Goal: Task Accomplishment & Management: Manage account settings

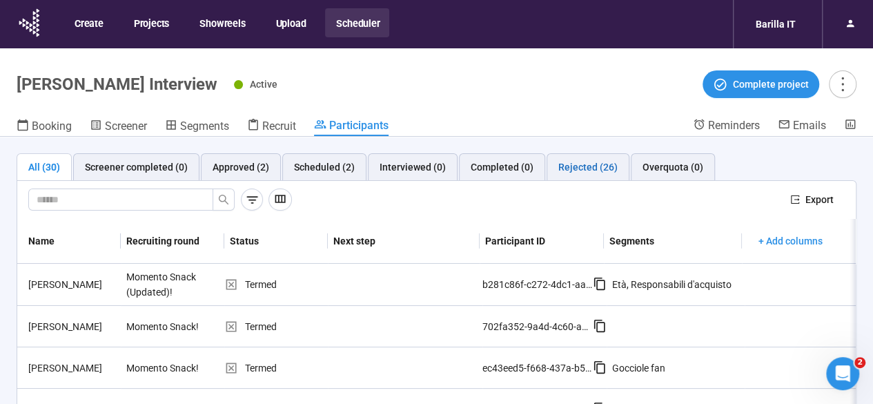
click at [562, 161] on div "Rejected (26)" at bounding box center [587, 166] width 59 height 15
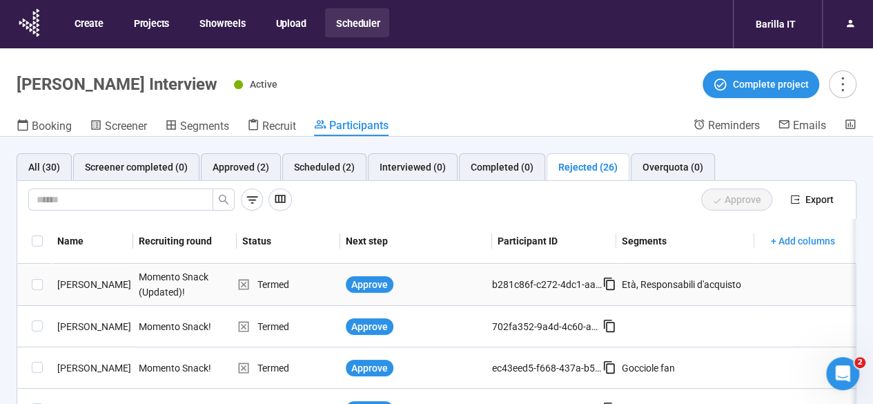
click at [77, 282] on div "[PERSON_NAME]" at bounding box center [92, 284] width 81 height 15
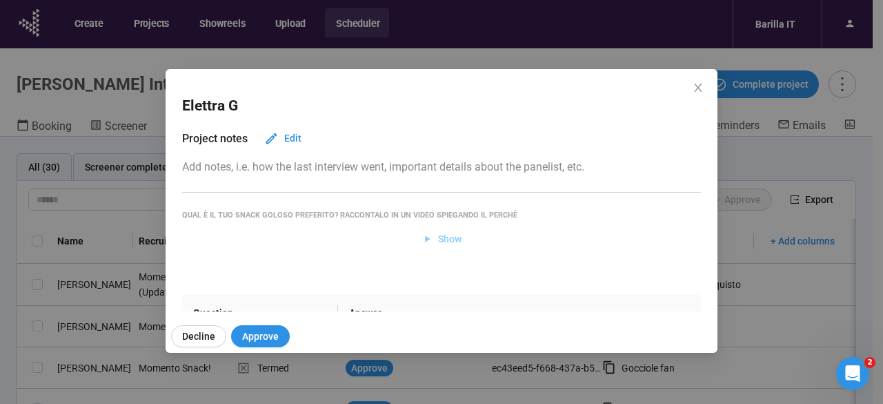
click at [440, 243] on span "Show" at bounding box center [449, 238] width 23 height 15
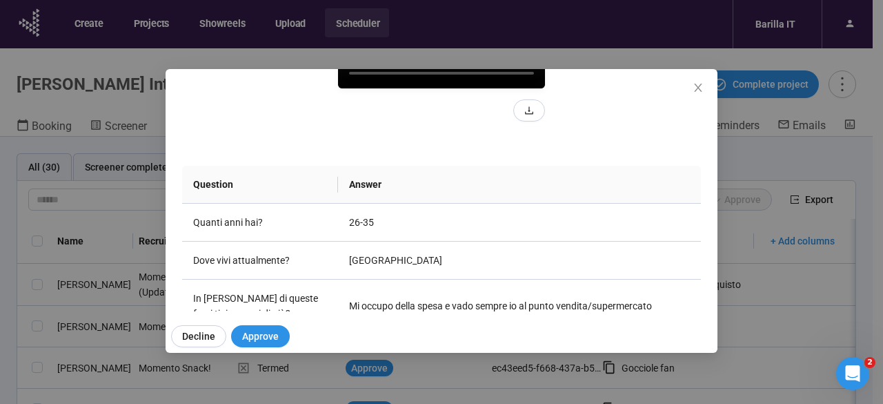
scroll to position [244, 0]
click at [416, 87] on video at bounding box center [441, 35] width 207 height 104
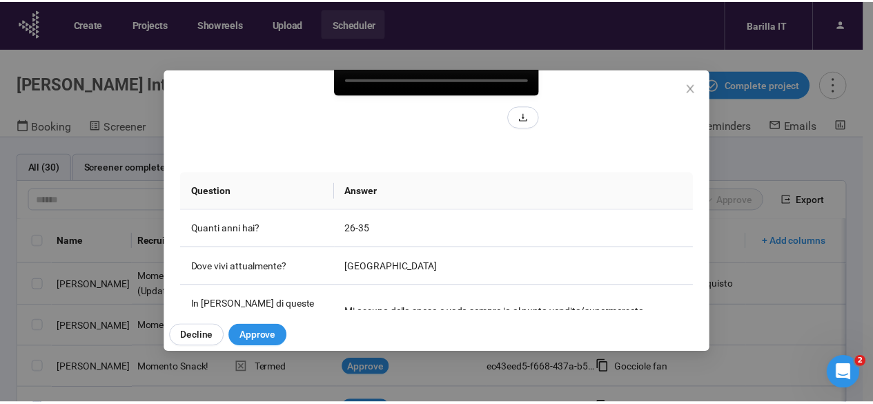
scroll to position [235, 0]
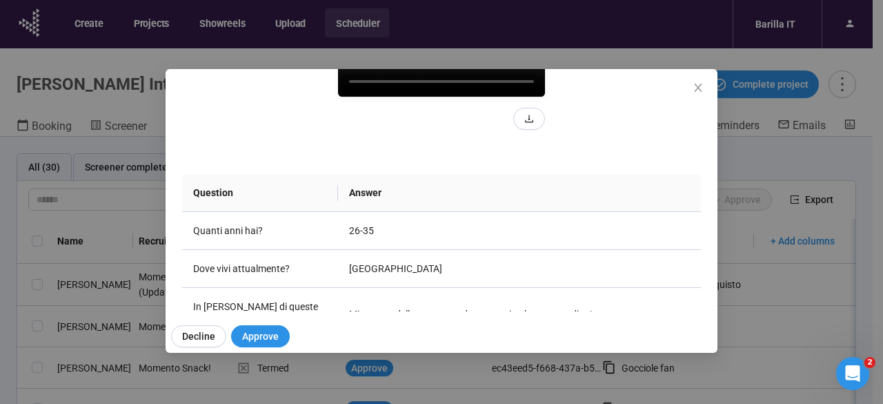
click at [0, 283] on div "Elettra G Project notes Edit Add notes, i.e. how the last interview went, impor…" at bounding box center [441, 202] width 883 height 404
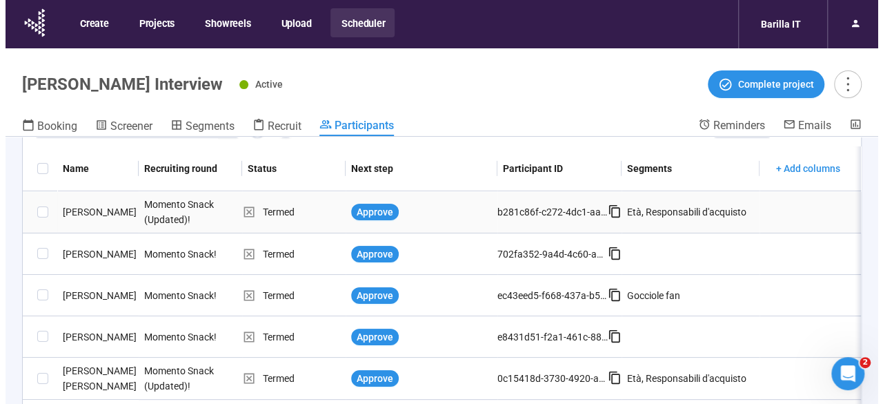
scroll to position [90, 0]
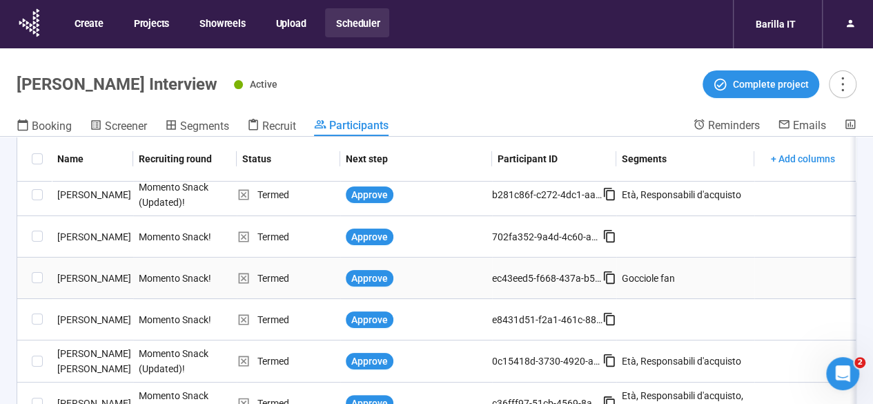
click at [88, 277] on div "[PERSON_NAME]" at bounding box center [92, 277] width 81 height 15
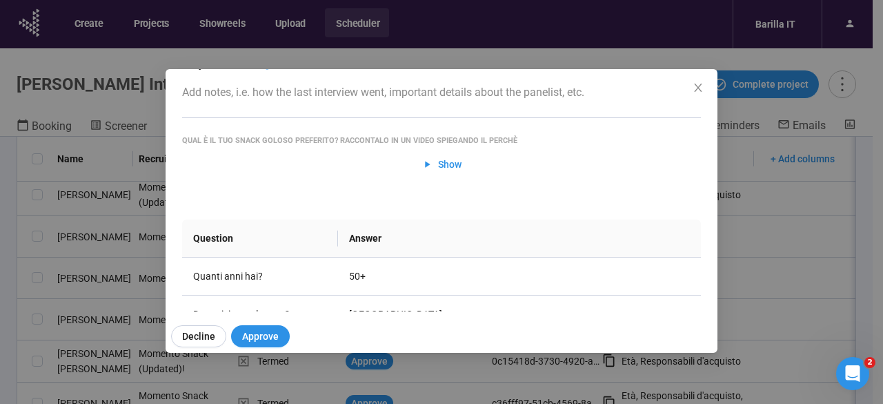
scroll to position [75, 0]
click at [23, 235] on div "Maurizio S Project notes Edit Add notes, i.e. how the last interview went, impo…" at bounding box center [441, 202] width 883 height 404
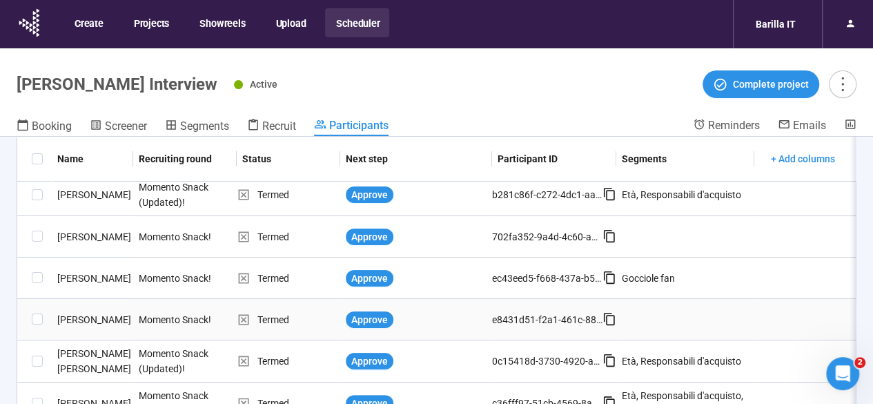
click at [83, 319] on div "[PERSON_NAME]" at bounding box center [92, 319] width 81 height 15
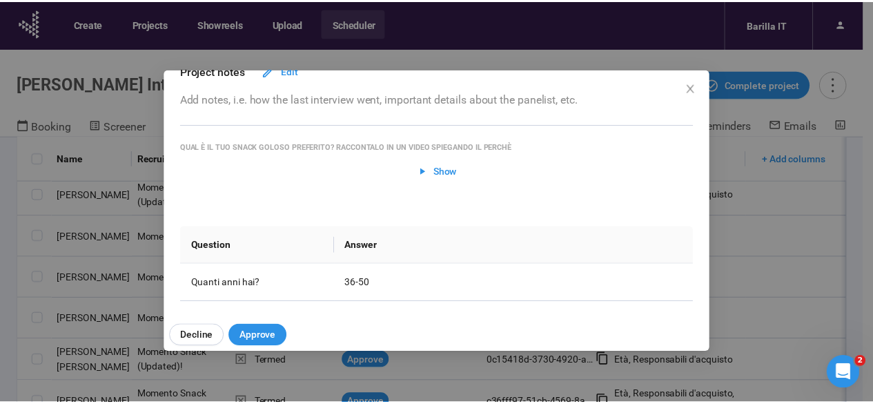
scroll to position [66, 0]
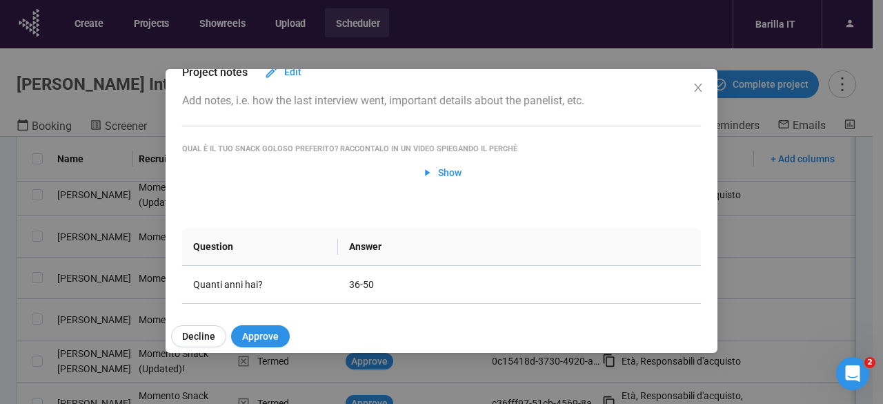
click at [2, 245] on div "Silvano F Project notes Edit Add notes, i.e. how the last interview went, impor…" at bounding box center [441, 202] width 883 height 404
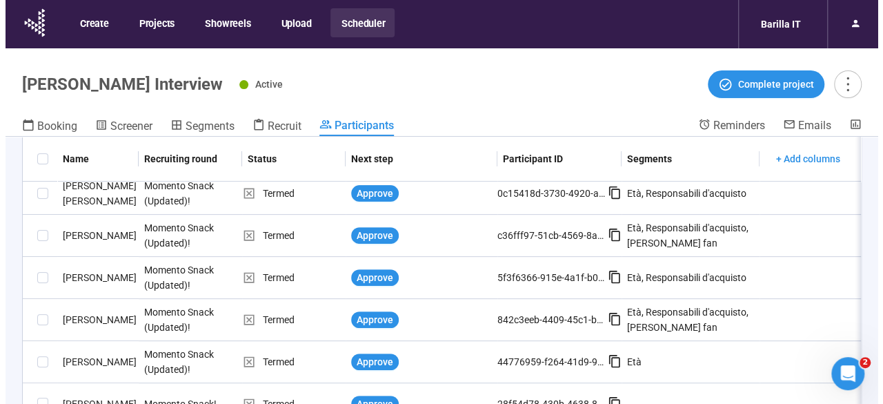
scroll to position [257, 0]
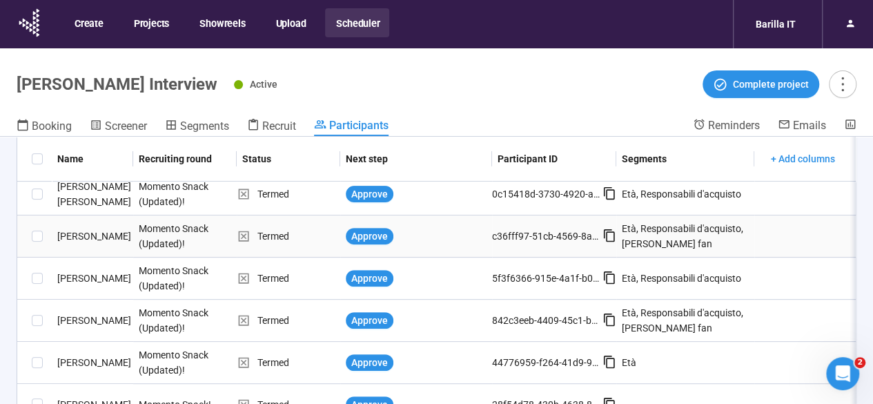
click at [67, 233] on div "[PERSON_NAME]" at bounding box center [92, 235] width 81 height 15
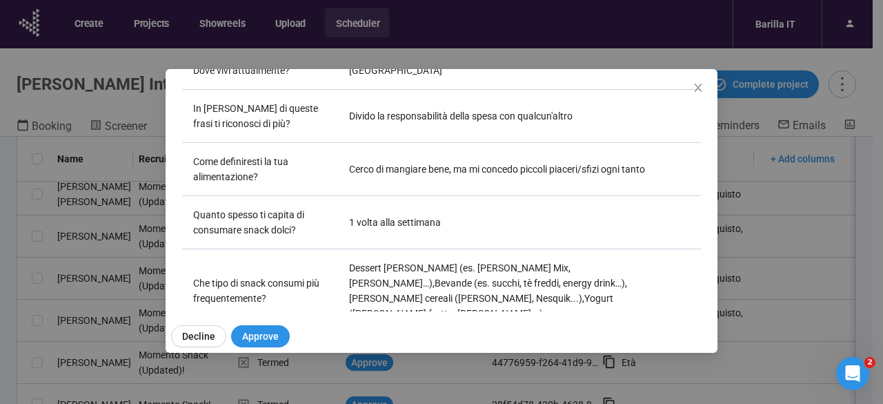
scroll to position [319, 0]
click at [10, 224] on div "[PERSON_NAME] I Project notes Edit Add notes, i.e. how the last interview went,…" at bounding box center [441, 202] width 883 height 404
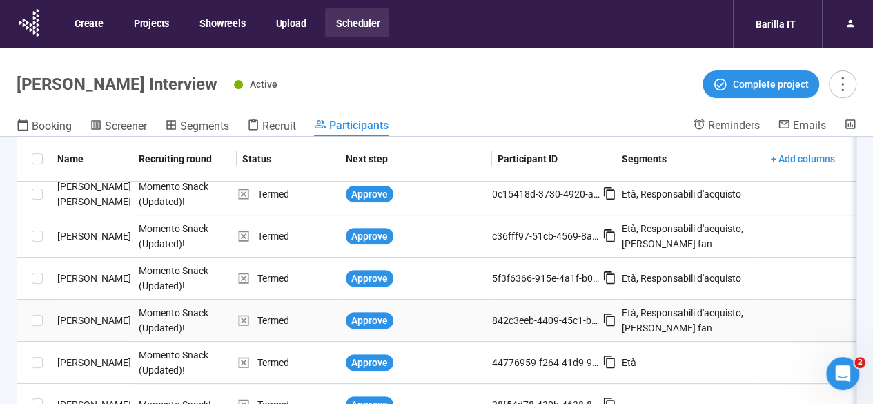
click at [77, 322] on div "[PERSON_NAME]" at bounding box center [92, 320] width 81 height 15
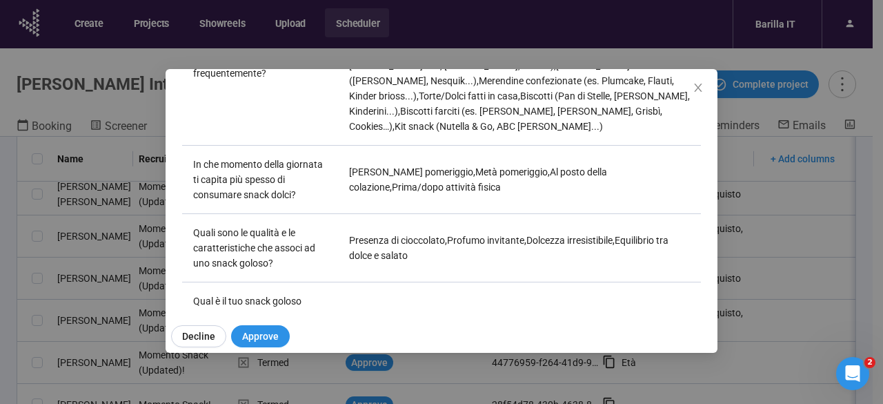
scroll to position [0, 0]
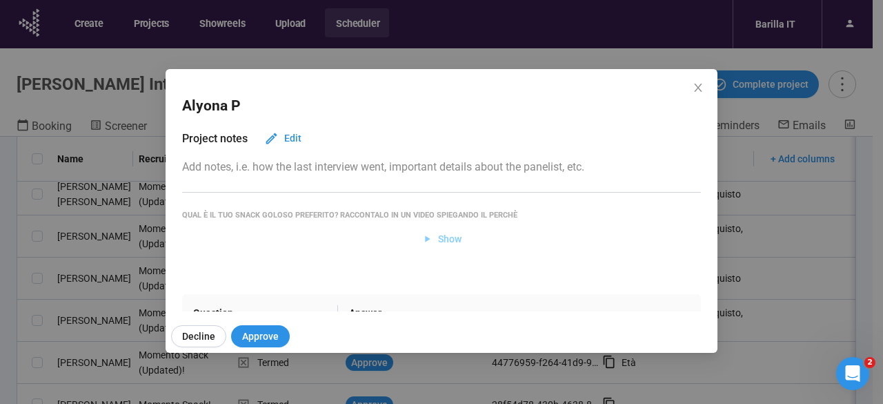
click at [444, 231] on span "Show" at bounding box center [449, 238] width 23 height 15
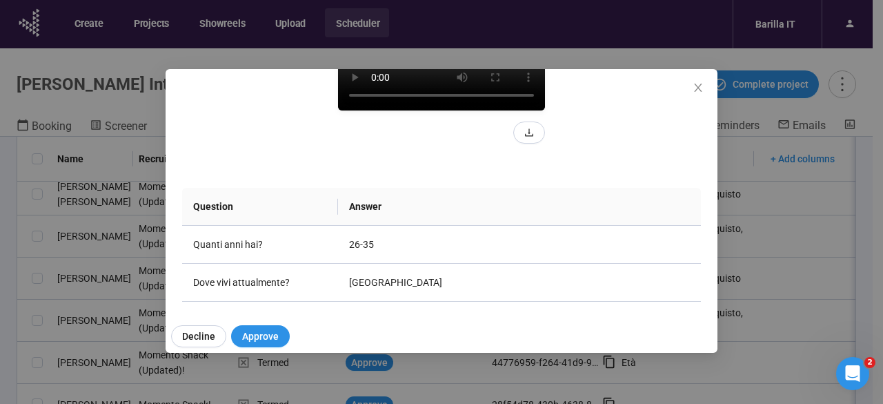
scroll to position [231, 0]
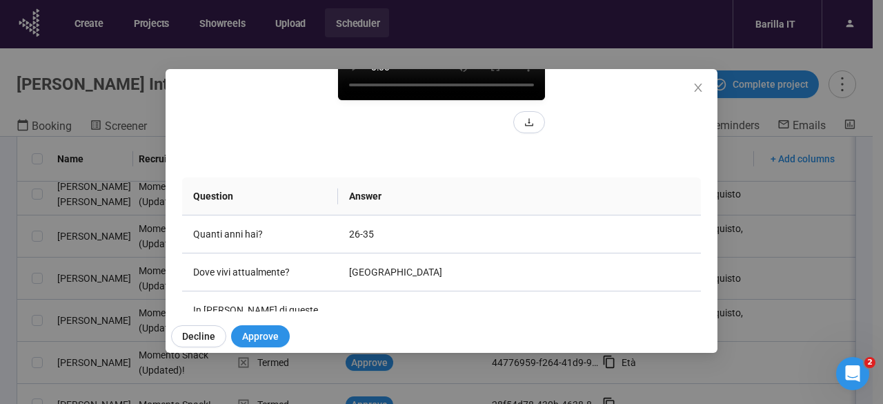
click at [361, 100] on video at bounding box center [441, 49] width 207 height 104
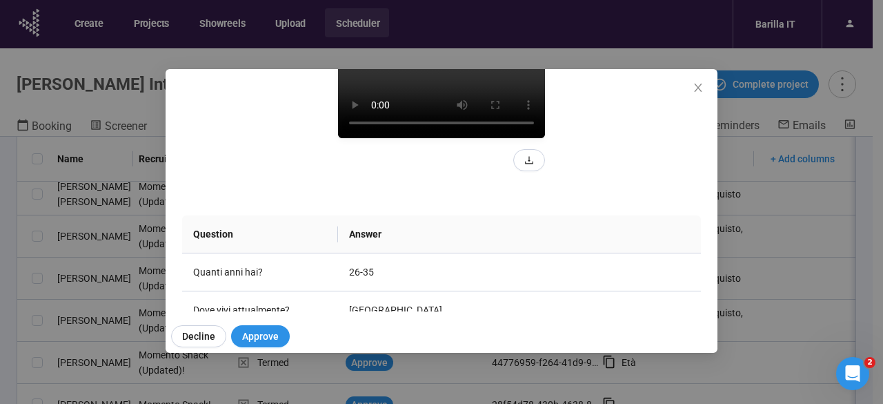
scroll to position [194, 0]
click at [0, 233] on div "Alyona P Project notes Edit Add notes, i.e. how the last interview went, import…" at bounding box center [441, 202] width 883 height 404
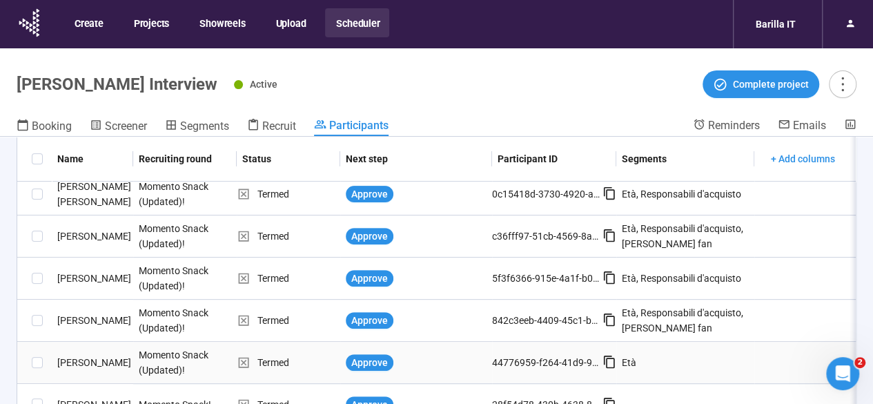
click at [74, 366] on div "[PERSON_NAME]" at bounding box center [92, 362] width 81 height 15
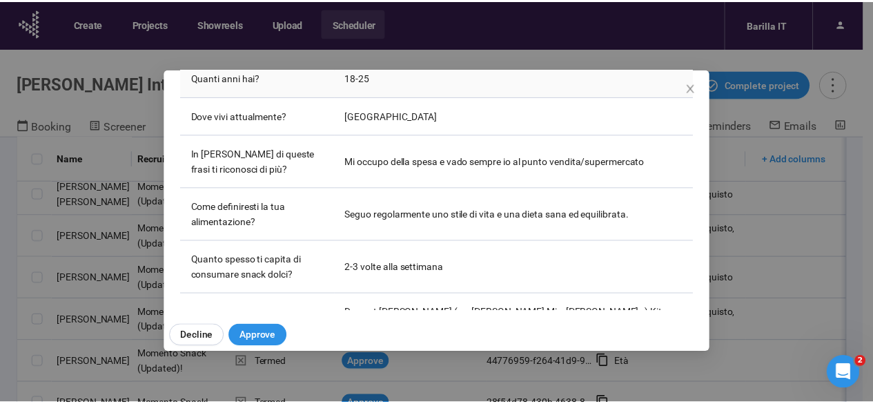
scroll to position [273, 0]
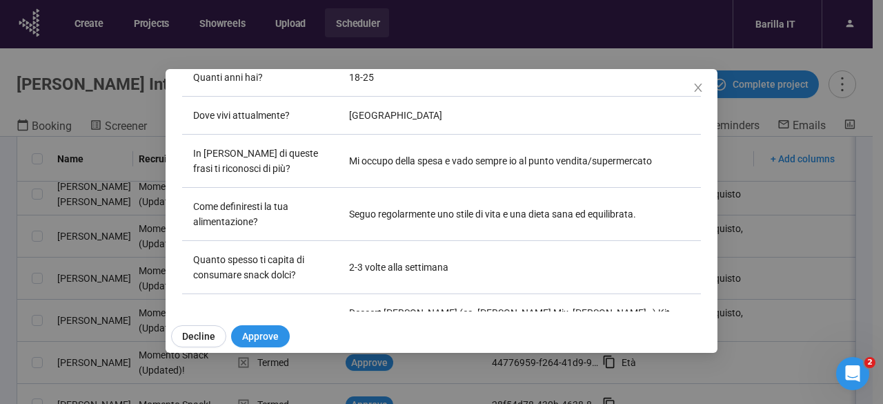
click at [1, 279] on div "[PERSON_NAME] Project notes Edit Add notes, i.e. how the last interview went, i…" at bounding box center [441, 202] width 883 height 404
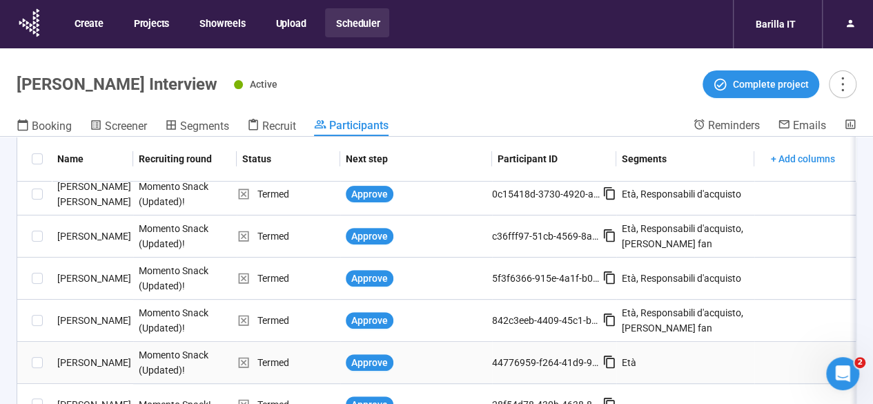
click at [79, 364] on div "[PERSON_NAME]" at bounding box center [92, 362] width 81 height 15
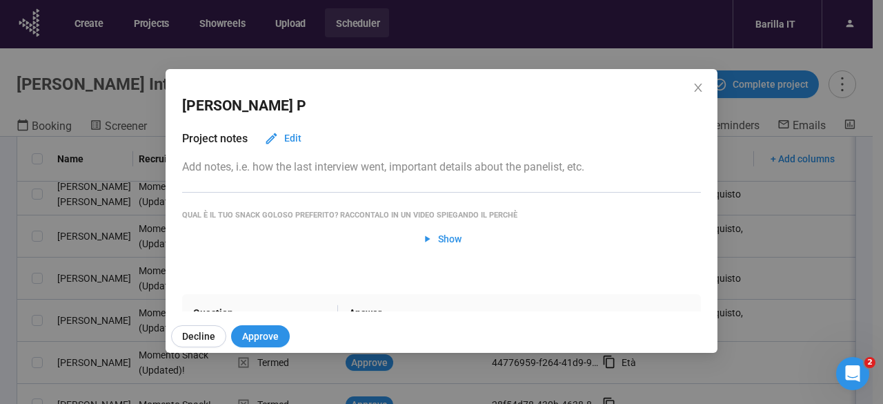
click at [0, 333] on div "[PERSON_NAME] Project notes Edit Add notes, i.e. how the last interview went, i…" at bounding box center [441, 202] width 883 height 404
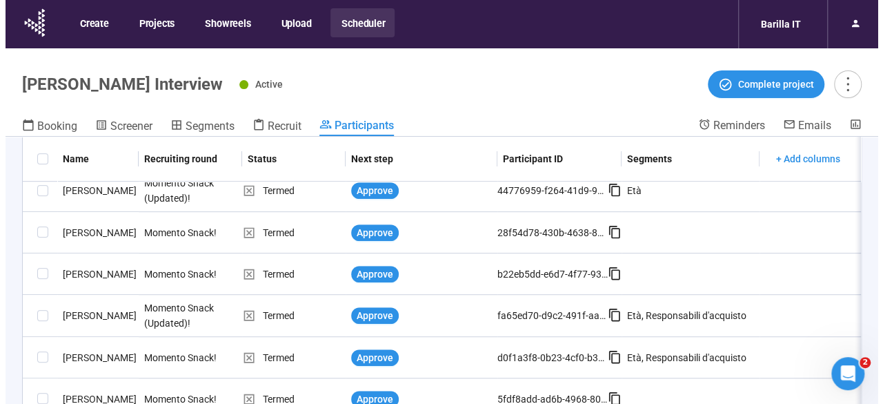
scroll to position [430, 0]
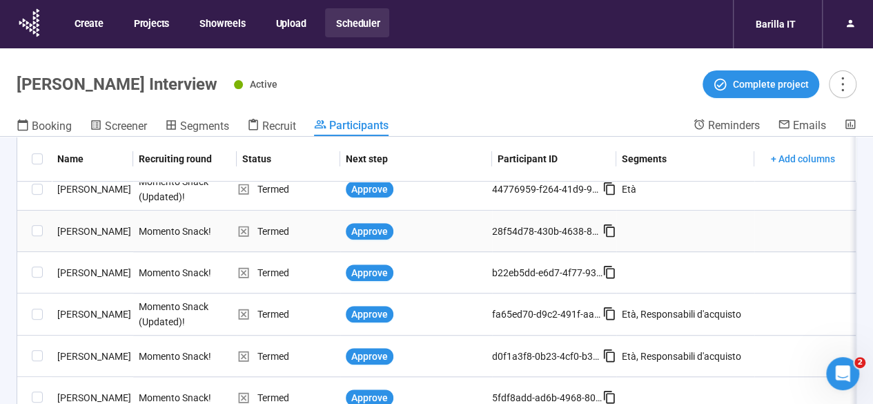
click at [87, 229] on div "[PERSON_NAME]" at bounding box center [92, 231] width 81 height 15
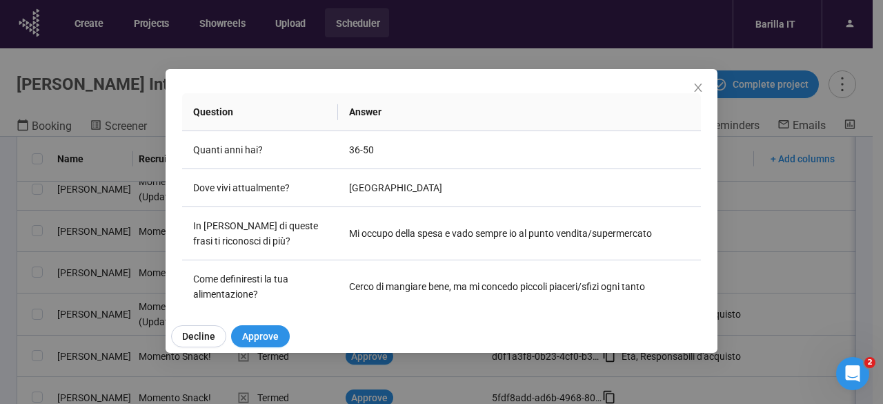
scroll to position [206, 0]
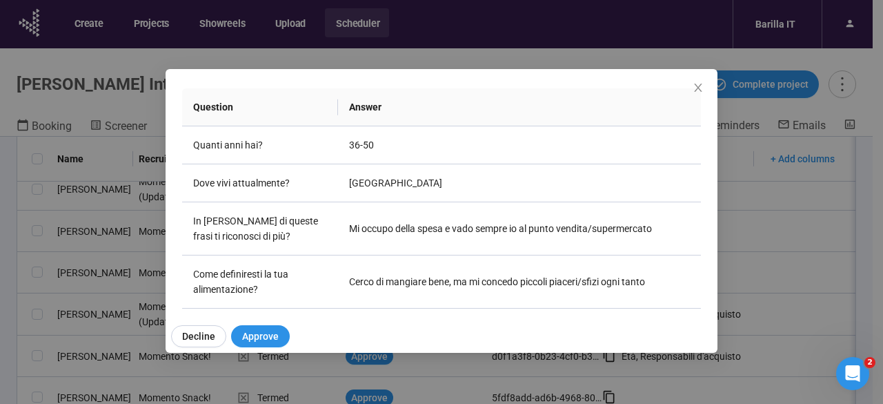
click at [0, 271] on div "[PERSON_NAME] Project notes Edit Add notes, i.e. how the last interview went, i…" at bounding box center [441, 202] width 883 height 404
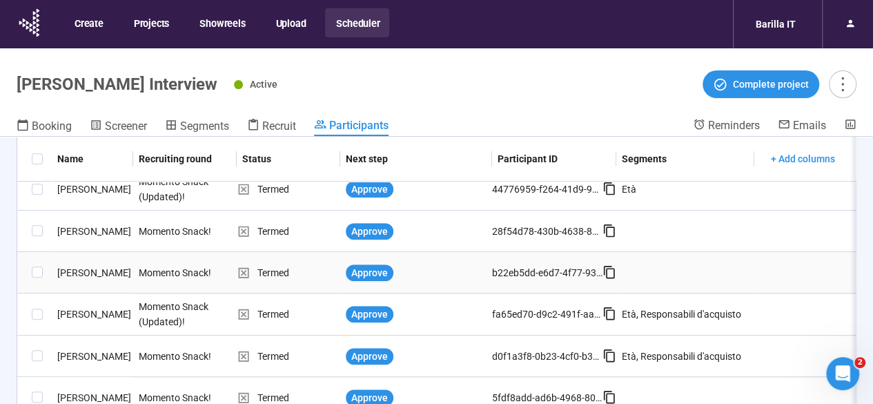
click at [79, 273] on div "[PERSON_NAME]" at bounding box center [92, 272] width 81 height 15
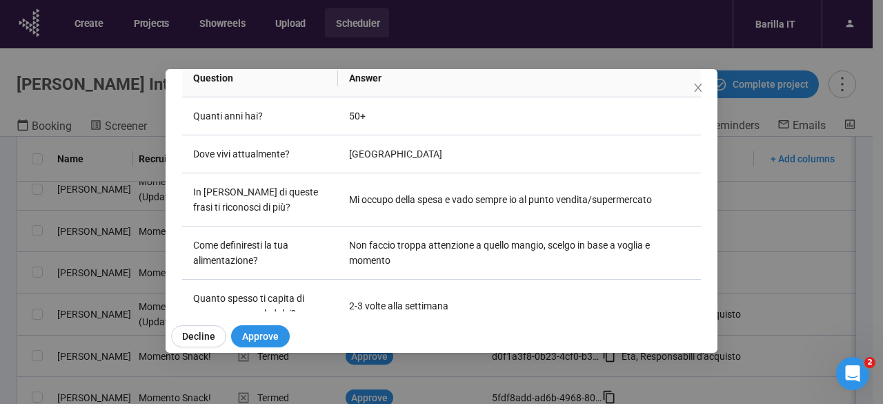
scroll to position [242, 0]
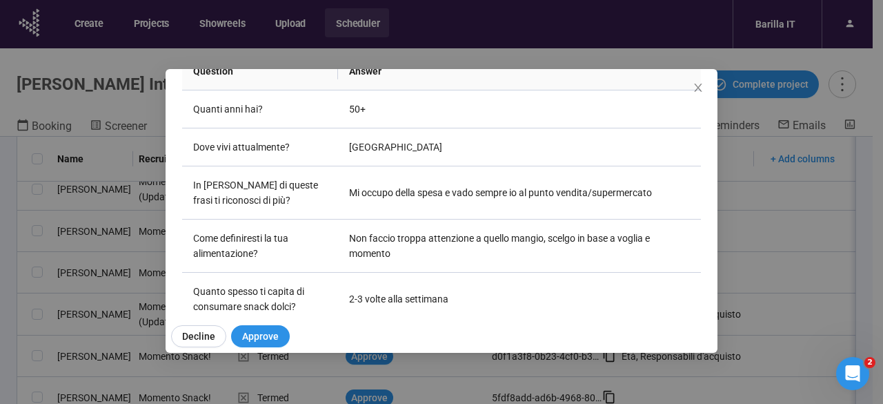
click at [0, 288] on div "[PERSON_NAME] Project notes Edit Add notes, i.e. how the last interview went, i…" at bounding box center [441, 202] width 883 height 404
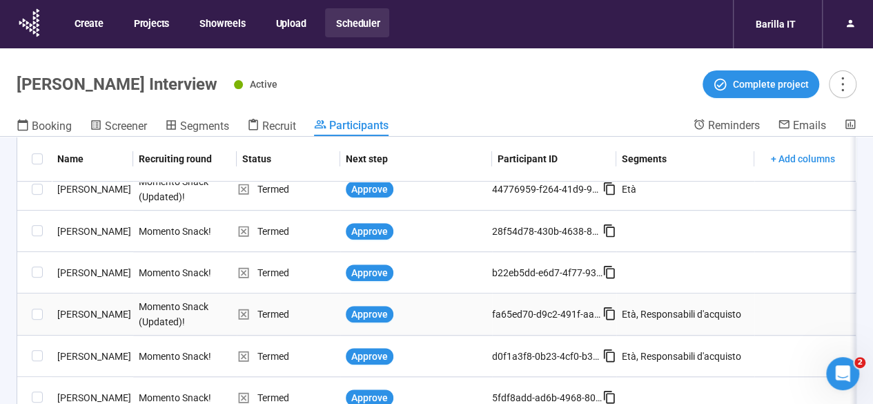
click at [83, 322] on div "[PERSON_NAME]" at bounding box center [92, 313] width 81 height 15
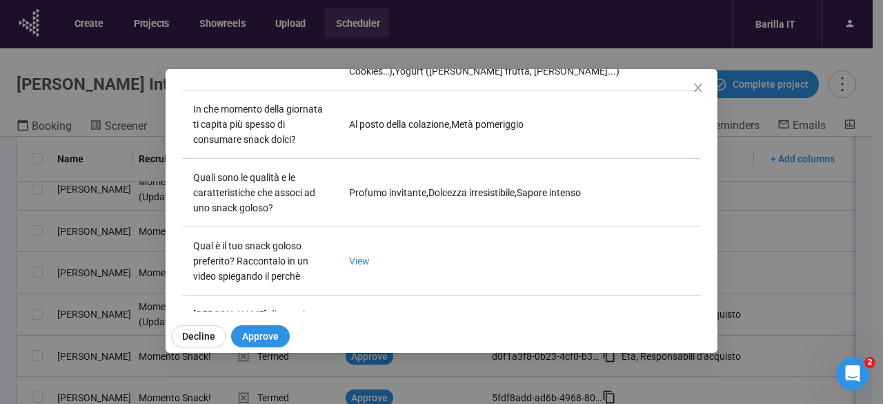
scroll to position [0, 0]
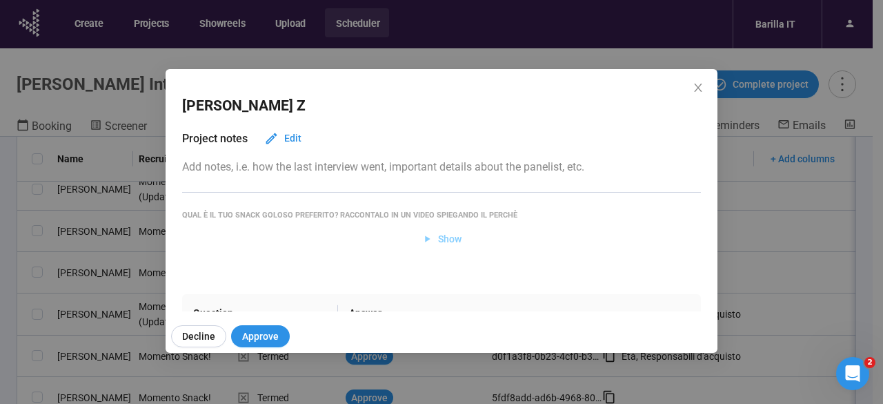
click at [429, 239] on span "Show" at bounding box center [442, 238] width 41 height 15
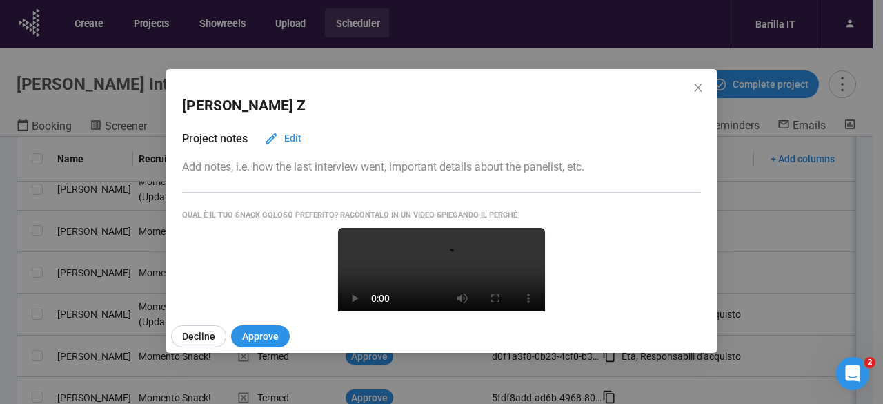
scroll to position [161, 0]
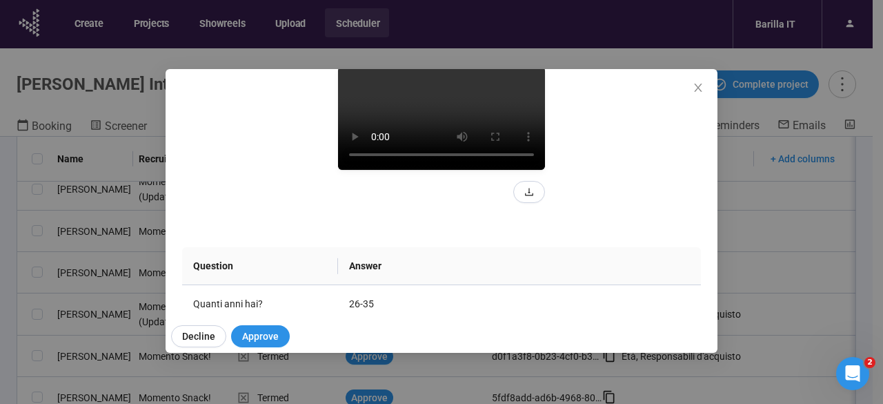
click at [442, 170] on video at bounding box center [441, 118] width 207 height 104
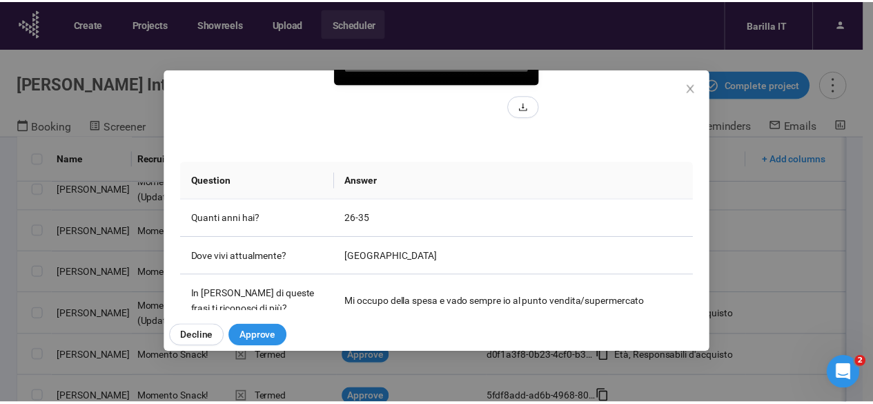
scroll to position [248, 0]
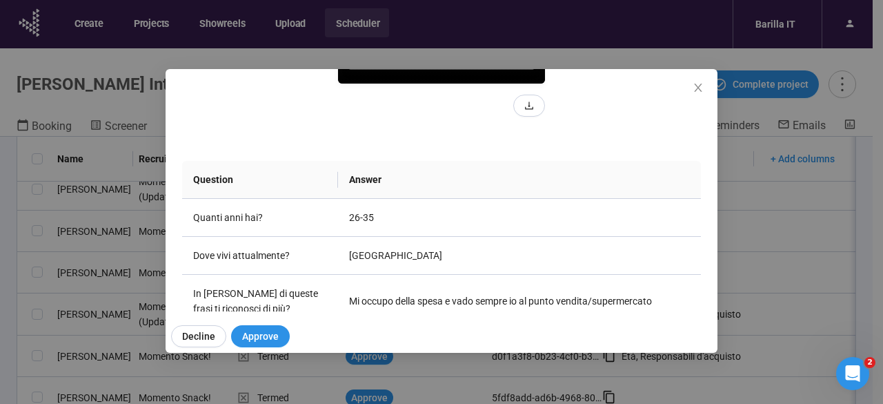
click at [0, 235] on div "Roberta Z Project notes Edit Add notes, i.e. how the last interview went, impor…" at bounding box center [441, 202] width 883 height 404
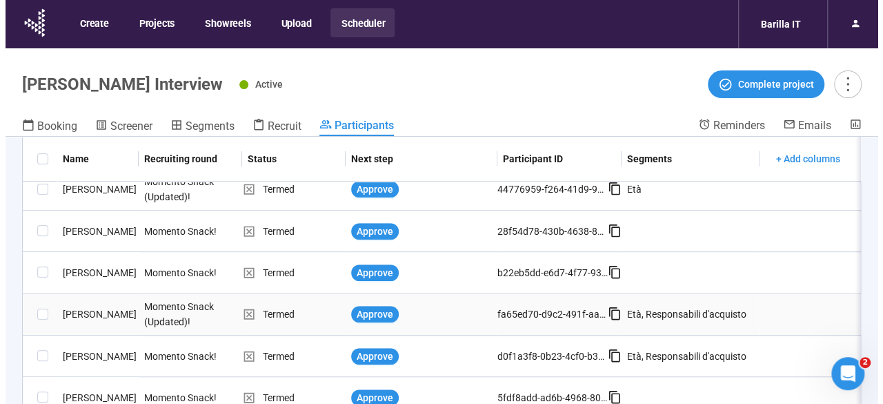
scroll to position [495, 0]
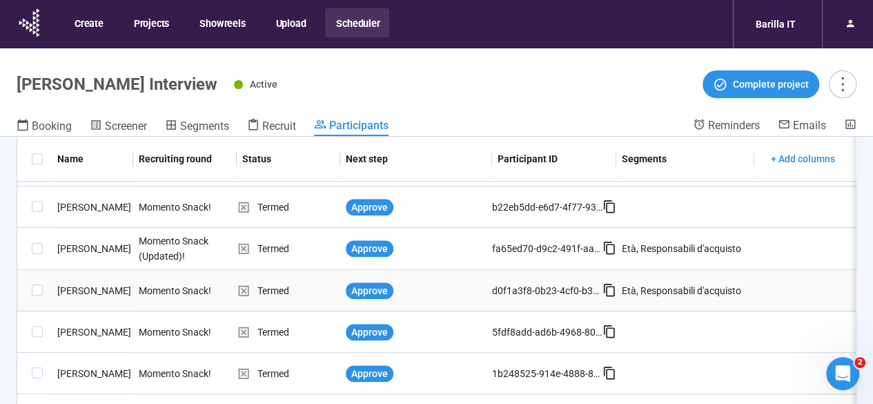
click at [81, 292] on div "[PERSON_NAME]" at bounding box center [92, 290] width 81 height 15
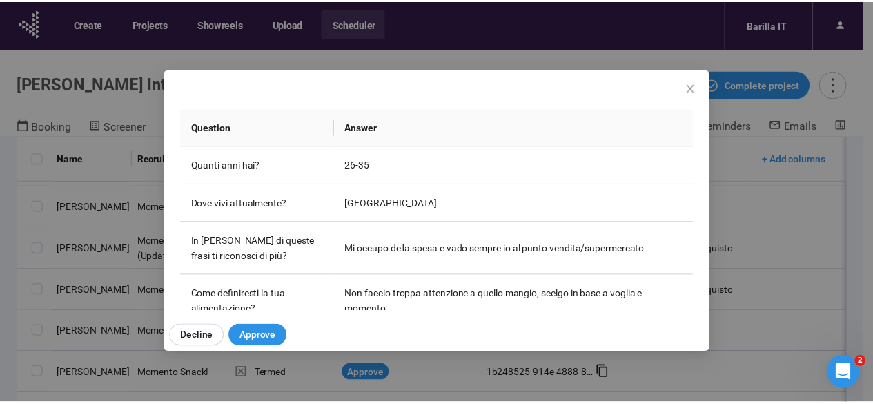
scroll to position [195, 0]
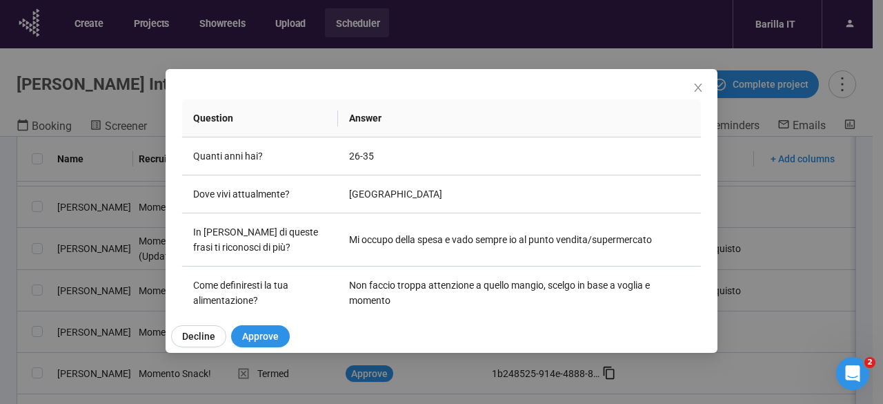
click at [0, 262] on div "Daniele A Project notes Edit Add notes, i.e. how the last interview went, impor…" at bounding box center [441, 202] width 883 height 404
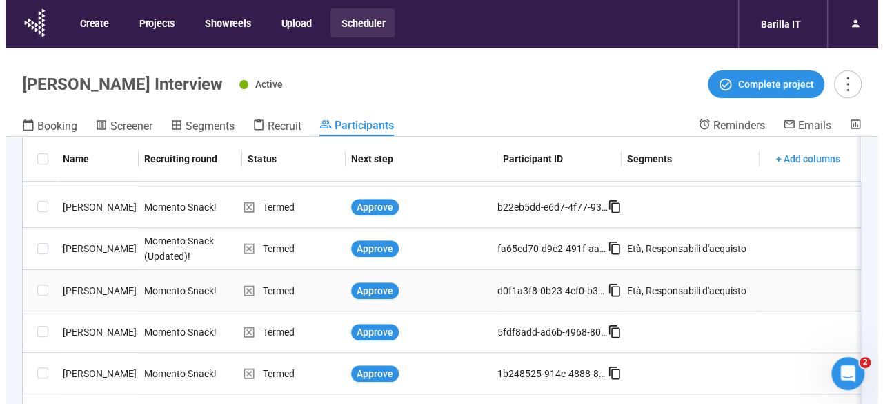
scroll to position [593, 0]
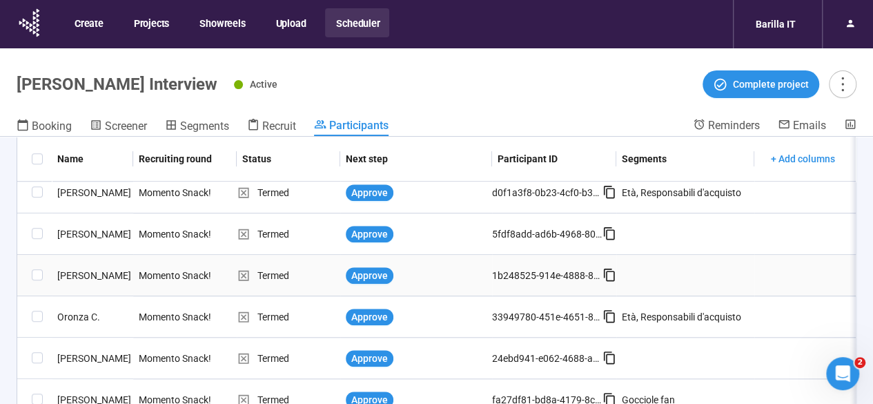
click at [74, 276] on div "[PERSON_NAME]" at bounding box center [92, 275] width 81 height 15
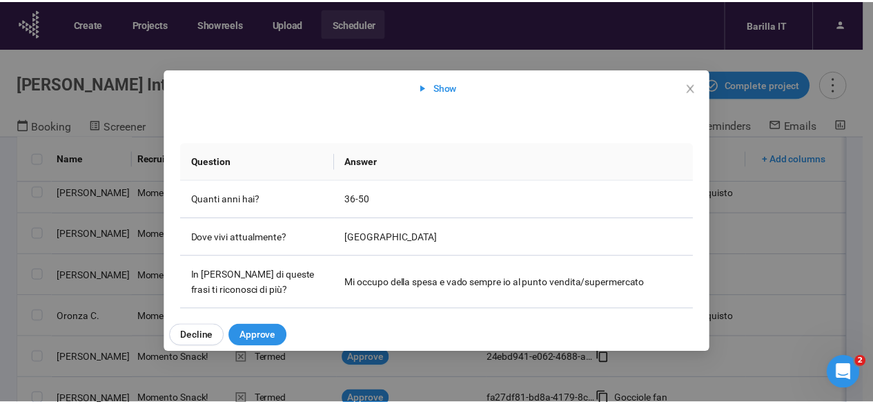
scroll to position [150, 0]
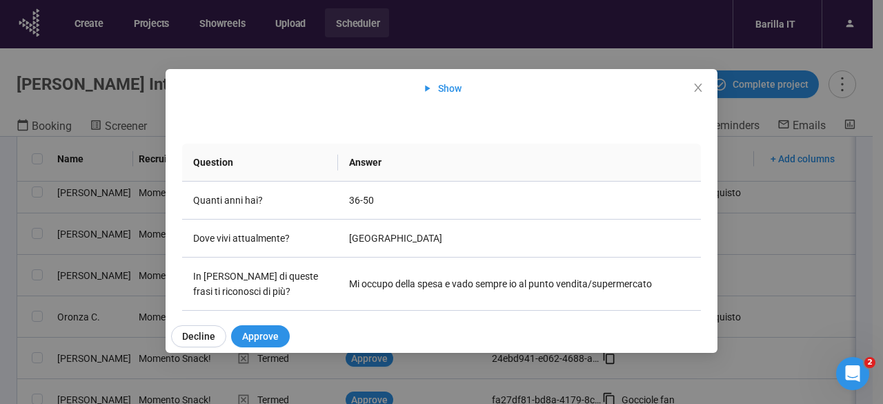
click at [0, 275] on div "Niccolò V Project notes Edit Add notes, i.e. how the last interview went, impor…" at bounding box center [441, 202] width 883 height 404
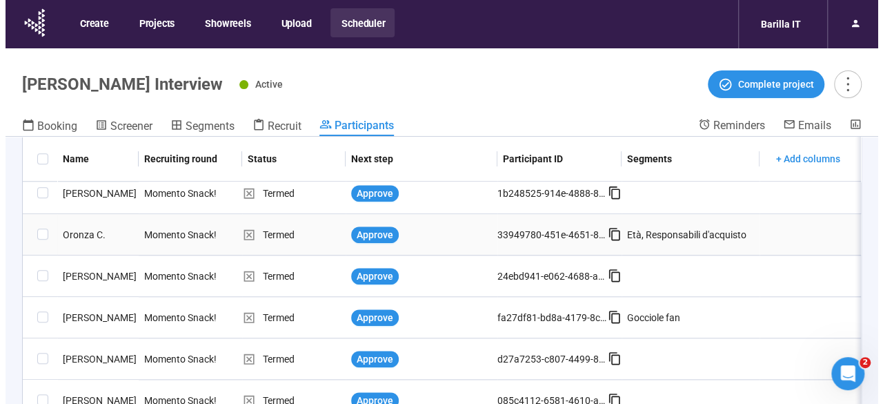
scroll to position [691, 0]
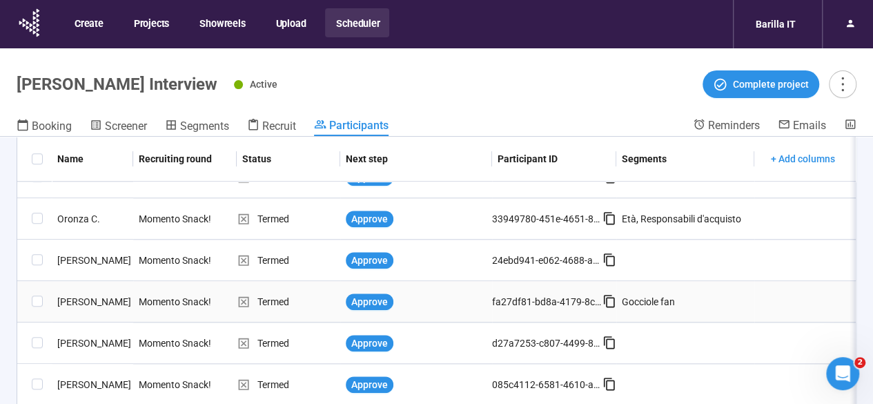
click at [86, 299] on div "[PERSON_NAME]" at bounding box center [92, 301] width 81 height 15
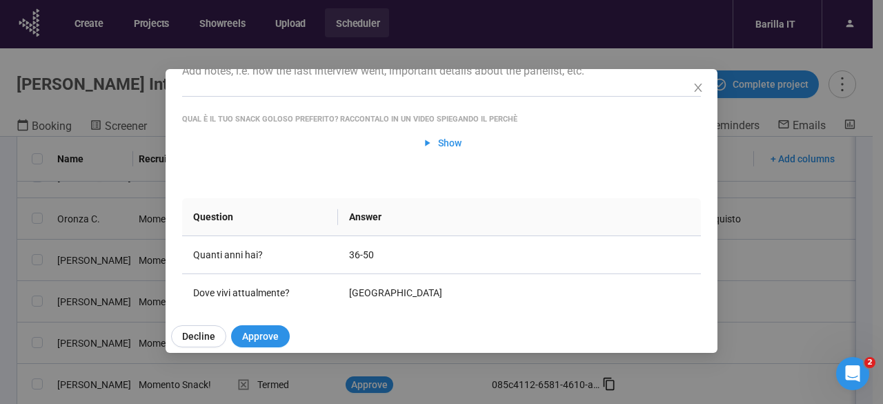
scroll to position [126, 0]
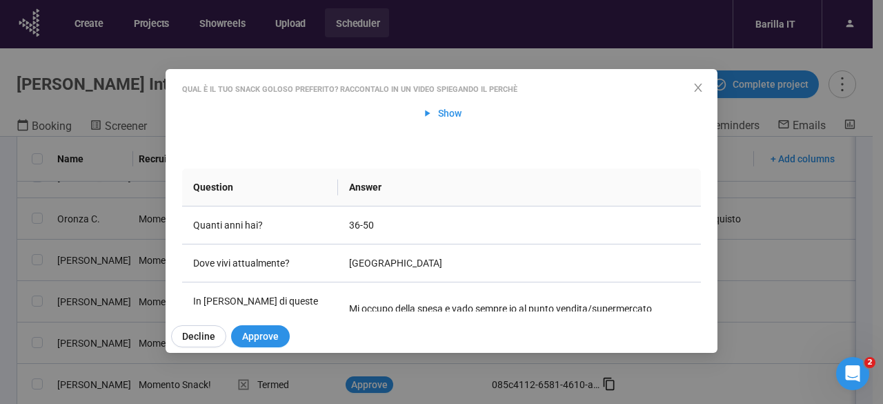
click at [0, 299] on div "[PERSON_NAME] Project notes Edit Add notes, i.e. how the last interview went, i…" at bounding box center [441, 202] width 883 height 404
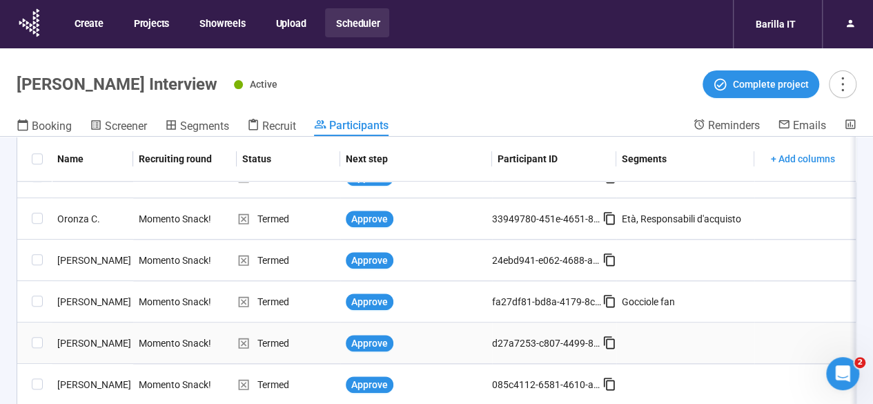
click at [80, 341] on div "[PERSON_NAME]" at bounding box center [92, 342] width 81 height 15
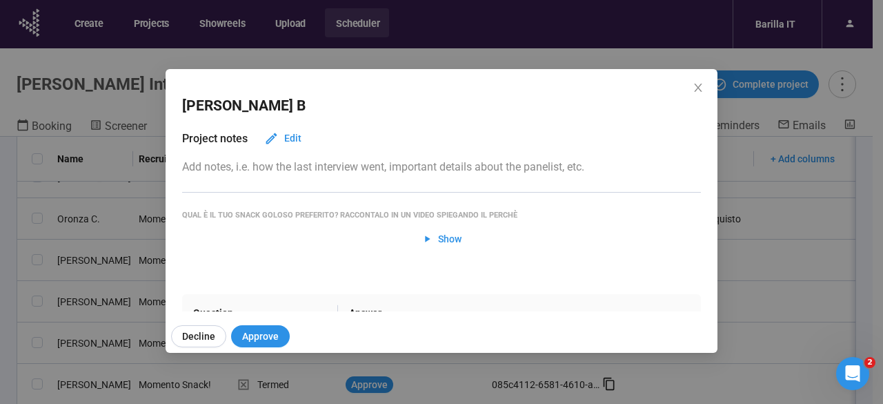
scroll to position [48, 0]
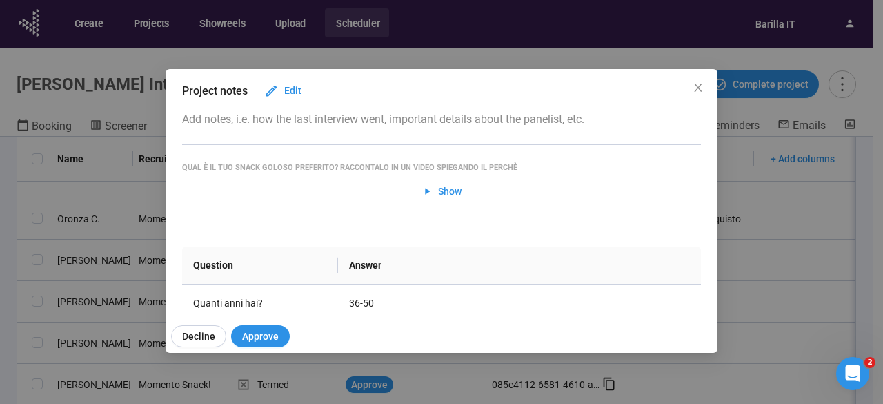
click at [3, 288] on div "[PERSON_NAME] Project notes Edit Add notes, i.e. how the last interview went, i…" at bounding box center [441, 202] width 883 height 404
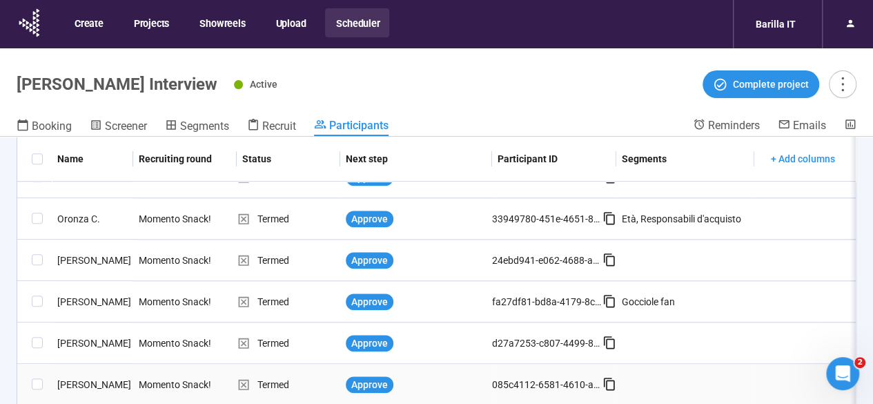
click at [84, 383] on div "[PERSON_NAME]" at bounding box center [92, 384] width 81 height 15
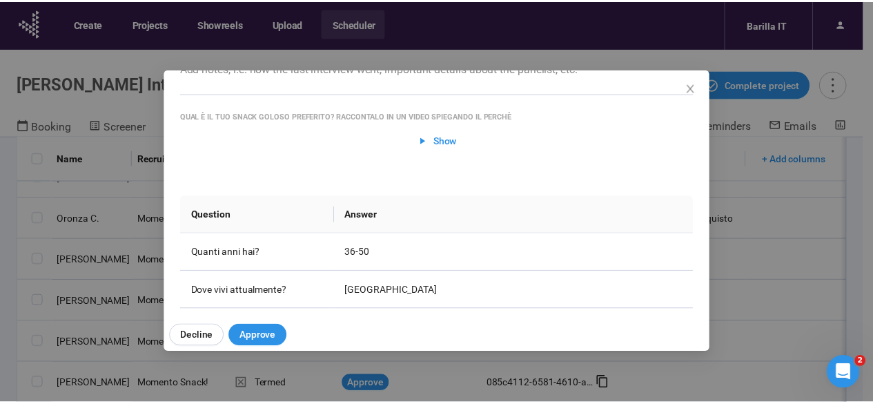
scroll to position [106, 0]
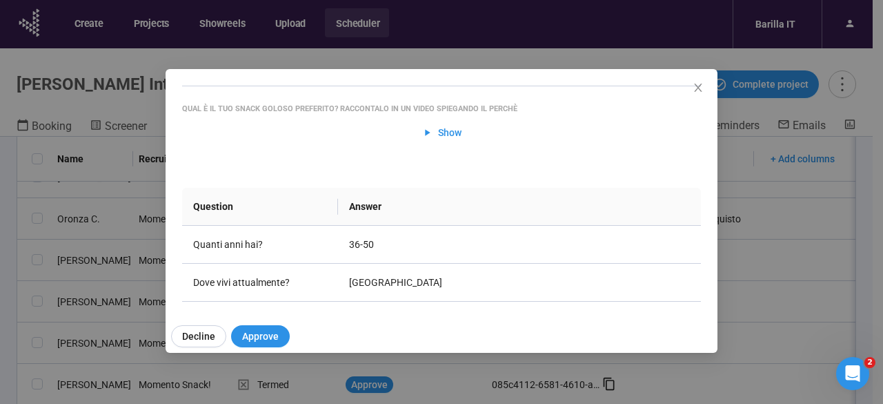
click at [3, 297] on div "[PERSON_NAME] A Project notes Edit Add notes, i.e. how the last interview went,…" at bounding box center [441, 202] width 883 height 404
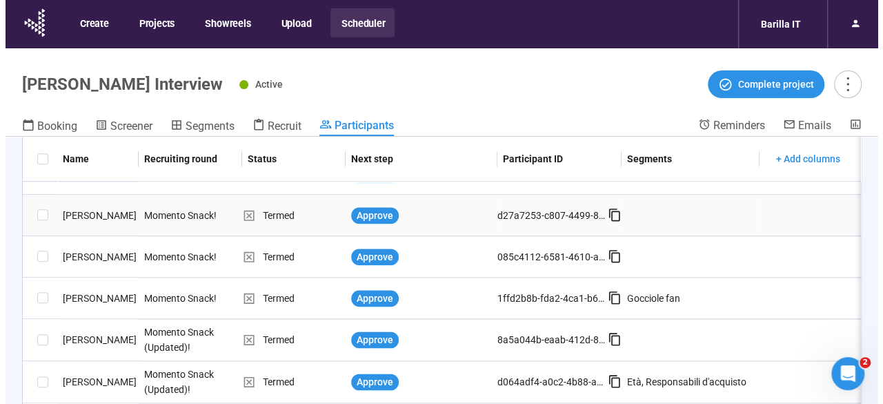
scroll to position [859, 0]
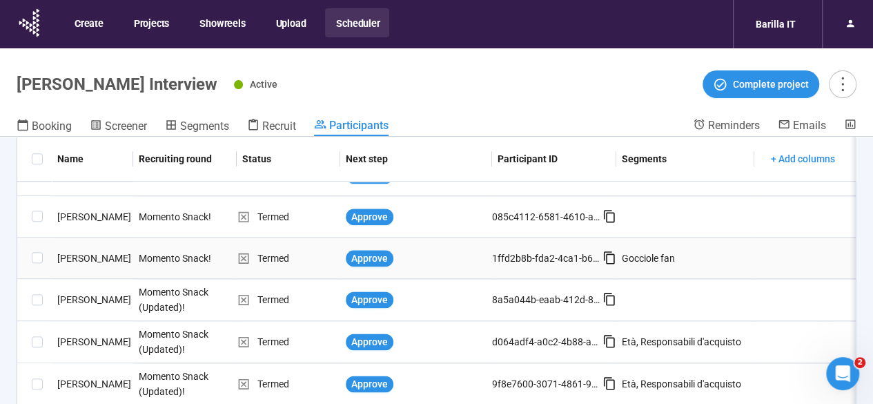
click at [86, 260] on div "[PERSON_NAME]" at bounding box center [92, 257] width 81 height 15
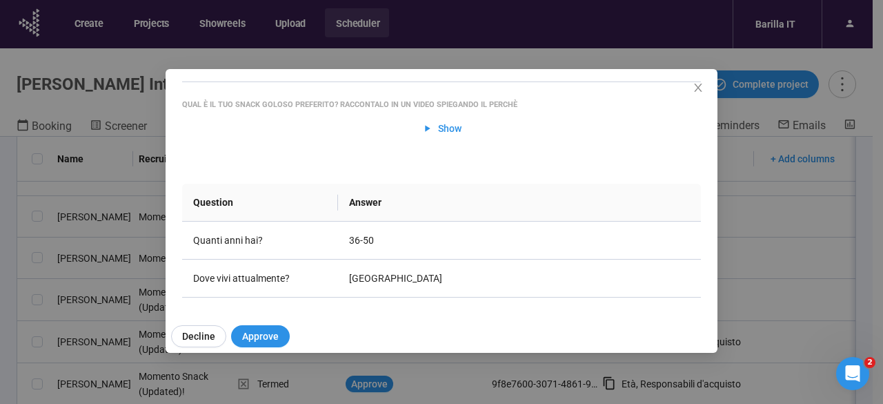
scroll to position [110, 0]
click at [0, 339] on div "[PERSON_NAME] Project notes Edit Add notes, i.e. how the last interview went, i…" at bounding box center [441, 202] width 883 height 404
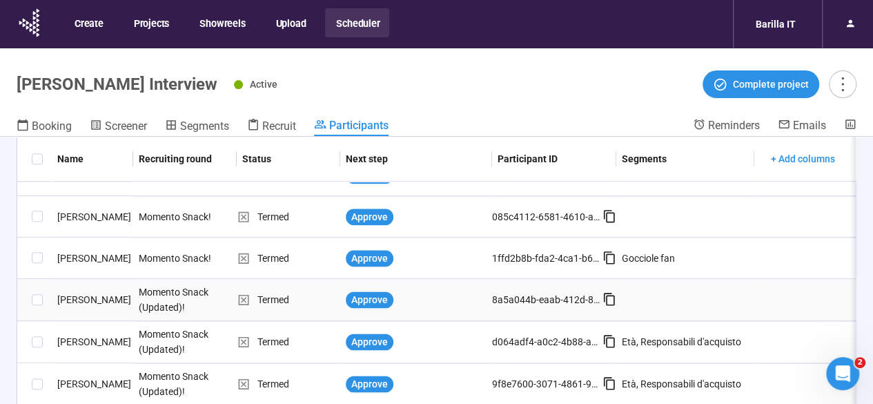
click at [95, 304] on div "[PERSON_NAME]" at bounding box center [92, 299] width 81 height 15
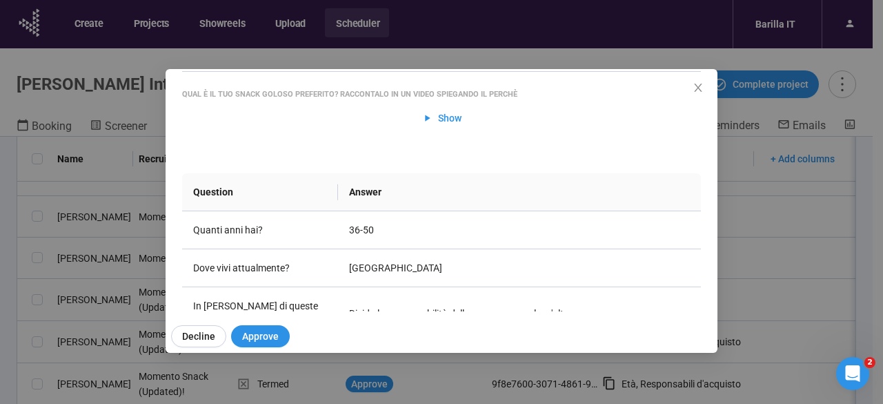
scroll to position [121, 0]
click at [1, 340] on div "Alessandra m Project notes Edit Add notes, i.e. how the last interview went, im…" at bounding box center [441, 202] width 883 height 404
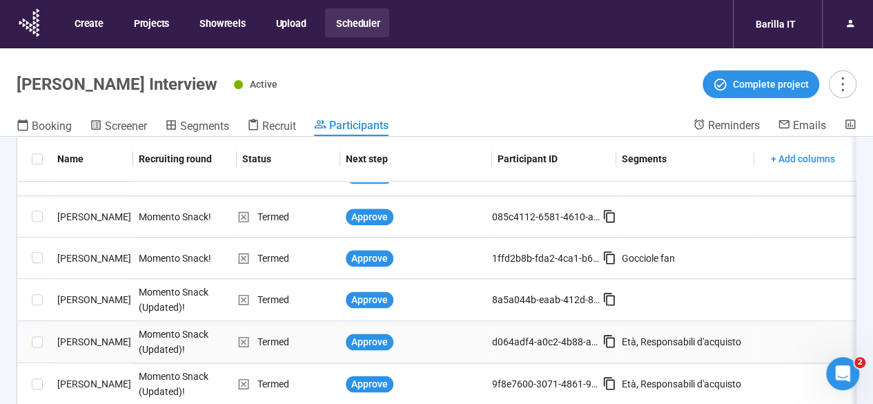
click at [80, 341] on div "[PERSON_NAME]" at bounding box center [92, 341] width 81 height 15
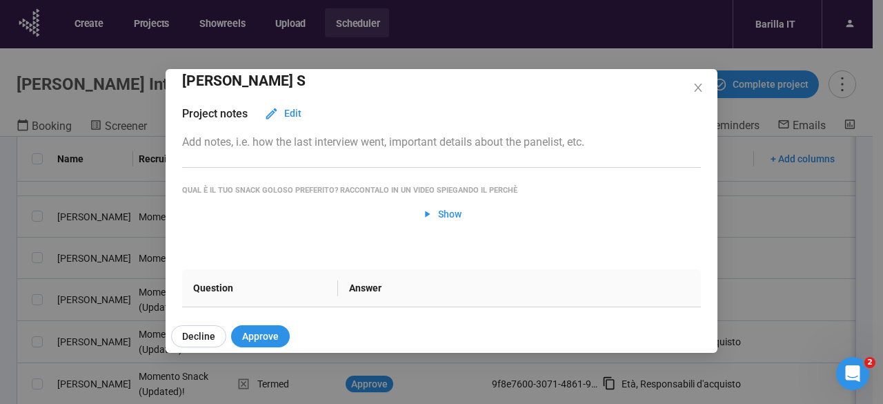
scroll to position [0, 0]
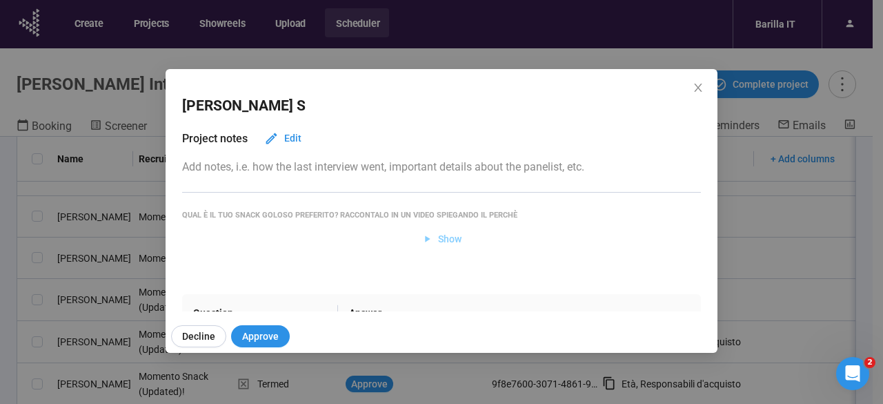
click at [450, 237] on span "Show" at bounding box center [449, 238] width 23 height 15
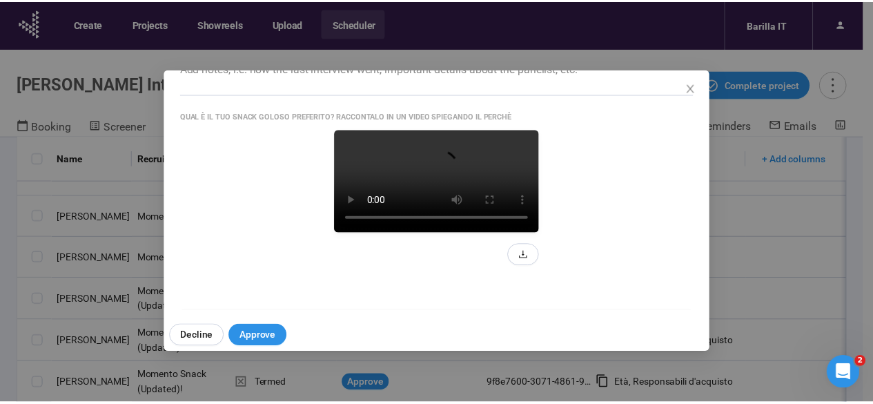
scroll to position [185, 0]
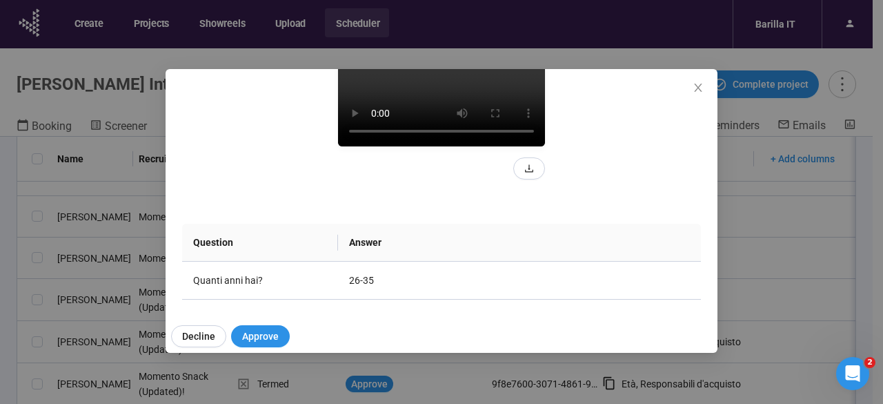
click at [1, 322] on div "[PERSON_NAME] S Project notes Edit Add notes, i.e. how the last interview went,…" at bounding box center [441, 202] width 883 height 404
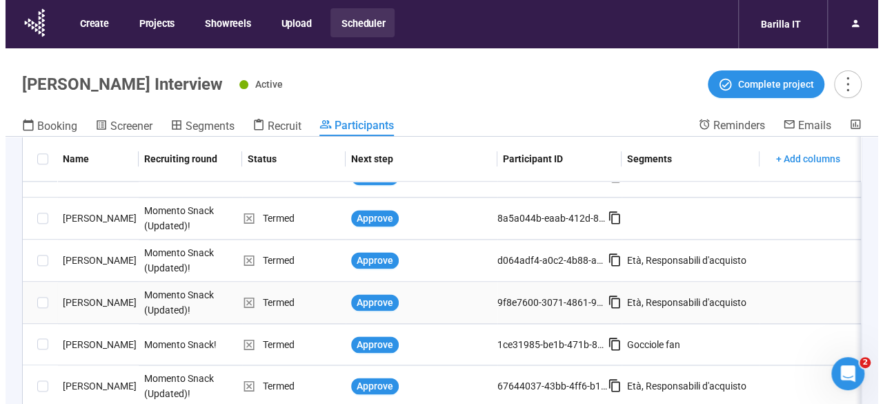
scroll to position [35, 0]
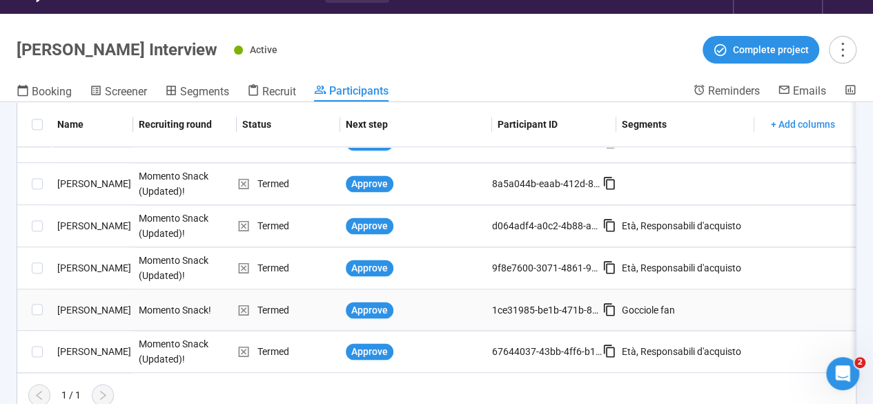
click at [79, 302] on div "[PERSON_NAME]" at bounding box center [92, 309] width 81 height 15
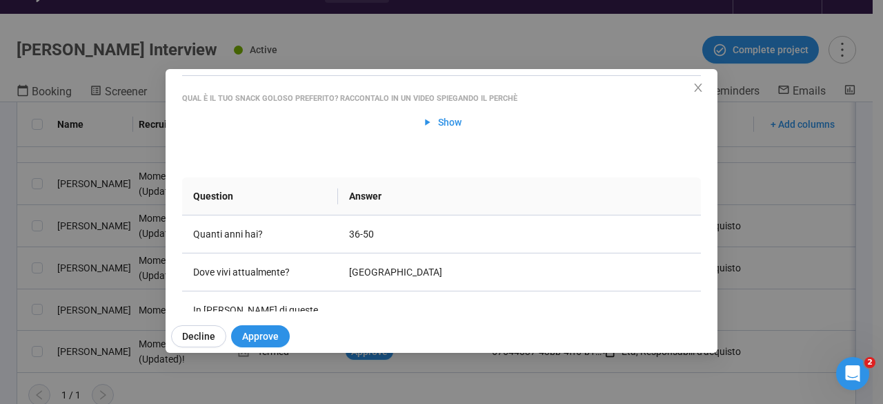
scroll to position [117, 0]
click at [1, 299] on div "[PERSON_NAME] Project notes Edit Add notes, i.e. how the last interview went, i…" at bounding box center [441, 202] width 883 height 404
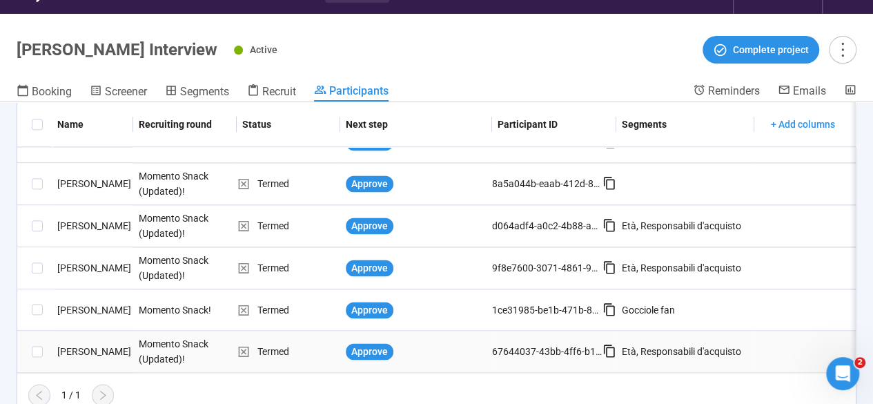
click at [76, 344] on div "[PERSON_NAME]" at bounding box center [92, 351] width 81 height 15
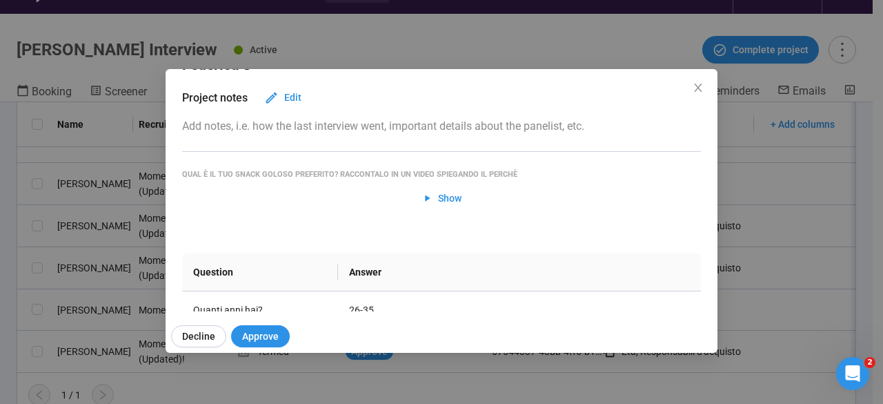
scroll to position [0, 0]
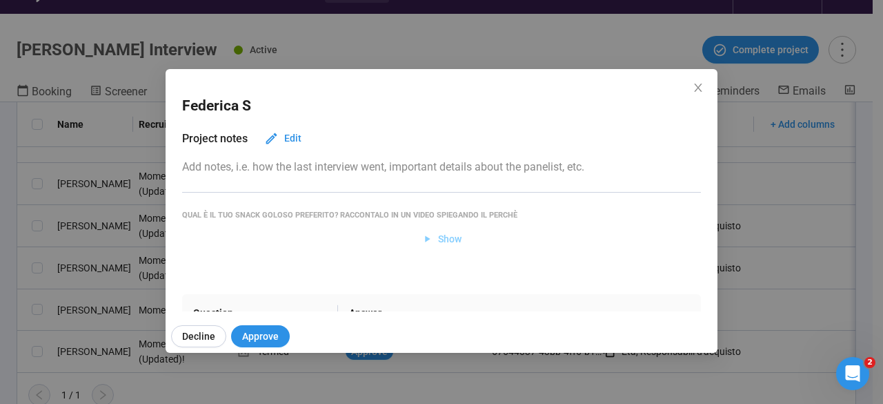
click at [438, 241] on span "Show" at bounding box center [449, 238] width 23 height 15
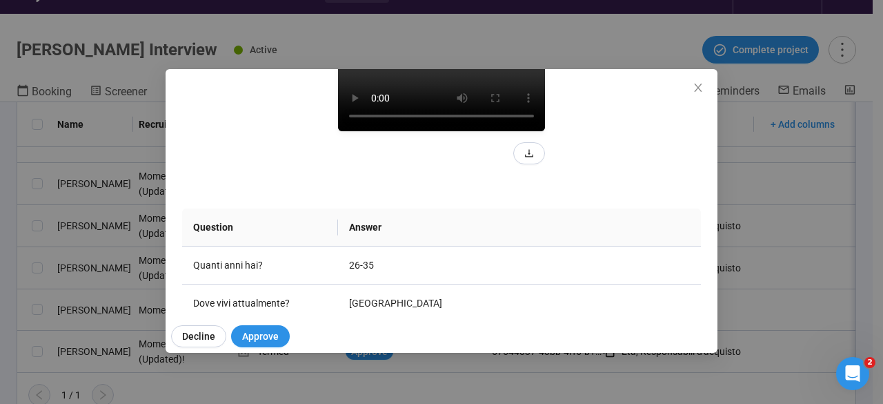
scroll to position [208, 0]
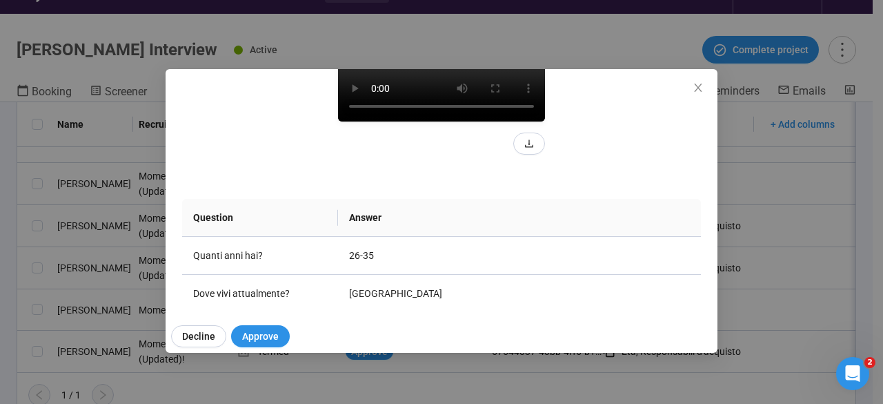
click at [455, 121] on video at bounding box center [441, 70] width 207 height 104
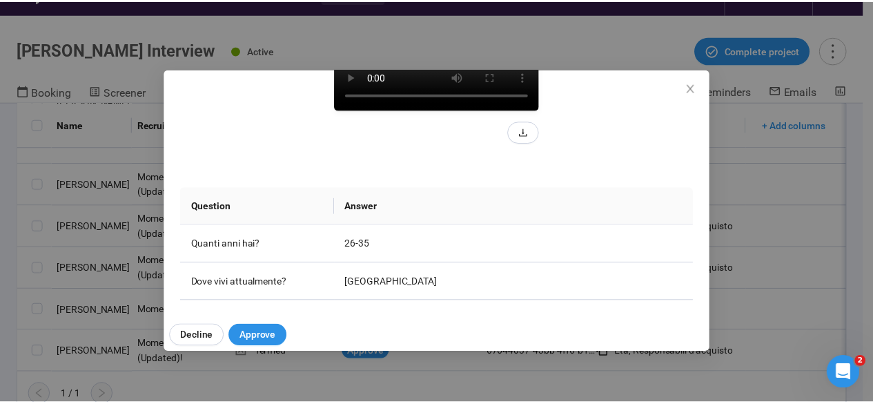
scroll to position [221, 0]
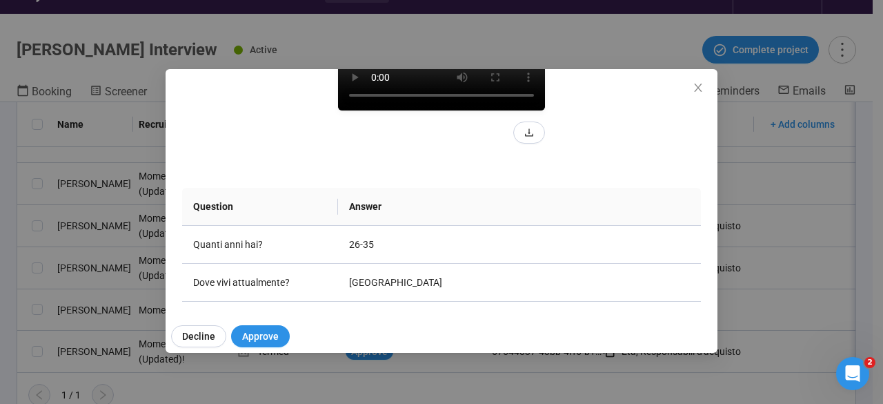
click at [0, 245] on div "Federica S Project notes Edit Add notes, i.e. how the last interview went, impo…" at bounding box center [441, 202] width 883 height 404
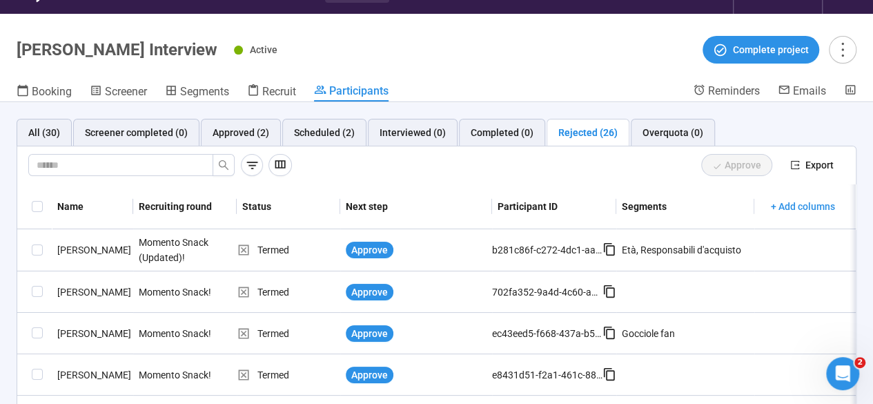
scroll to position [0, 0]
click at [421, 78] on header "Gocciole Snack Interview Active Complete project Booking Screener Segments Recr…" at bounding box center [436, 58] width 873 height 88
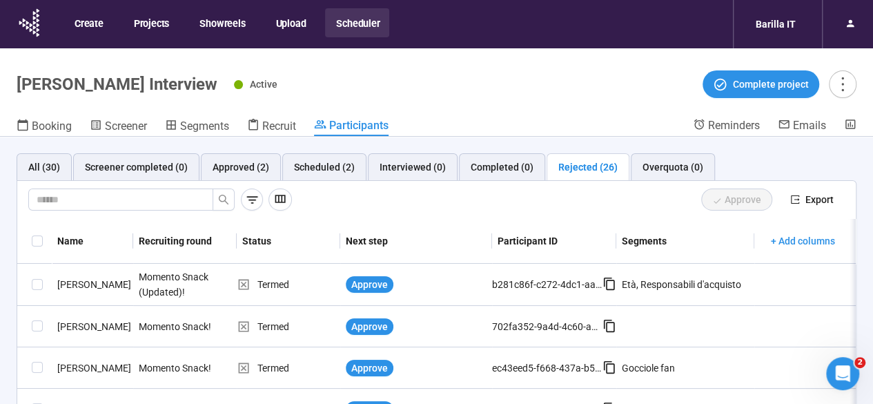
click at [498, 96] on div "Active Complete project" at bounding box center [545, 84] width 622 height 28
click at [563, 112] on header "Gocciole Snack Interview Active Complete project Booking Screener Segments Recr…" at bounding box center [436, 92] width 873 height 88
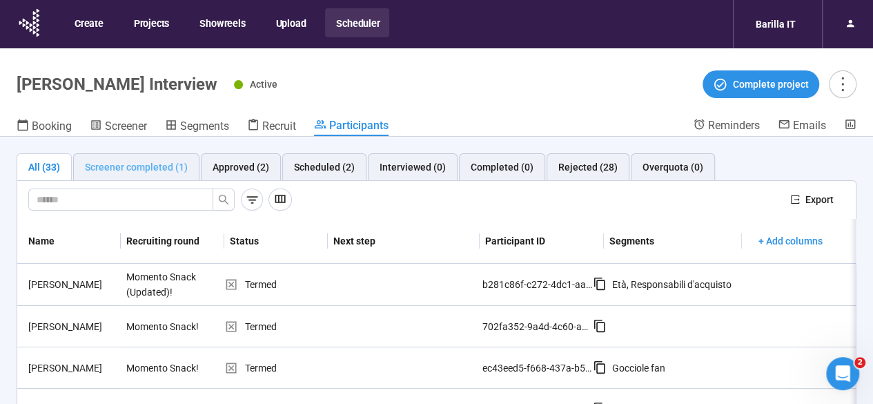
click at [132, 175] on div "Screener completed (1)" at bounding box center [136, 167] width 126 height 28
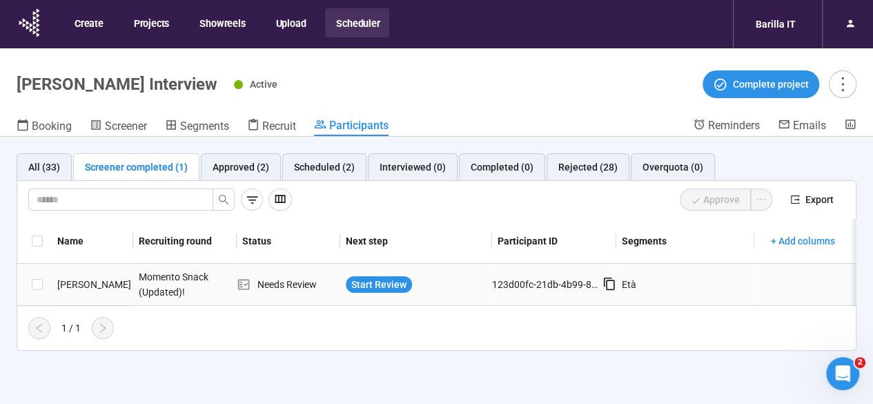
click at [94, 282] on div "Francesca A." at bounding box center [92, 284] width 81 height 15
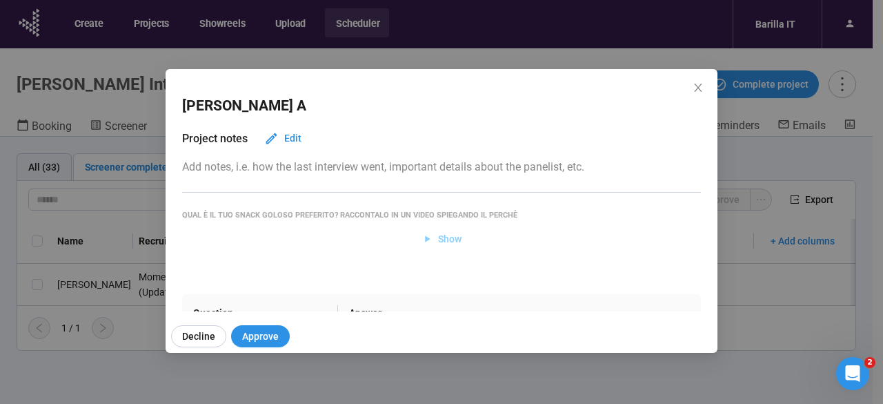
click at [438, 239] on span "Show" at bounding box center [449, 238] width 23 height 15
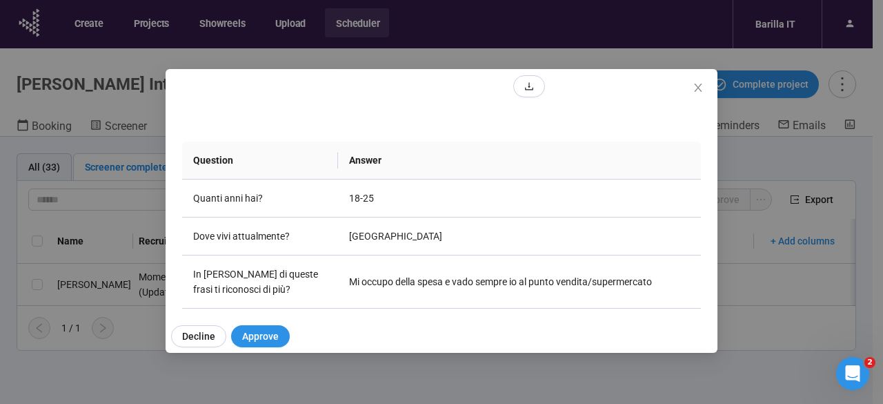
scroll to position [266, 0]
click at [455, 65] on video at bounding box center [441, 13] width 207 height 104
click at [602, 98] on div at bounding box center [441, 29] width 519 height 137
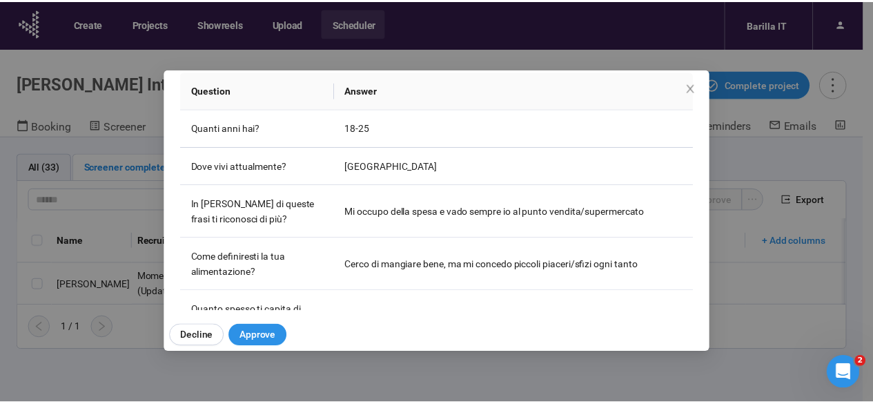
scroll to position [342, 0]
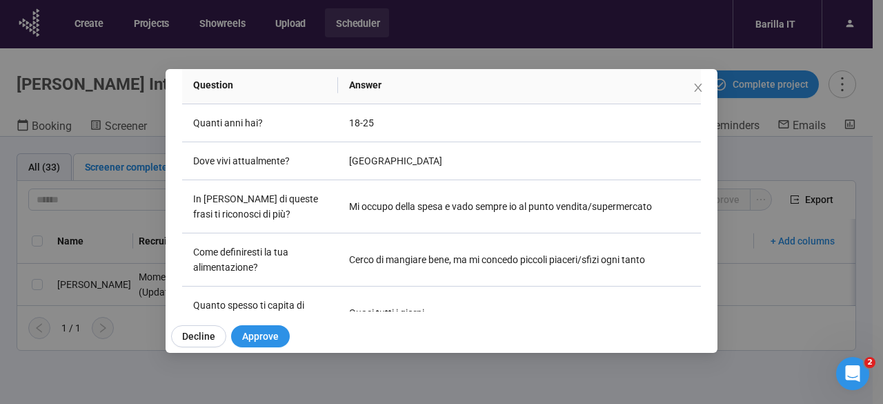
click at [1, 213] on div "Francesca A Project notes Edit Add notes, i.e. how the last interview went, imp…" at bounding box center [441, 202] width 883 height 404
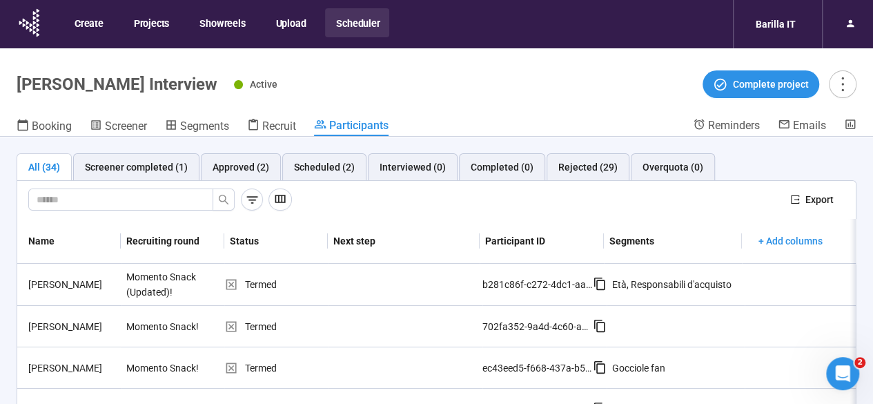
click at [474, 97] on div "Active Complete project" at bounding box center [545, 84] width 622 height 28
click at [483, 118] on div "Booking Screener Segments Recruit Participants" at bounding box center [355, 127] width 676 height 18
click at [544, 137] on div "All (34) Screener completed (1) Approved (2) Scheduled (2) Interviewed (0) Comp…" at bounding box center [436, 294] width 873 height 315
click at [477, 93] on div "Active Complete project" at bounding box center [545, 84] width 622 height 28
click at [428, 86] on div "Active Complete project" at bounding box center [545, 84] width 622 height 28
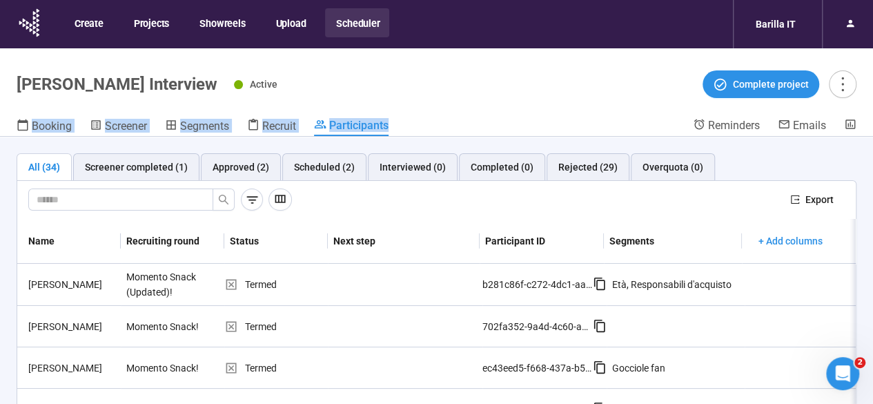
drag, startPoint x: 427, startPoint y: 126, endPoint x: 403, endPoint y: 90, distance: 43.3
click at [403, 90] on header "[PERSON_NAME] Snack Interview Active Complete project Booking Screener Segments…" at bounding box center [436, 92] width 873 height 88
click at [403, 90] on div "Active Complete project" at bounding box center [545, 84] width 622 height 28
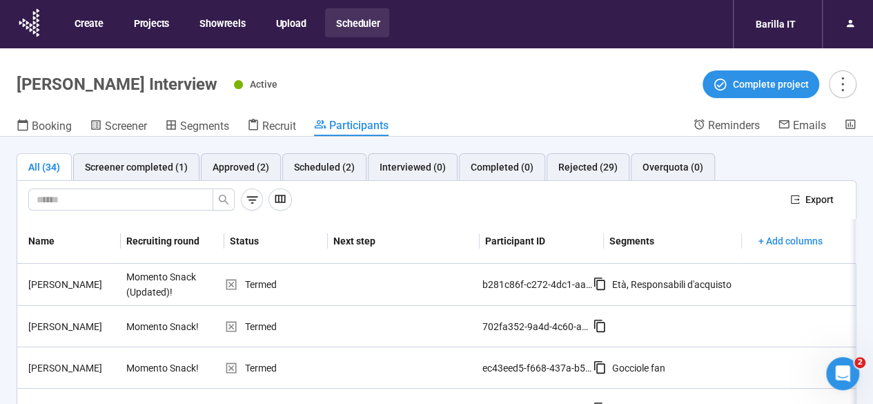
click at [528, 64] on header "[PERSON_NAME] Snack Interview Active Complete project Booking Screener Segments…" at bounding box center [436, 92] width 873 height 88
click at [505, 99] on header "[PERSON_NAME] Snack Interview Active Complete project Booking Screener Segments…" at bounding box center [436, 92] width 873 height 88
click at [486, 115] on header "[PERSON_NAME] Snack Interview Active Complete project Booking Screener Segments…" at bounding box center [436, 92] width 873 height 88
click at [501, 75] on div "Active Complete project" at bounding box center [545, 84] width 622 height 28
click at [0, 64] on header "[PERSON_NAME] Snack Interview Active Complete project Booking Screener Segments…" at bounding box center [436, 92] width 873 height 88
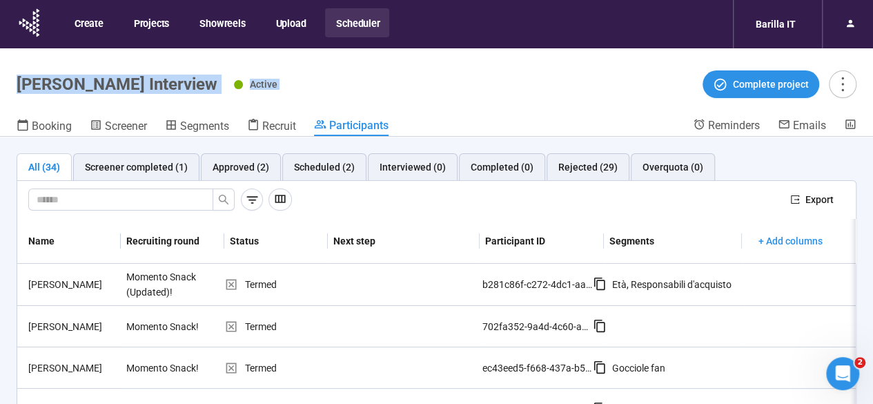
drag, startPoint x: 0, startPoint y: 64, endPoint x: 364, endPoint y: 77, distance: 364.5
click at [364, 77] on header "[PERSON_NAME] Snack Interview Active Complete project Booking Screener Segments…" at bounding box center [436, 92] width 873 height 88
click at [364, 77] on div "Active Complete project" at bounding box center [545, 84] width 622 height 28
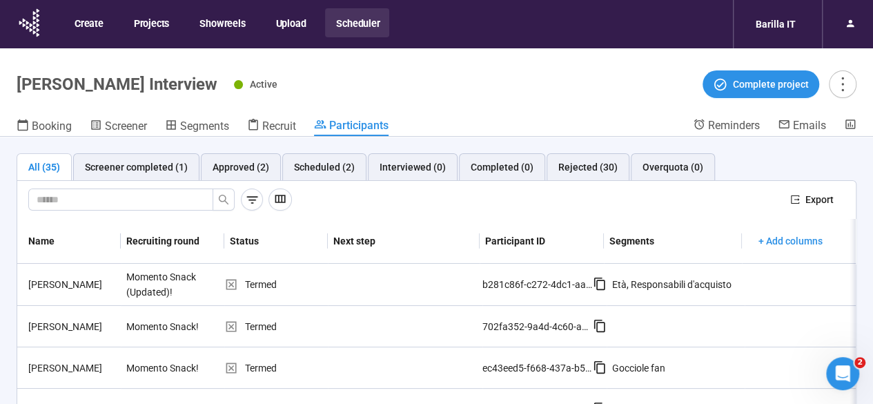
click at [286, 63] on header "[PERSON_NAME] Snack Interview Active Complete project Booking Screener Segments…" at bounding box center [436, 92] width 873 height 88
drag, startPoint x: 286, startPoint y: 63, endPoint x: 130, endPoint y: 86, distance: 157.7
click at [130, 86] on header "[PERSON_NAME] Snack Interview Active Complete project Booking Screener Segments…" at bounding box center [436, 92] width 873 height 88
click at [130, 86] on h1 "[PERSON_NAME] Interview" at bounding box center [117, 84] width 201 height 19
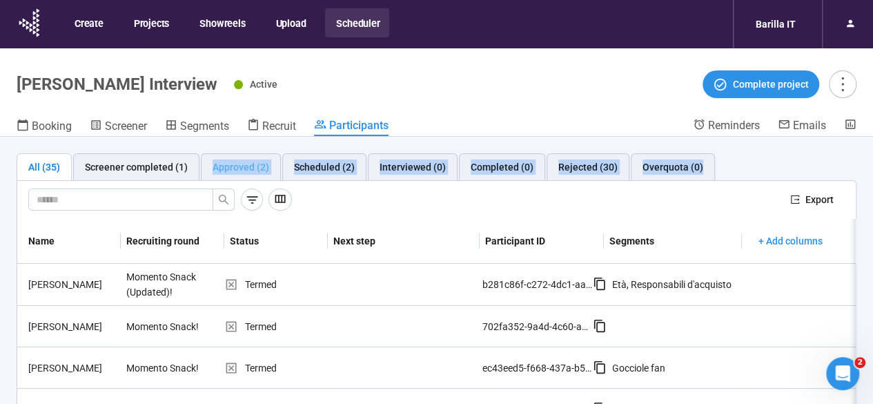
drag, startPoint x: 0, startPoint y: 208, endPoint x: 224, endPoint y: 166, distance: 227.6
click at [224, 166] on div "All (35) Screener completed (1) Approved (2) Scheduled (2) Interviewed (0) Comp…" at bounding box center [436, 294] width 873 height 315
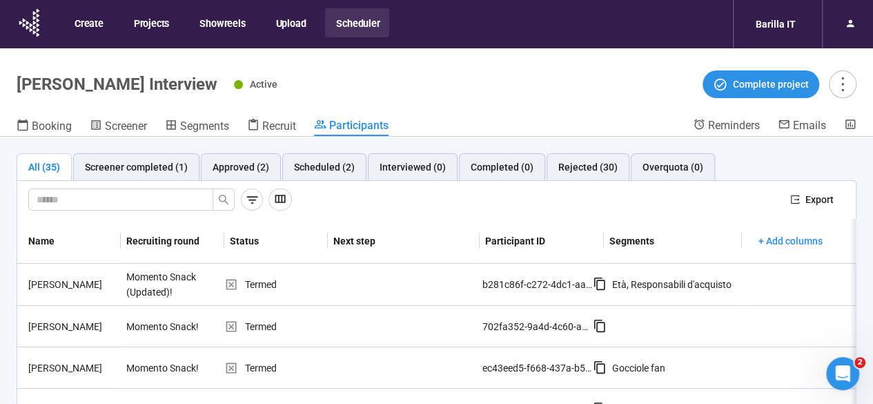
click at [344, 95] on div "Active Complete project" at bounding box center [545, 84] width 622 height 28
click at [368, 117] on header "[PERSON_NAME] Snack Interview Active Complete project Booking Screener Segments…" at bounding box center [436, 92] width 873 height 88
click at [324, 105] on header "[PERSON_NAME] Snack Interview Active Complete project Booking Screener Segments…" at bounding box center [436, 92] width 873 height 88
click at [592, 115] on header "[PERSON_NAME] Snack Interview Active Complete project Booking Screener Segments…" at bounding box center [436, 92] width 873 height 88
click at [576, 115] on header "[PERSON_NAME] Snack Interview Active Complete project Booking Screener Segments…" at bounding box center [436, 92] width 873 height 88
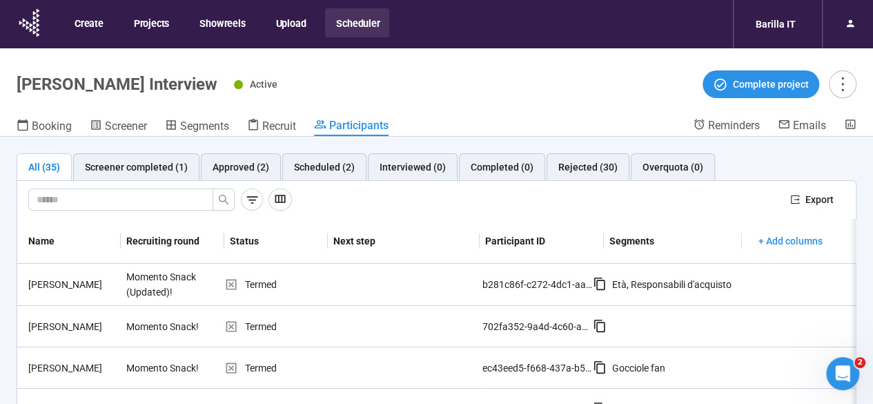
click at [484, 115] on header "[PERSON_NAME] Snack Interview Active Complete project Booking Screener Segments…" at bounding box center [436, 92] width 873 height 88
click at [509, 101] on header "[PERSON_NAME] Snack Interview Active Complete project Booking Screener Segments…" at bounding box center [436, 92] width 873 height 88
click at [579, 68] on header "[PERSON_NAME] Snack Interview Active Complete project Booking Screener Segments…" at bounding box center [436, 92] width 873 height 88
click at [161, 164] on div "Screener completed (1)" at bounding box center [136, 166] width 103 height 15
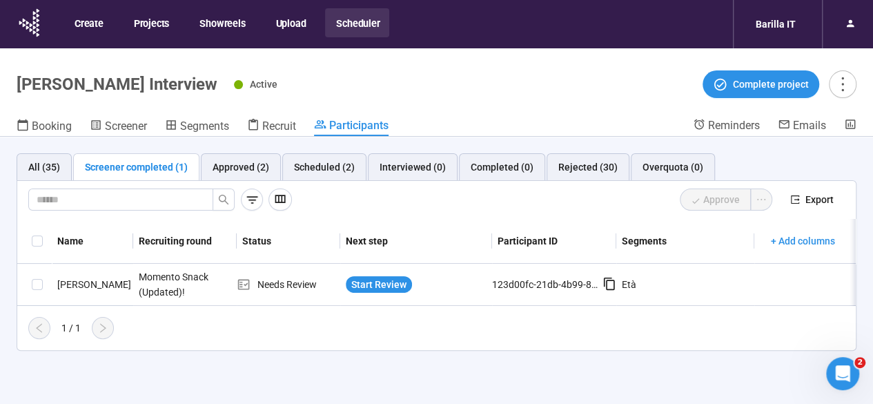
click at [483, 98] on header "Gocciole Snack Interview Active Complete project Booking Screener Segments Recr…" at bounding box center [436, 92] width 873 height 88
click at [80, 382] on div "All (35) Screener completed (1) Approved (2) Scheduled (2) Interviewed (0) Comp…" at bounding box center [436, 294] width 873 height 315
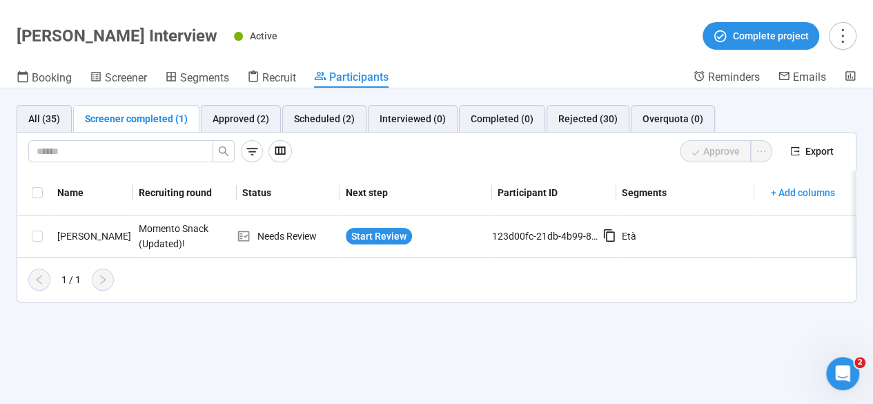
click at [500, 331] on div "All (35) Screener completed (1) Approved (2) Scheduled (2) Interviewed (0) Comp…" at bounding box center [436, 245] width 873 height 315
click at [471, 44] on div "Active Complete project" at bounding box center [545, 36] width 622 height 28
click at [435, 9] on header "Gocciole Snack Interview Active Complete project Booking Screener Segments Recr…" at bounding box center [436, 44] width 873 height 88
click at [451, 20] on header "Gocciole Snack Interview Active Complete project Booking Screener Segments Recr…" at bounding box center [436, 44] width 873 height 88
click at [437, 37] on div "Active Complete project" at bounding box center [545, 36] width 622 height 28
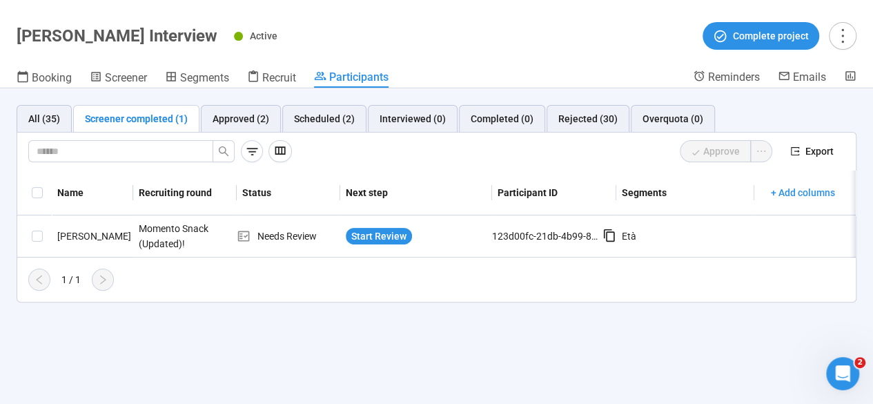
click at [460, 26] on div "Active Complete project" at bounding box center [545, 36] width 622 height 28
click at [476, 54] on header "Gocciole Snack Interview Active Complete project Booking Screener Segments Recr…" at bounding box center [436, 44] width 873 height 88
click at [469, 48] on div "Active Complete project" at bounding box center [545, 36] width 622 height 28
click at [501, 17] on header "Gocciole Snack Interview Active Complete project Booking Screener Segments Recr…" at bounding box center [436, 44] width 873 height 88
click at [588, 15] on header "Gocciole Snack Interview Active Complete project Booking Screener Segments Recr…" at bounding box center [436, 44] width 873 height 88
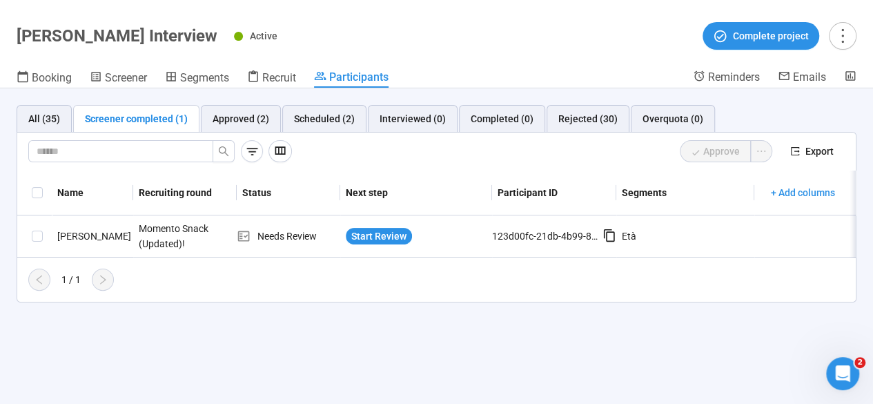
click at [567, 22] on div "Active Complete project" at bounding box center [545, 36] width 622 height 28
click at [408, 362] on div "All (35) Screener completed (1) Approved (2) Scheduled (2) Interviewed (0) Comp…" at bounding box center [436, 245] width 873 height 315
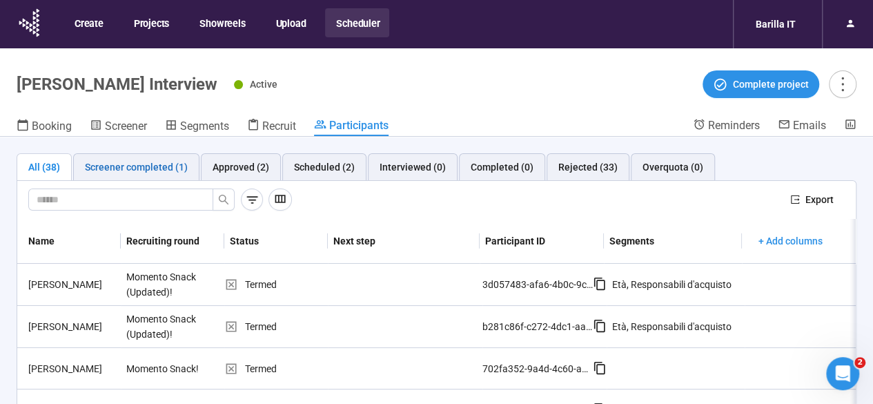
click at [123, 164] on div "Screener completed (1)" at bounding box center [136, 166] width 103 height 15
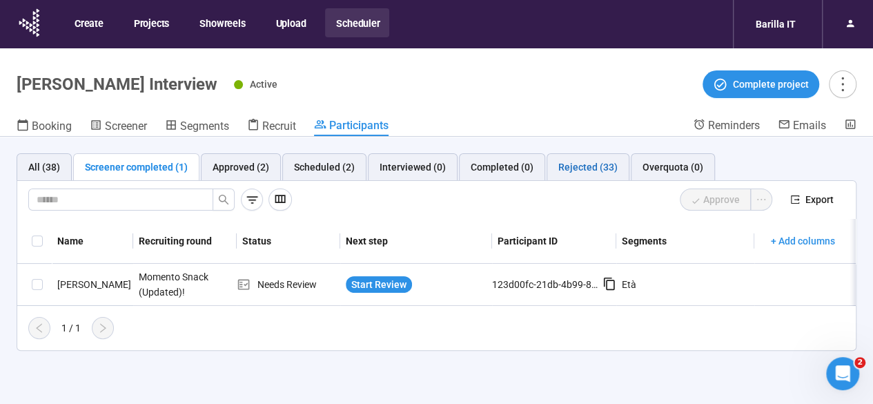
click at [573, 162] on div "Rejected (33)" at bounding box center [587, 166] width 59 height 15
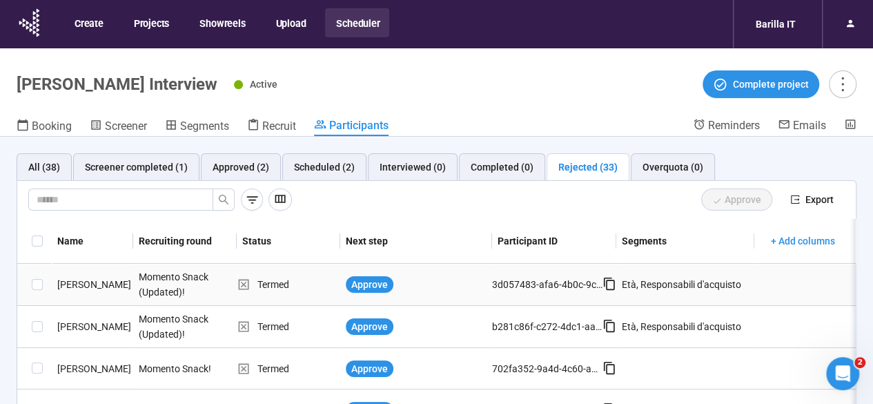
click at [81, 283] on div "[PERSON_NAME]" at bounding box center [92, 284] width 81 height 15
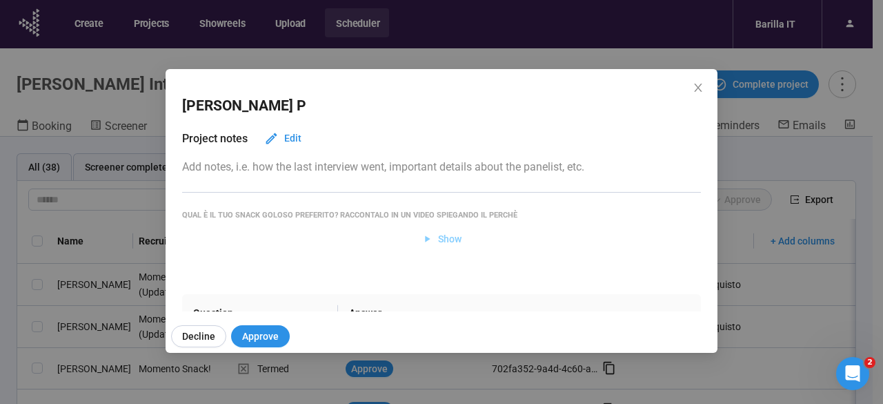
click at [438, 234] on span "Show" at bounding box center [449, 238] width 23 height 15
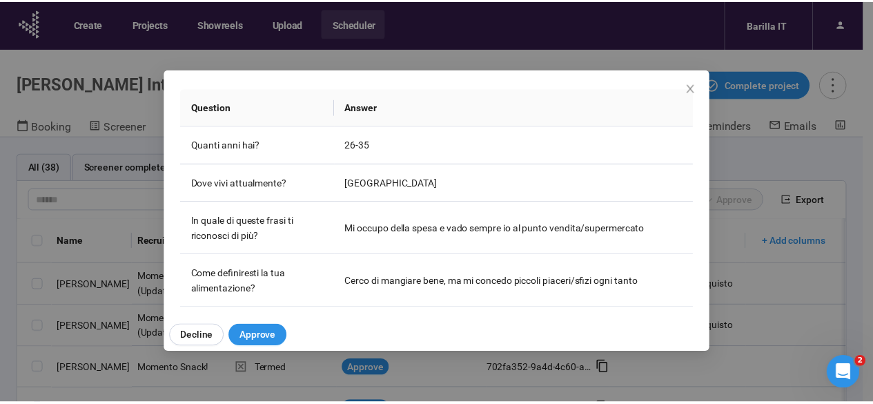
scroll to position [304, 0]
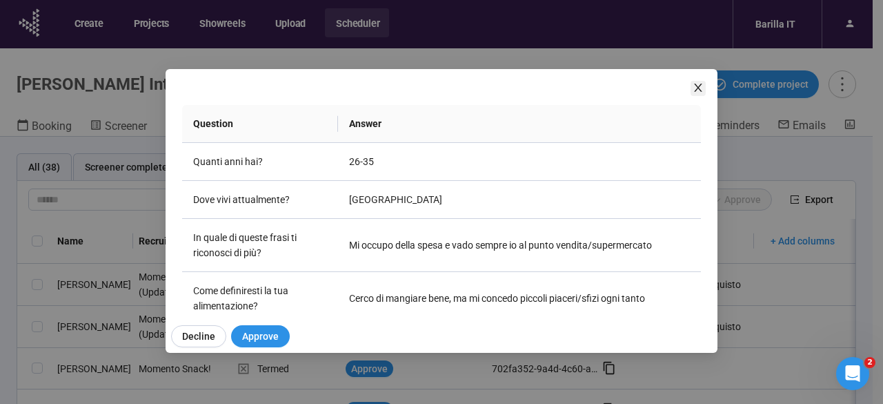
click at [699, 92] on icon "close" at bounding box center [698, 87] width 11 height 11
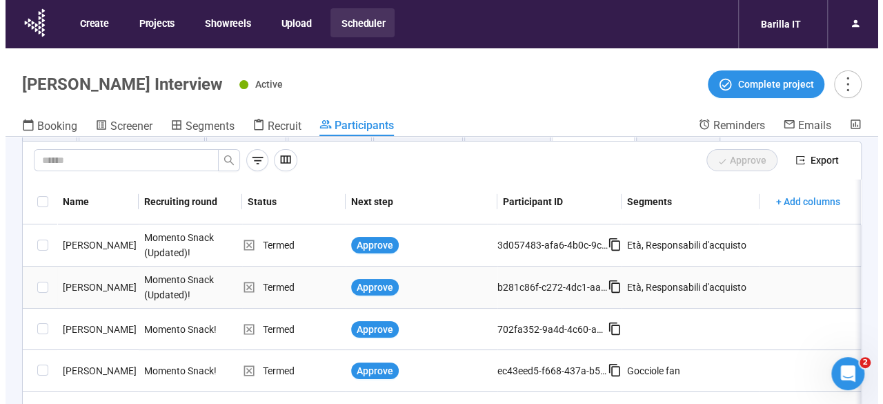
scroll to position [41, 0]
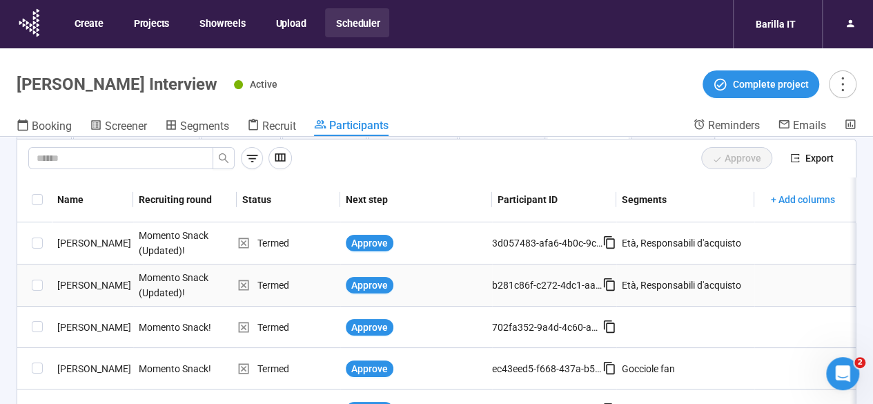
click at [79, 286] on div "[PERSON_NAME]" at bounding box center [92, 284] width 81 height 15
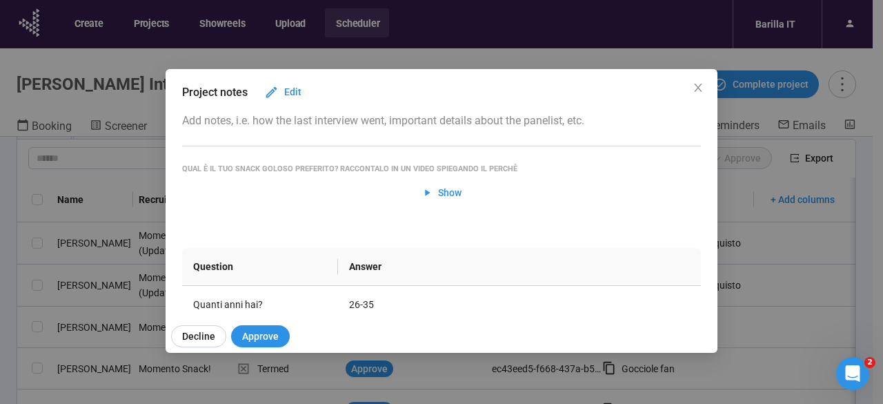
scroll to position [47, 0]
click at [428, 197] on span "Show" at bounding box center [442, 191] width 41 height 15
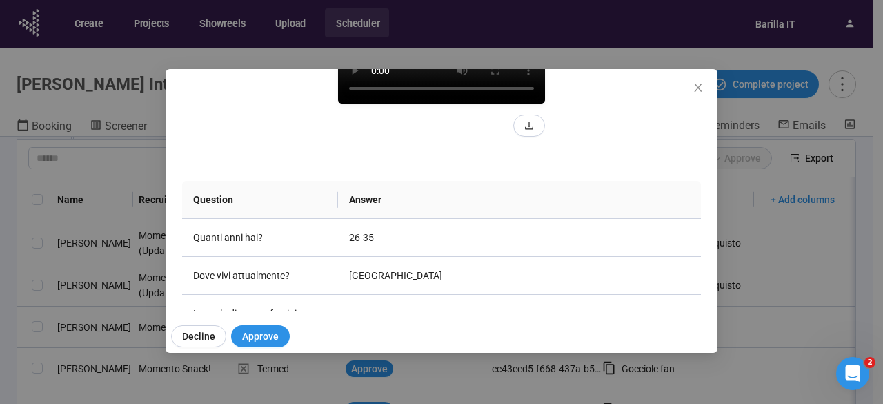
scroll to position [229, 0]
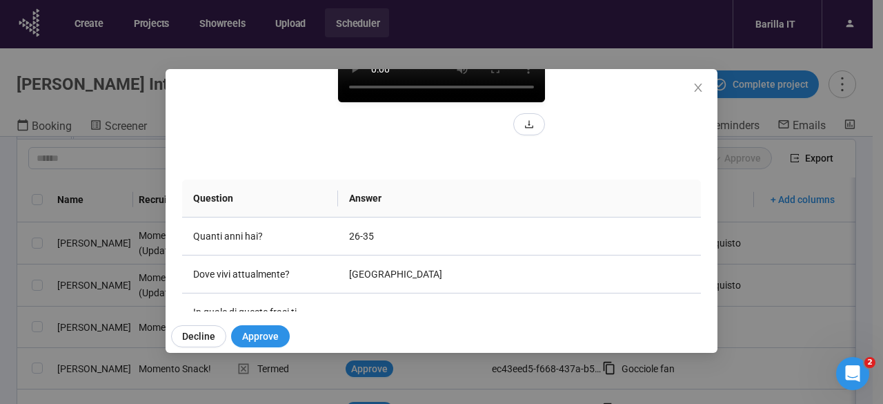
click at [338, 102] on video at bounding box center [441, 51] width 207 height 104
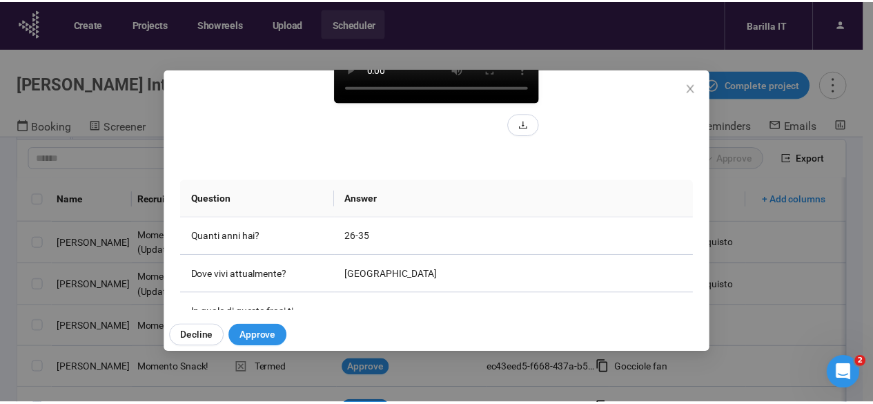
scroll to position [230, 0]
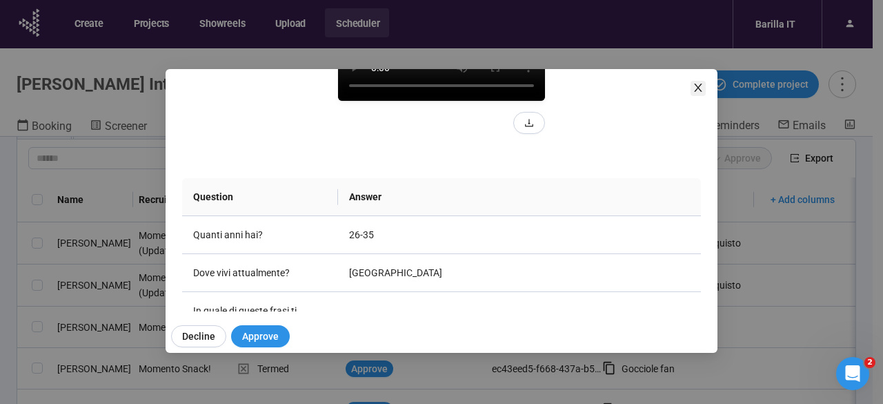
click at [696, 85] on icon "close" at bounding box center [698, 87] width 11 height 11
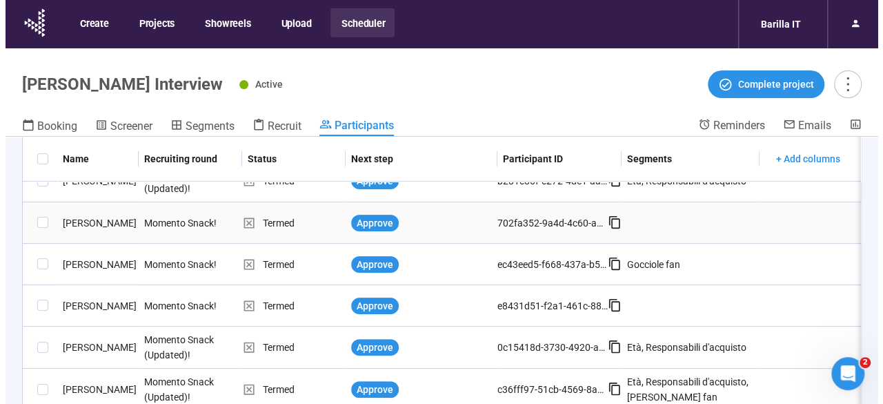
scroll to position [171, 0]
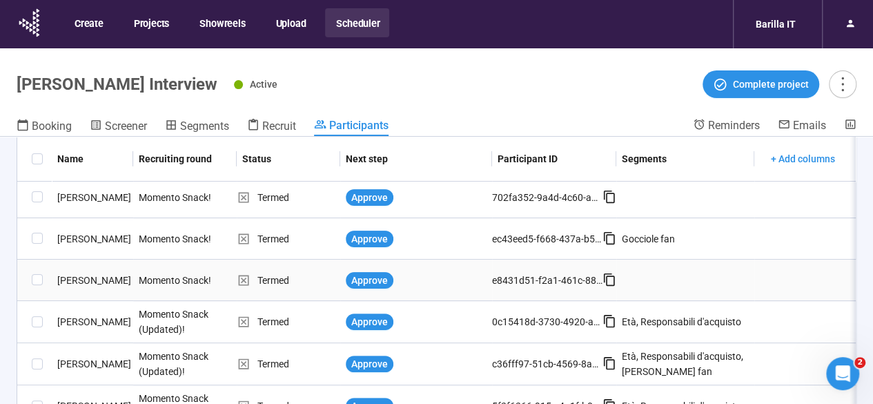
click at [83, 279] on div "[PERSON_NAME]" at bounding box center [92, 280] width 81 height 15
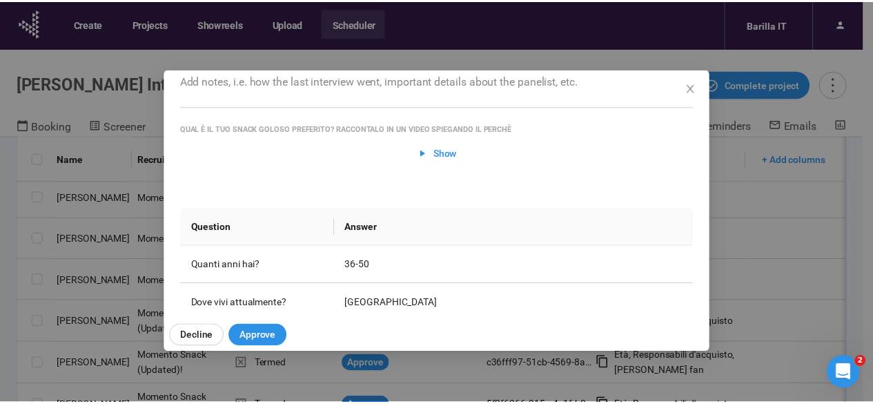
scroll to position [91, 0]
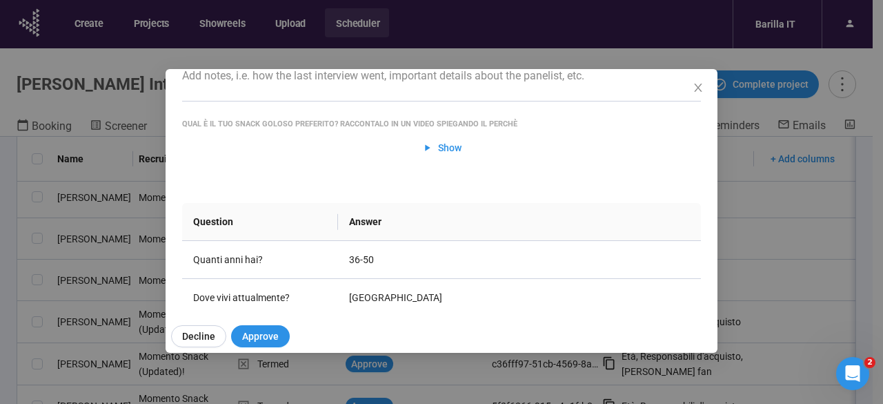
click at [0, 320] on div "Silvano F Project notes Edit Add notes, i.e. how the last interview went, impor…" at bounding box center [441, 202] width 883 height 404
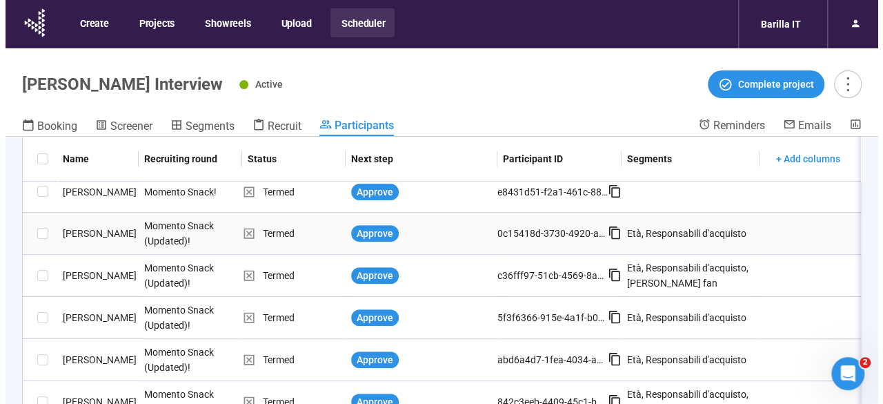
scroll to position [266, 0]
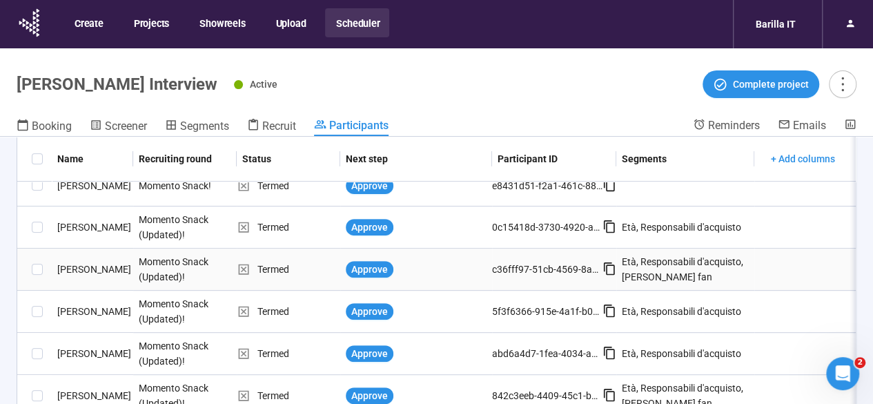
click at [79, 270] on div "[PERSON_NAME]" at bounding box center [92, 269] width 81 height 15
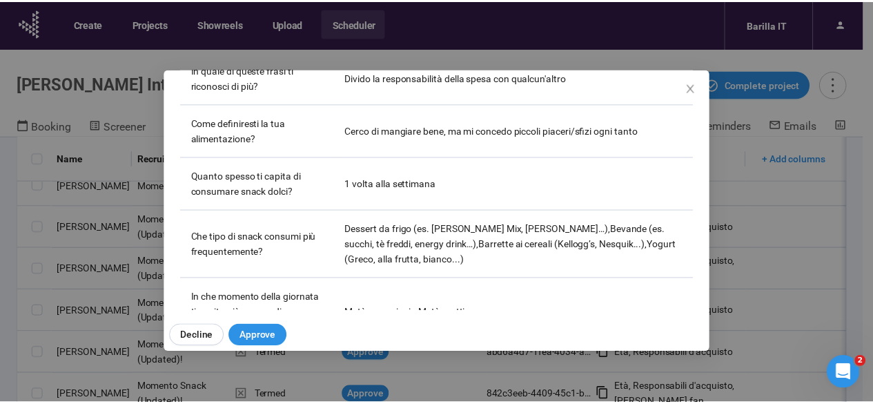
scroll to position [362, 0]
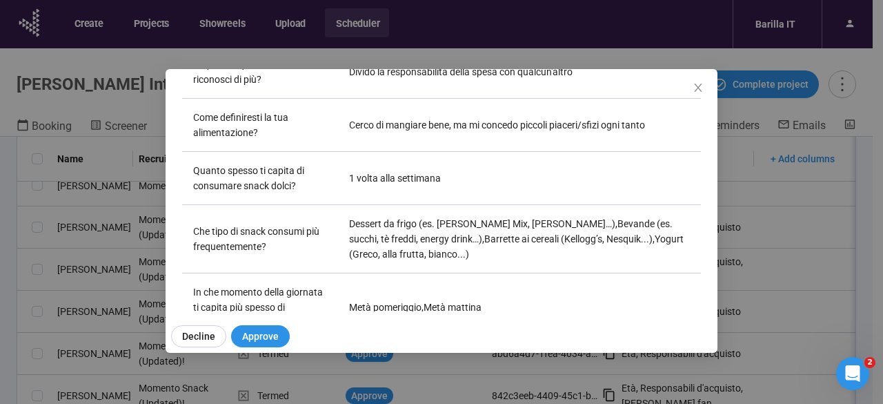
click at [1, 322] on div "[PERSON_NAME] I Project notes Edit Add notes, i.e. how the last interview went,…" at bounding box center [441, 202] width 883 height 404
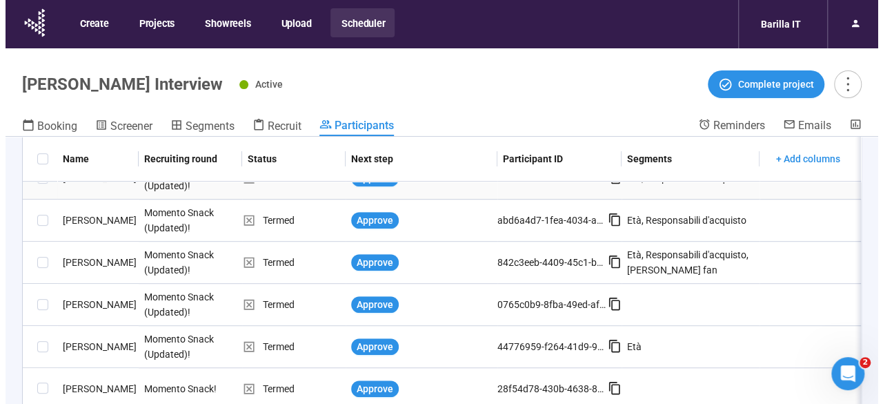
scroll to position [400, 0]
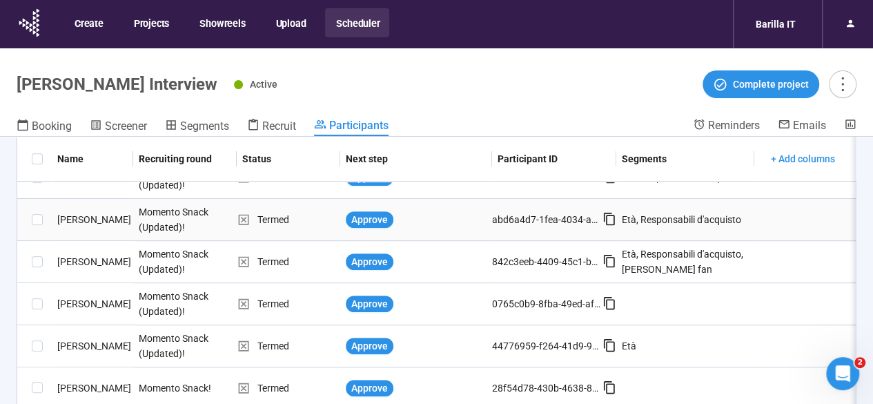
click at [78, 223] on div "[PERSON_NAME]" at bounding box center [92, 219] width 81 height 15
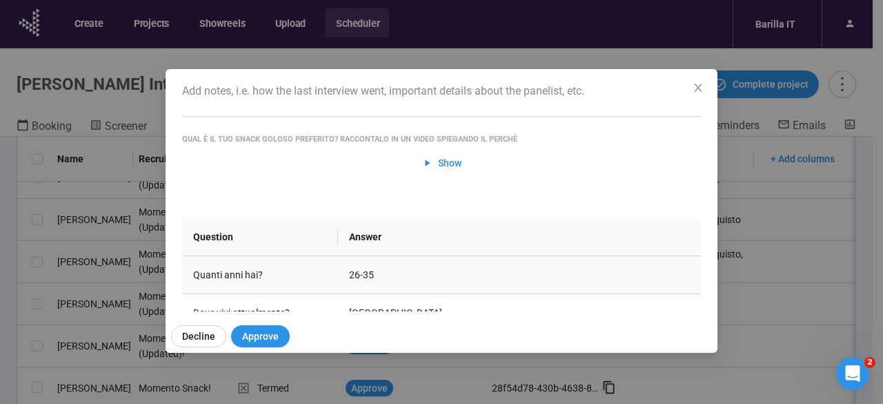
scroll to position [0, 0]
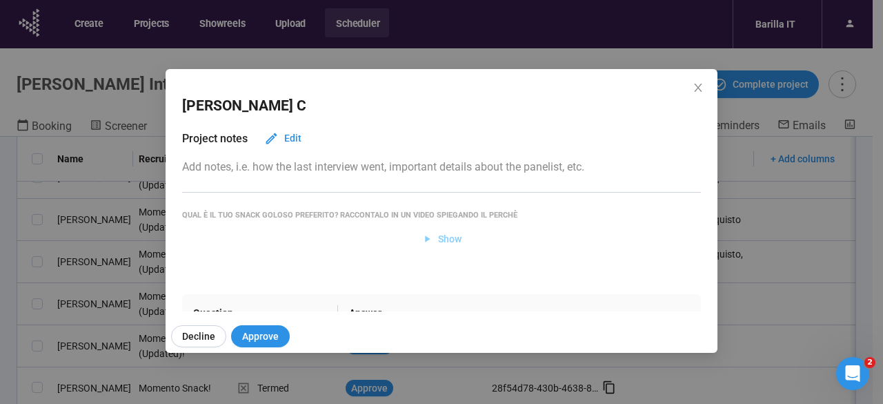
click at [438, 237] on span "Show" at bounding box center [449, 238] width 23 height 15
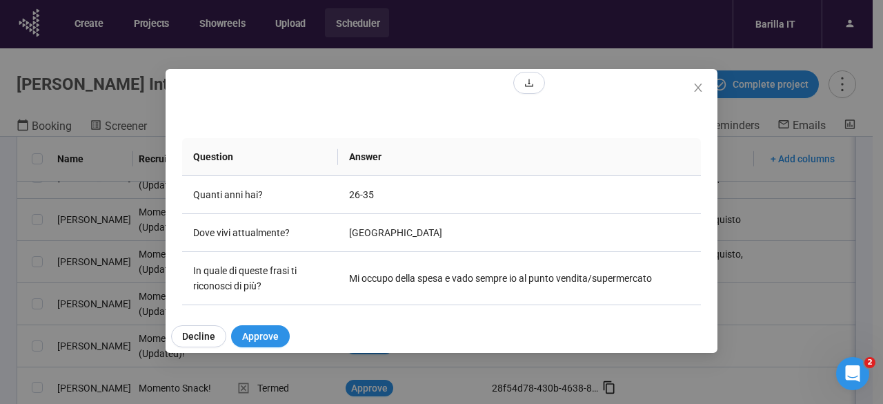
scroll to position [377, 0]
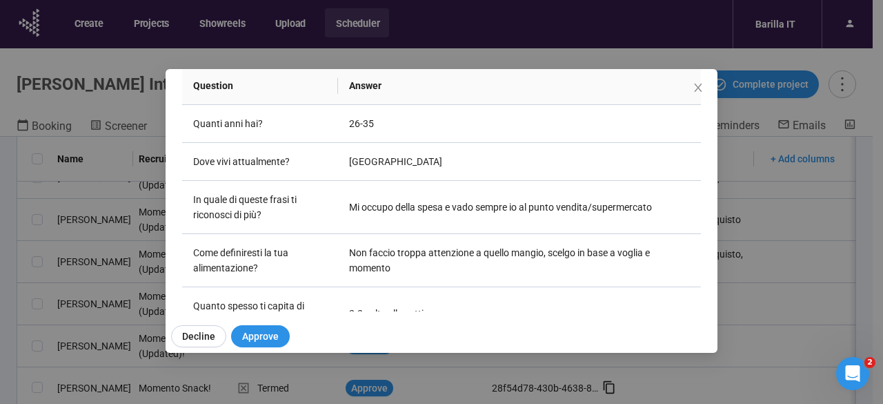
scroll to position [341, 0]
click at [706, 86] on div "[PERSON_NAME] Project notes Edit Add notes, i.e. how the last interview went, i…" at bounding box center [442, 190] width 552 height 242
click at [698, 88] on icon "close" at bounding box center [698, 87] width 8 height 8
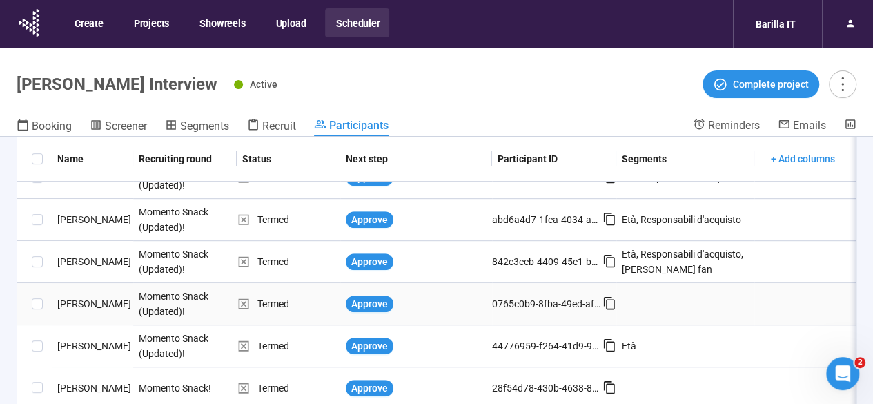
click at [88, 307] on div "[PERSON_NAME]" at bounding box center [92, 303] width 81 height 15
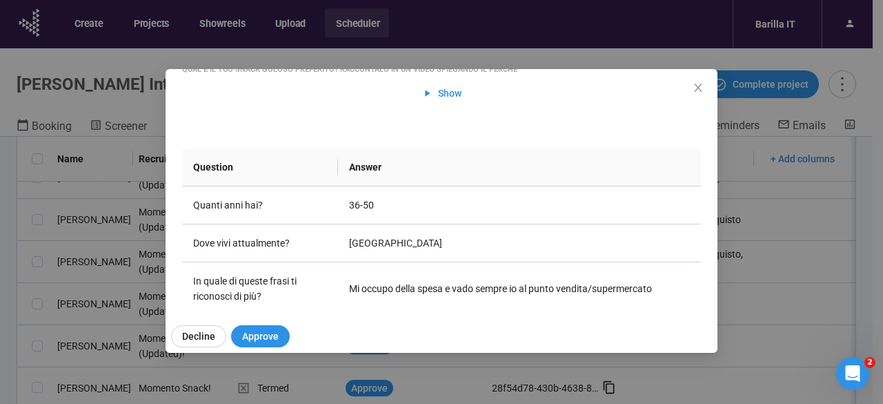
scroll to position [88, 0]
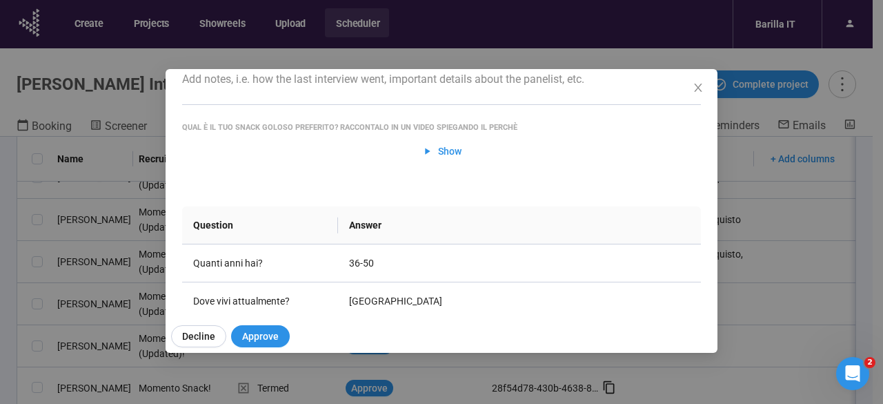
click at [0, 304] on div "Nazarena T Project notes Edit Add notes, i.e. how the last interview went, impo…" at bounding box center [441, 202] width 883 height 404
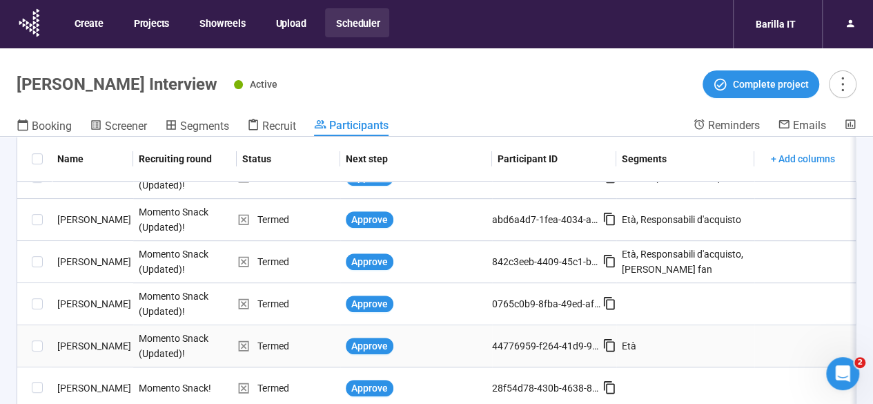
click at [70, 344] on div "[PERSON_NAME]" at bounding box center [92, 345] width 81 height 15
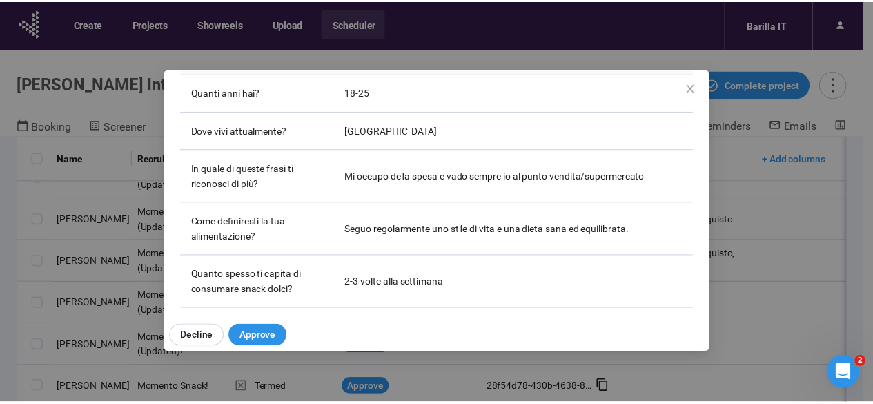
scroll to position [253, 0]
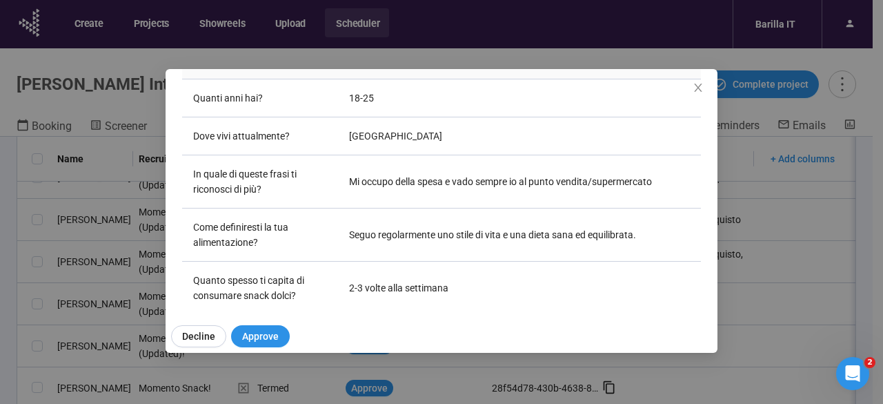
click at [4, 362] on div "[PERSON_NAME] Project notes Edit Add notes, i.e. how the last interview went, i…" at bounding box center [441, 202] width 883 height 404
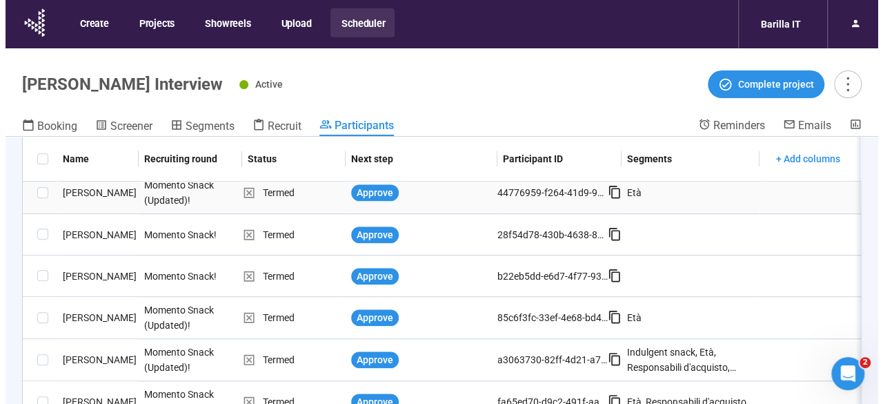
scroll to position [555, 0]
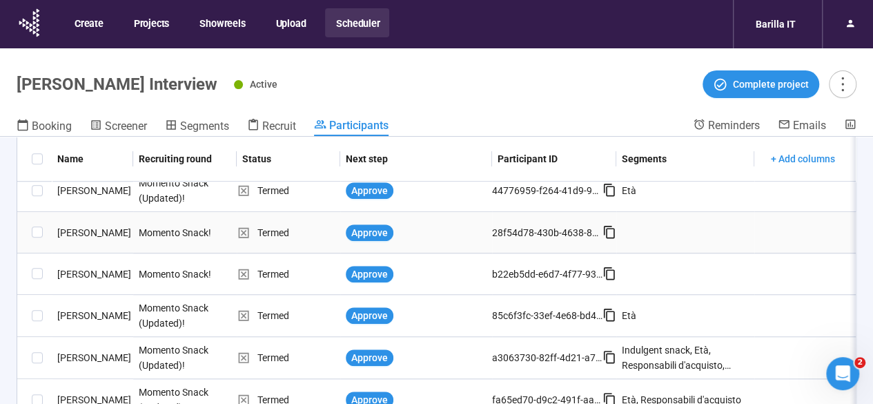
click at [80, 234] on div "[PERSON_NAME]" at bounding box center [92, 232] width 81 height 15
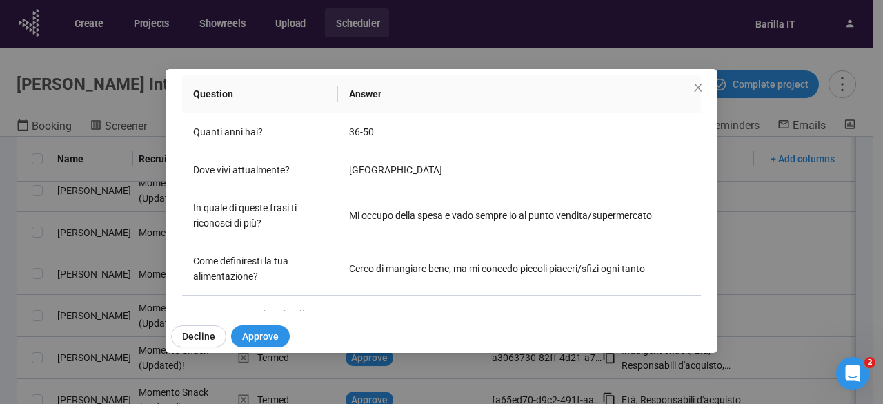
scroll to position [219, 0]
click at [0, 286] on div "[PERSON_NAME] Project notes Edit Add notes, i.e. how the last interview went, i…" at bounding box center [441, 202] width 883 height 404
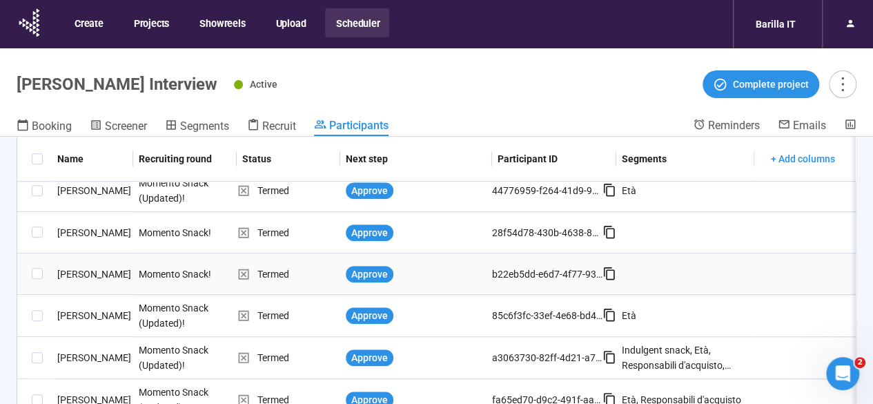
click at [95, 271] on div "[PERSON_NAME]" at bounding box center [92, 273] width 81 height 15
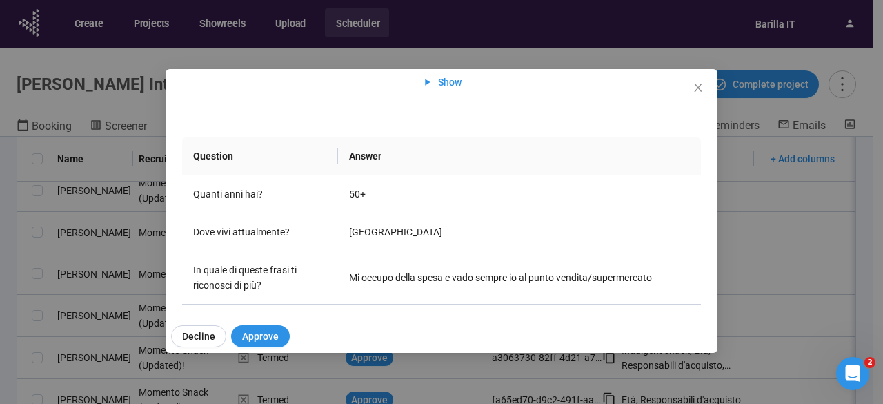
scroll to position [157, 0]
click at [1, 326] on div "[PERSON_NAME] Project notes Edit Add notes, i.e. how the last interview went, i…" at bounding box center [441, 202] width 883 height 404
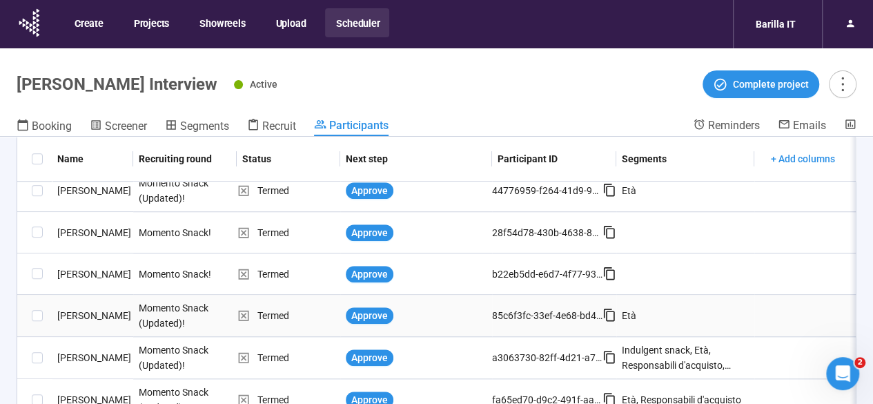
click at [91, 318] on div "[PERSON_NAME]" at bounding box center [92, 315] width 81 height 15
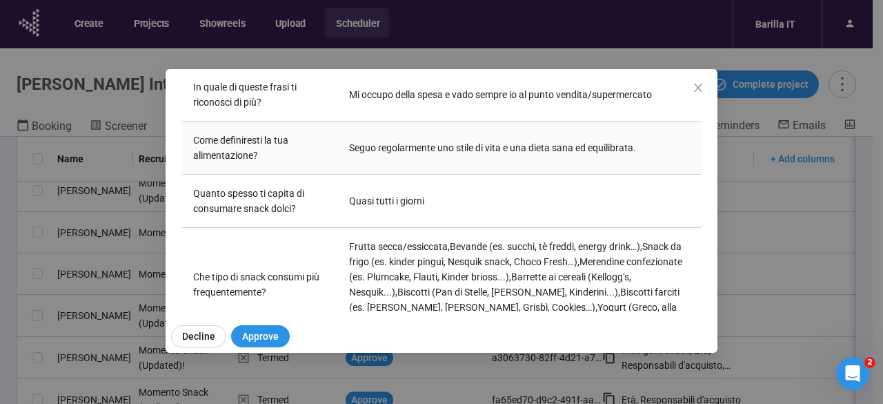
scroll to position [340, 0]
click at [0, 359] on div "[PERSON_NAME] Project notes Edit Add notes, i.e. how the last interview went, i…" at bounding box center [441, 202] width 883 height 404
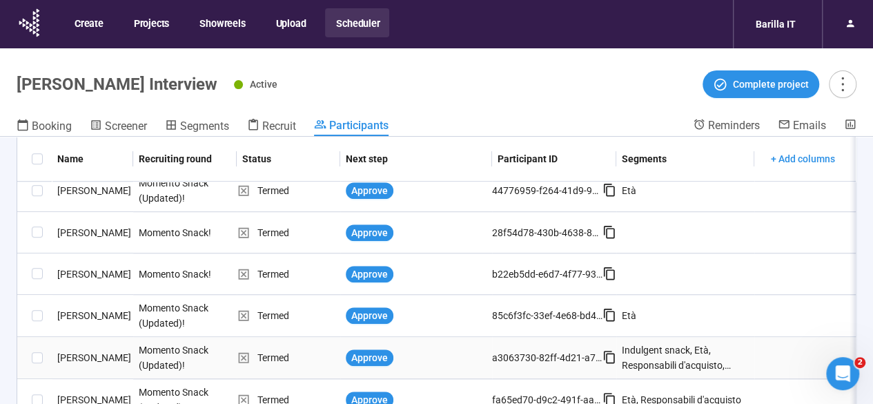
click at [63, 359] on div "[PERSON_NAME]" at bounding box center [92, 357] width 81 height 15
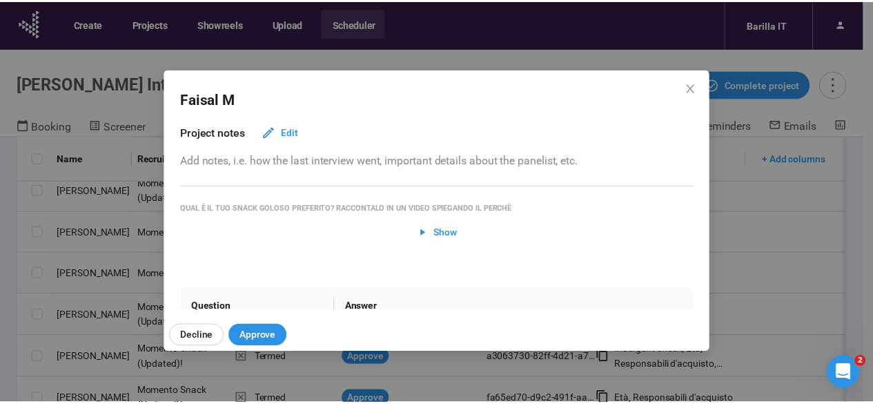
scroll to position [5, 0]
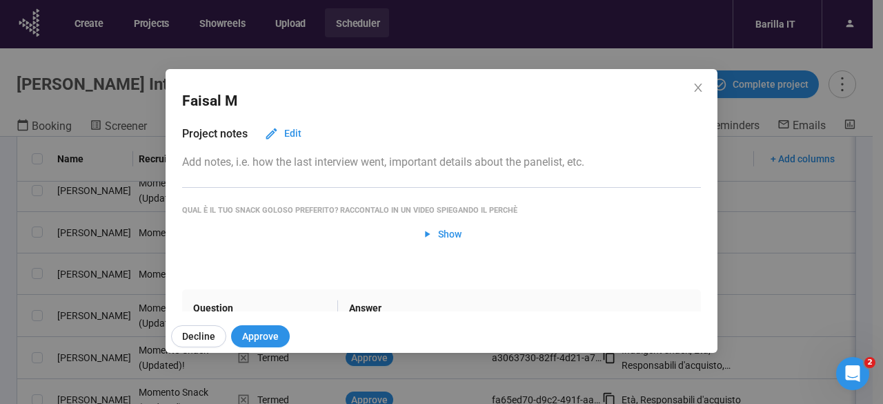
click at [1, 366] on div "[PERSON_NAME] Project notes Edit Add notes, i.e. how the last interview went, i…" at bounding box center [441, 202] width 883 height 404
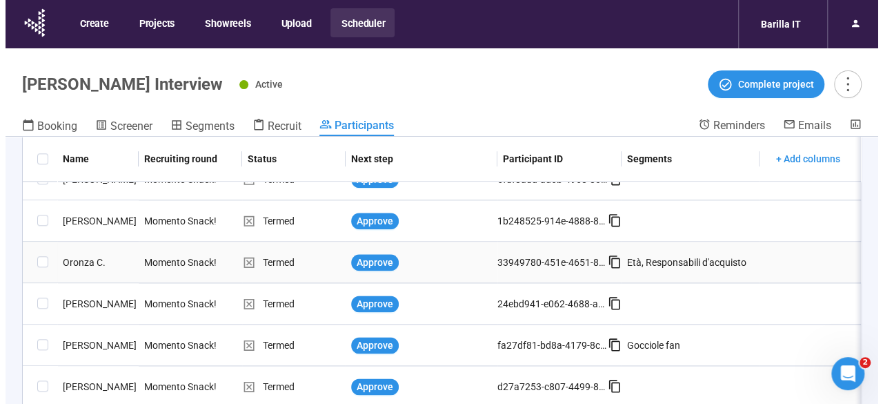
scroll to position [859, 0]
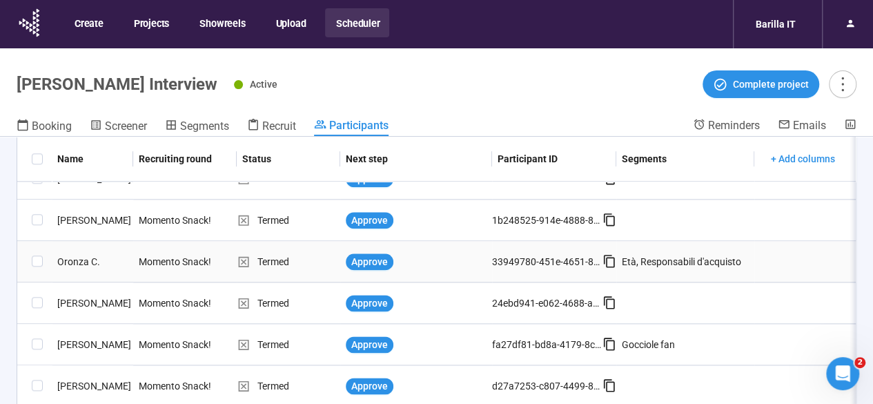
click at [79, 262] on div "Oronza C." at bounding box center [92, 261] width 81 height 15
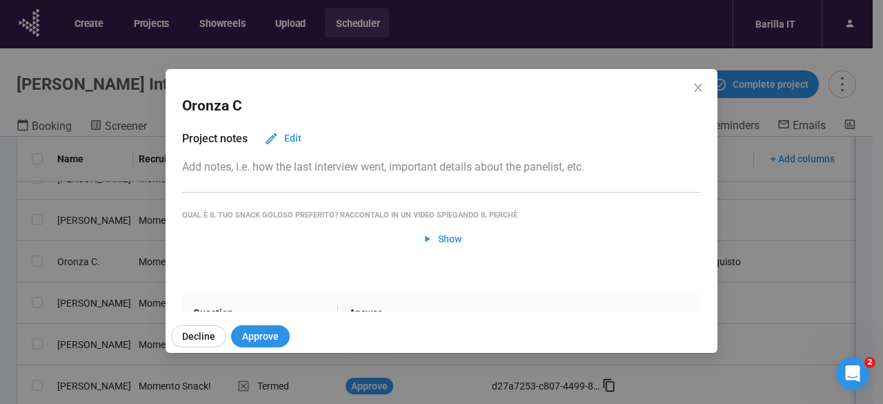
drag, startPoint x: 444, startPoint y: 239, endPoint x: 484, endPoint y: 121, distance: 124.6
click at [484, 121] on div "Oronza C Project notes Edit Add notes, i.e. how the last interview went, import…" at bounding box center [442, 190] width 552 height 242
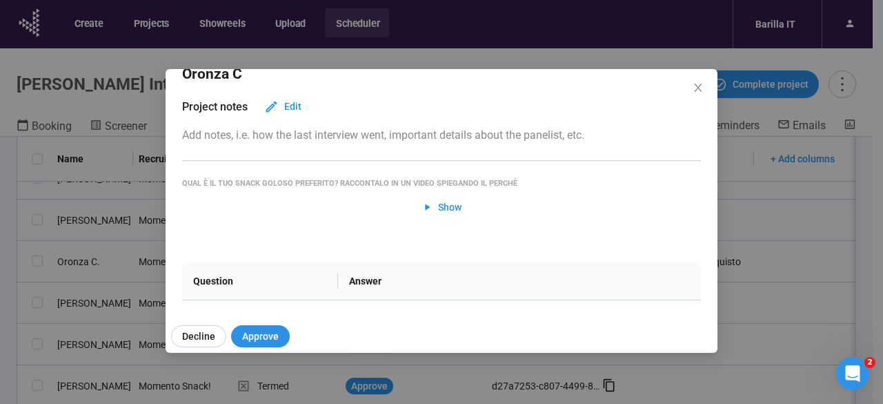
scroll to position [0, 0]
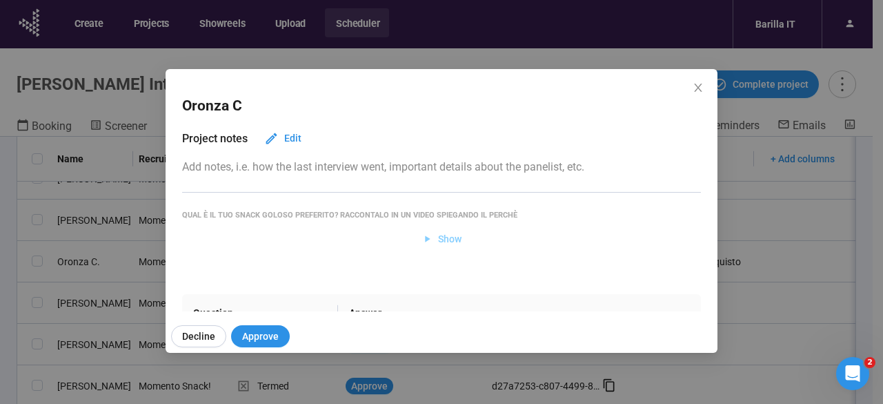
click at [441, 240] on span "Show" at bounding box center [449, 238] width 23 height 15
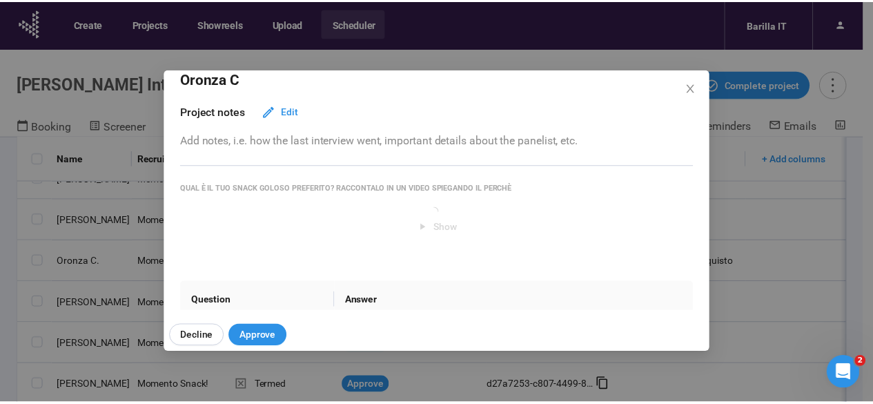
scroll to position [27, 0]
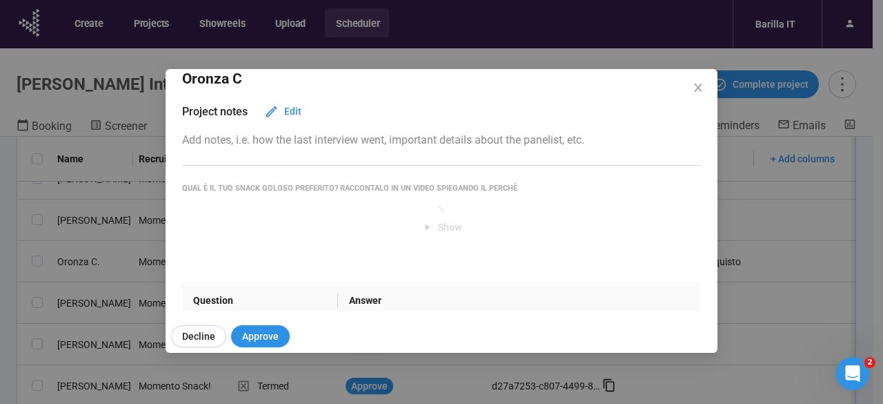
click at [291, 233] on div "Show" at bounding box center [441, 219] width 519 height 36
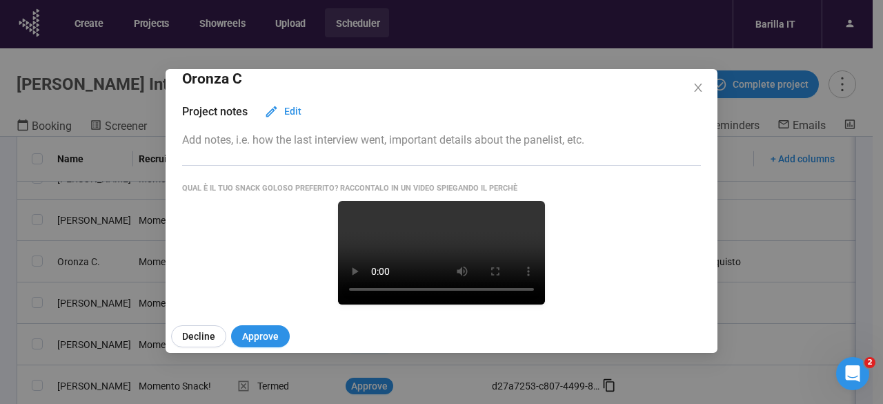
click at [0, 264] on div "Oronza C Project notes Edit Add notes, i.e. how the last interview went, import…" at bounding box center [441, 202] width 883 height 404
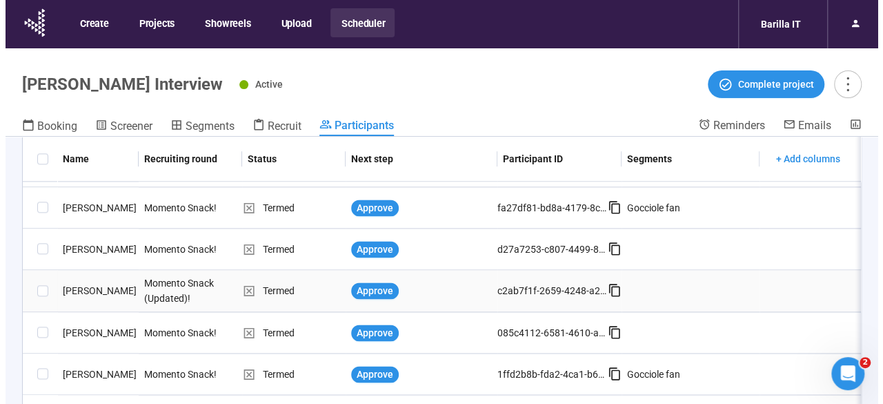
scroll to position [967, 0]
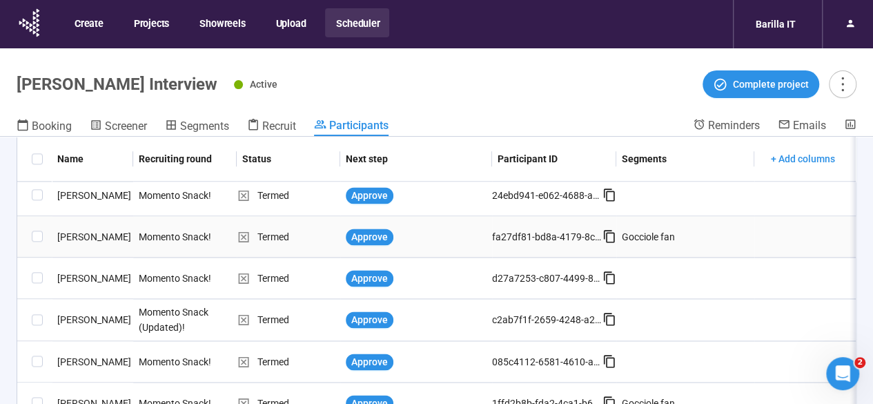
click at [80, 238] on div "[PERSON_NAME]" at bounding box center [92, 236] width 81 height 15
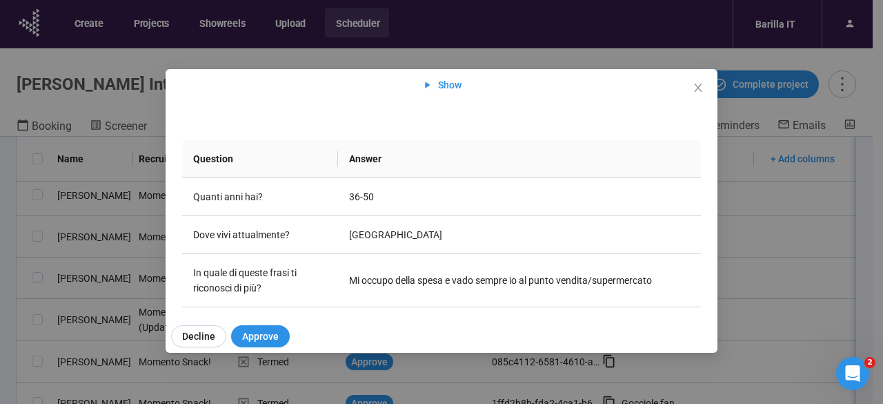
scroll to position [155, 0]
click at [0, 256] on div "[PERSON_NAME] Project notes Edit Add notes, i.e. how the last interview went, i…" at bounding box center [441, 202] width 883 height 404
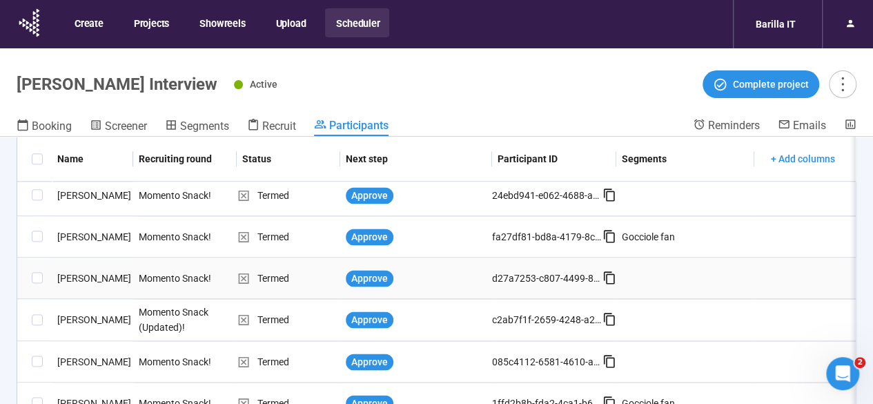
click at [88, 279] on div "[PERSON_NAME]" at bounding box center [92, 277] width 81 height 15
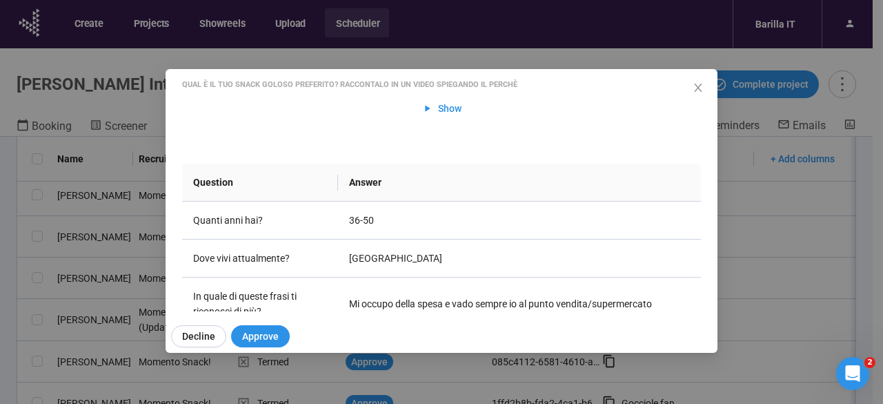
scroll to position [132, 0]
click at [1, 266] on div "[PERSON_NAME] Project notes Edit Add notes, i.e. how the last interview went, i…" at bounding box center [441, 202] width 883 height 404
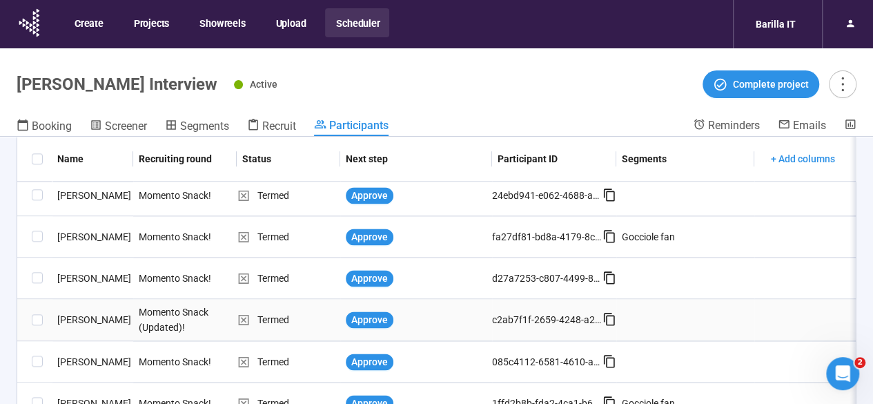
click at [77, 319] on div "[PERSON_NAME]" at bounding box center [92, 319] width 81 height 15
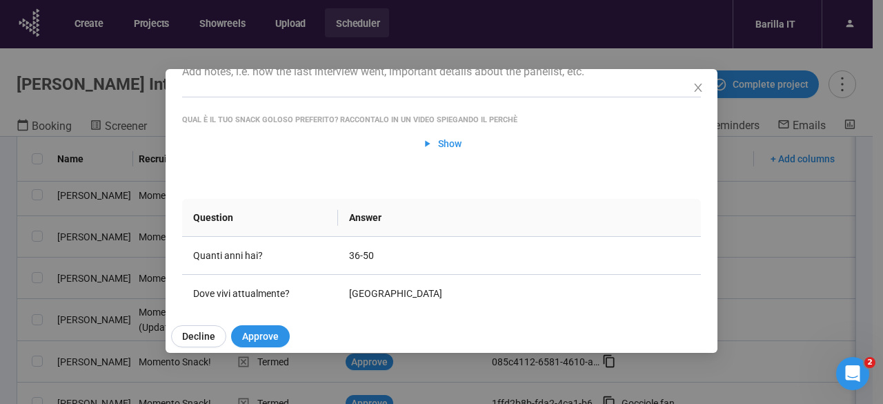
scroll to position [108, 0]
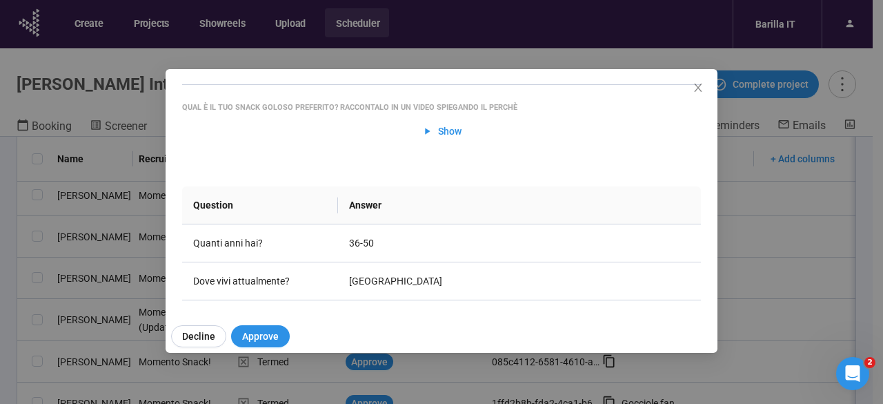
click at [0, 292] on div "[PERSON_NAME] Project notes Edit Add notes, i.e. how the last interview went, i…" at bounding box center [441, 202] width 883 height 404
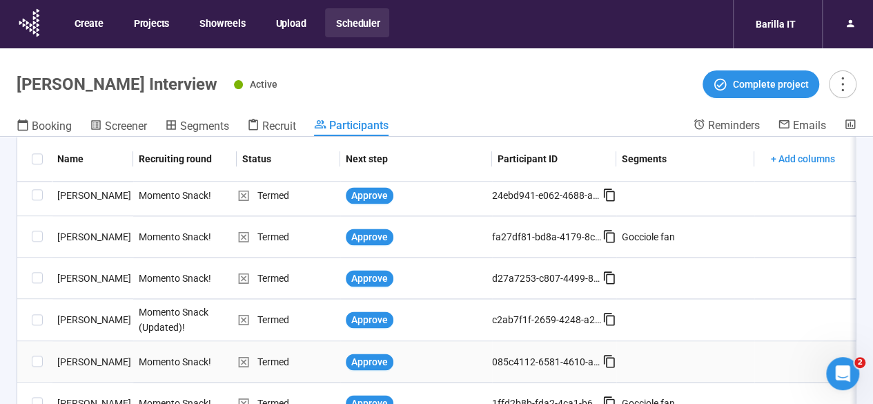
click at [68, 356] on div "[PERSON_NAME]" at bounding box center [92, 361] width 81 height 15
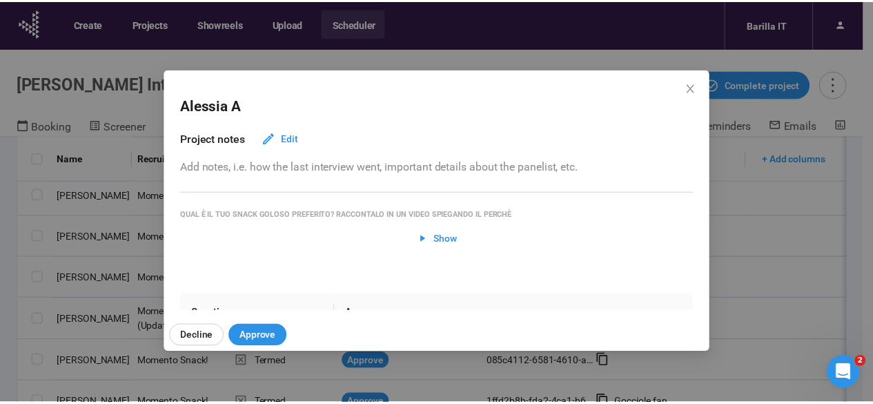
scroll to position [93, 0]
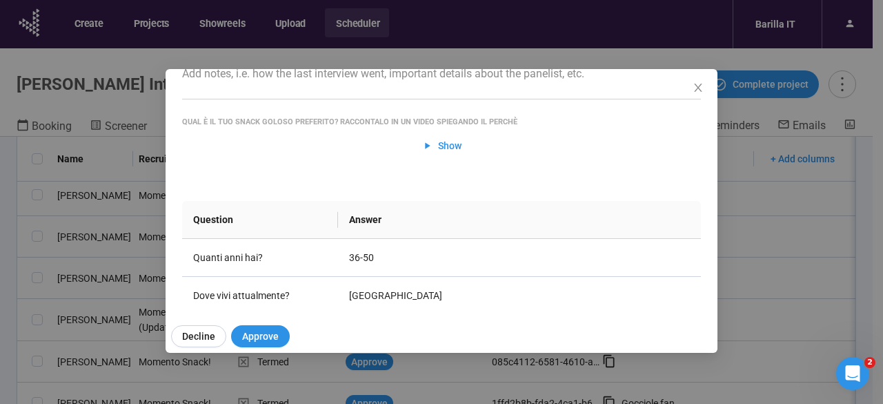
click at [15, 322] on div "[PERSON_NAME] A Project notes Edit Add notes, i.e. how the last interview went,…" at bounding box center [441, 202] width 883 height 404
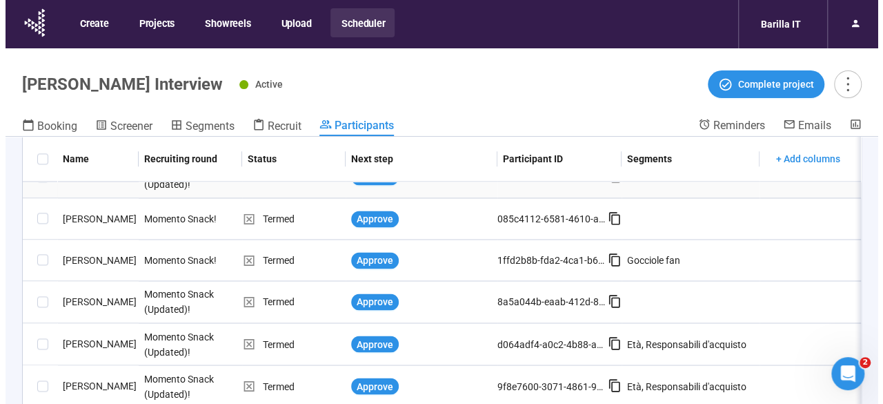
scroll to position [1119, 0]
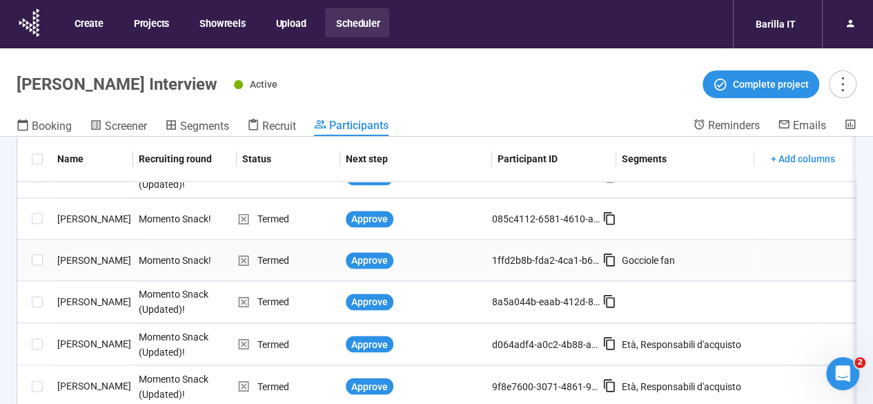
click at [80, 253] on div "[PERSON_NAME]" at bounding box center [92, 260] width 81 height 15
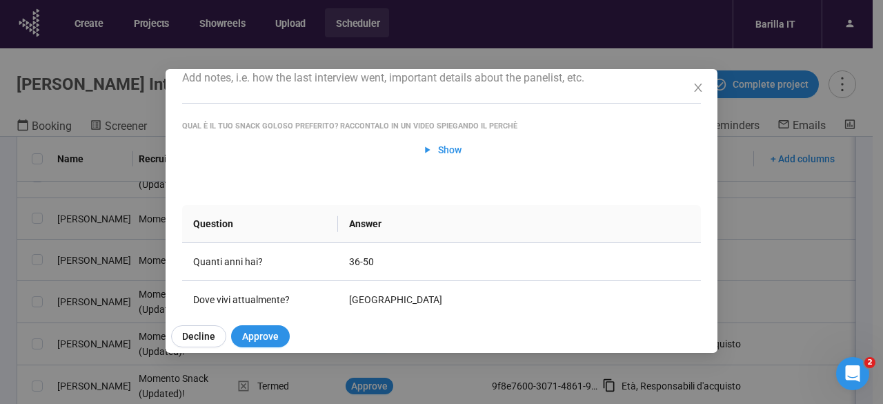
scroll to position [92, 0]
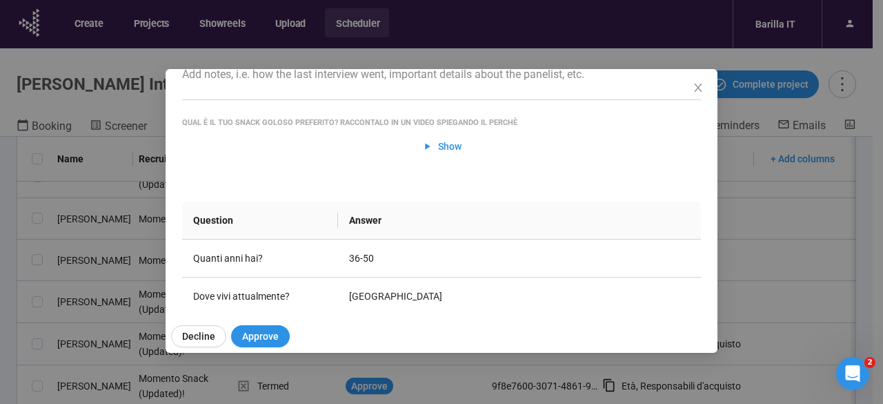
click at [0, 299] on div "[PERSON_NAME] Project notes Edit Add notes, i.e. how the last interview went, i…" at bounding box center [441, 202] width 883 height 404
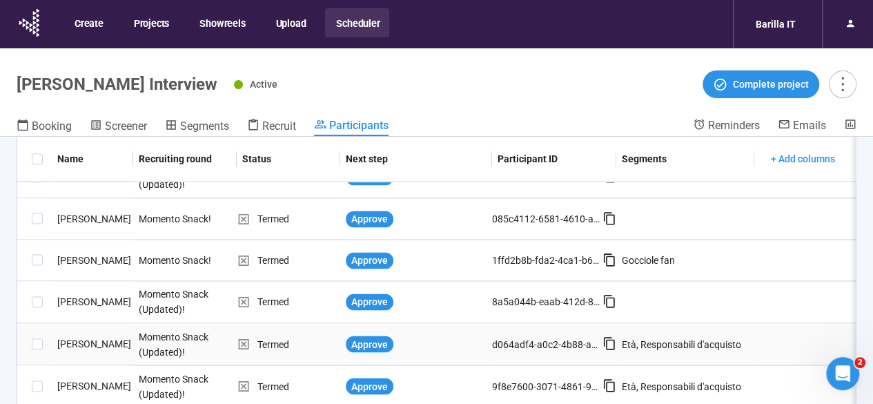
click at [80, 336] on div "[PERSON_NAME]" at bounding box center [92, 343] width 81 height 15
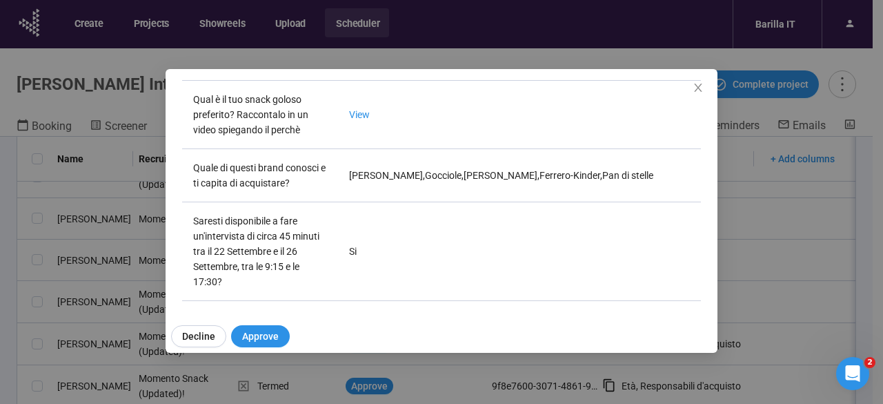
scroll to position [0, 0]
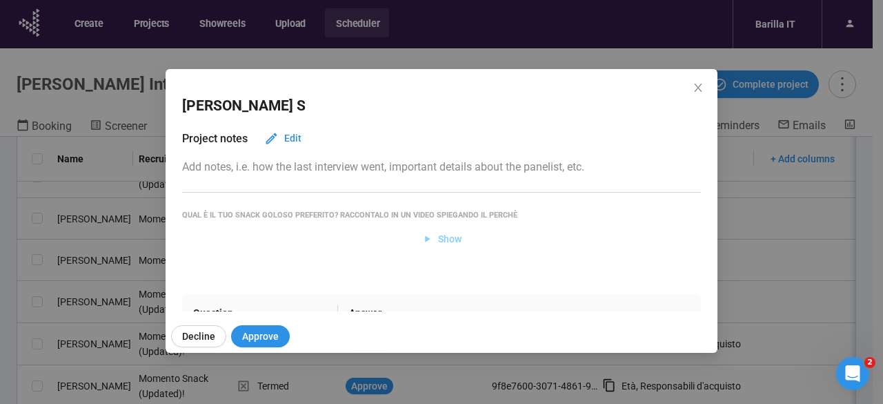
click at [438, 235] on span "Show" at bounding box center [449, 238] width 23 height 15
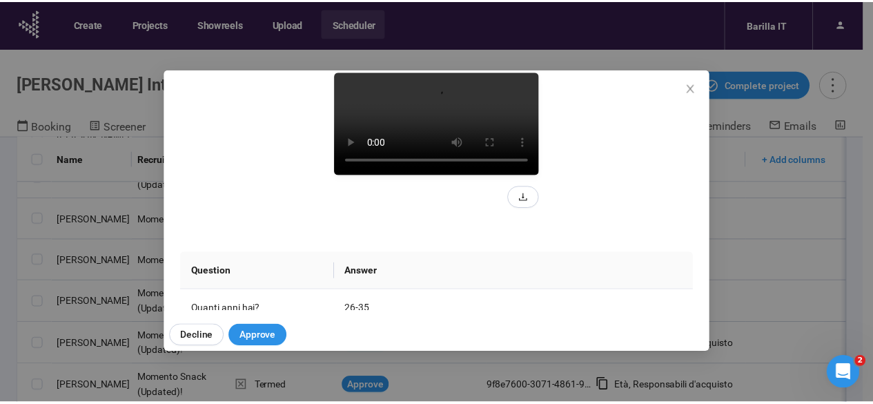
scroll to position [157, 0]
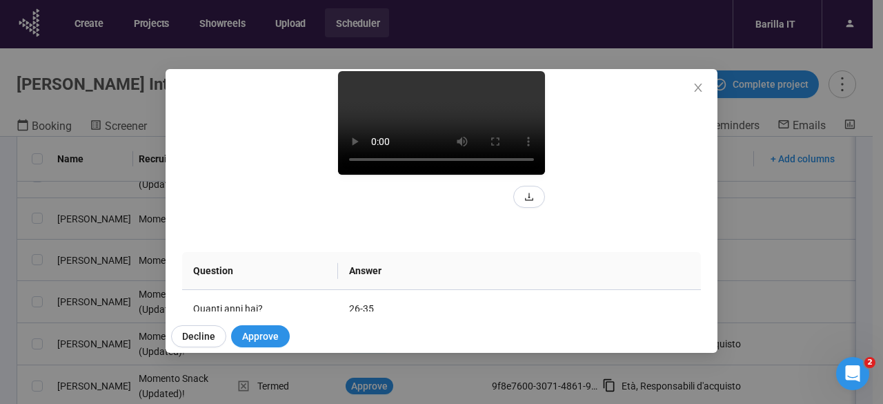
click at [6, 311] on div "[PERSON_NAME] S Project notes Edit Add notes, i.e. how the last interview went,…" at bounding box center [441, 202] width 883 height 404
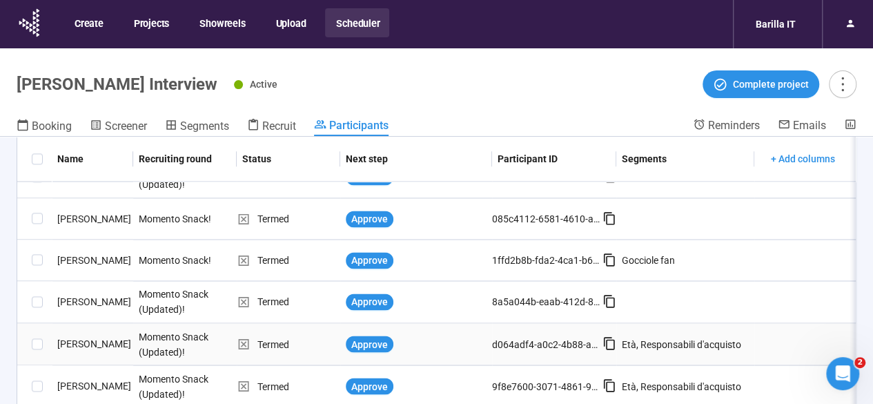
scroll to position [48, 0]
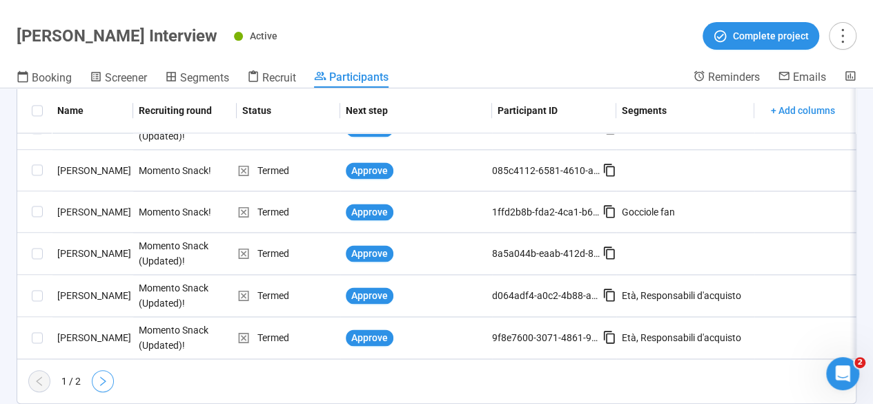
click at [108, 387] on button "button" at bounding box center [103, 381] width 22 height 22
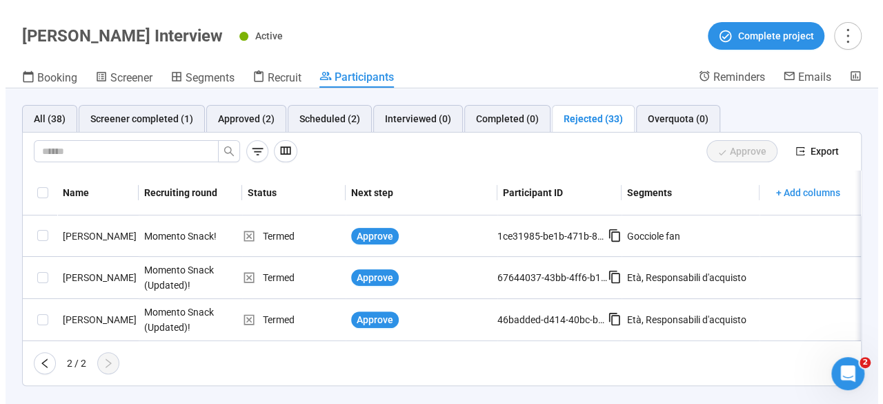
scroll to position [0, 0]
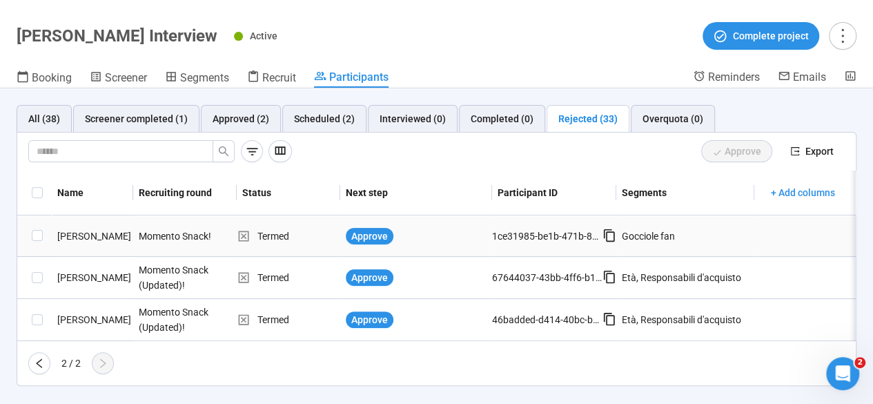
click at [68, 234] on div "[PERSON_NAME]" at bounding box center [92, 235] width 81 height 15
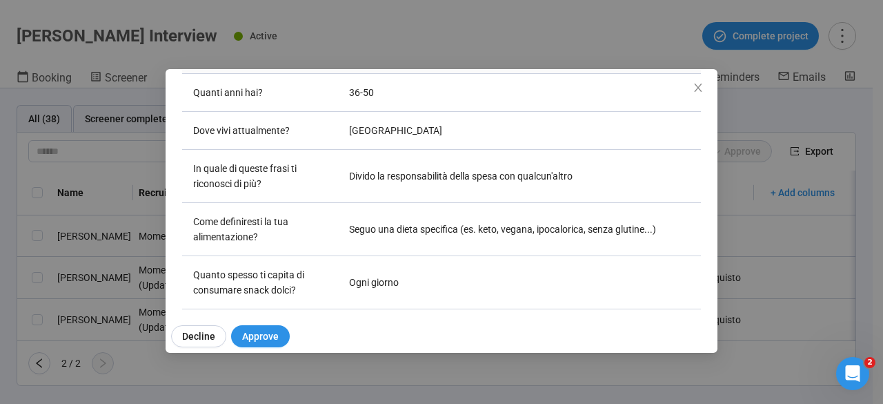
scroll to position [263, 0]
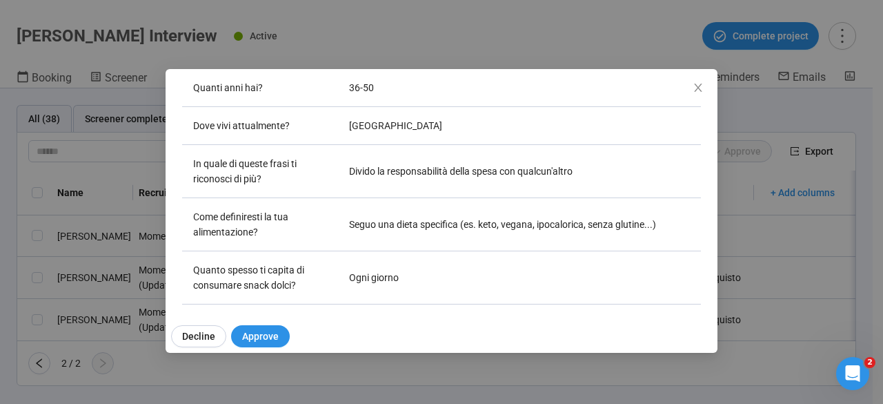
click at [0, 264] on div "[PERSON_NAME] Project notes Edit Add notes, i.e. how the last interview went, i…" at bounding box center [441, 202] width 883 height 404
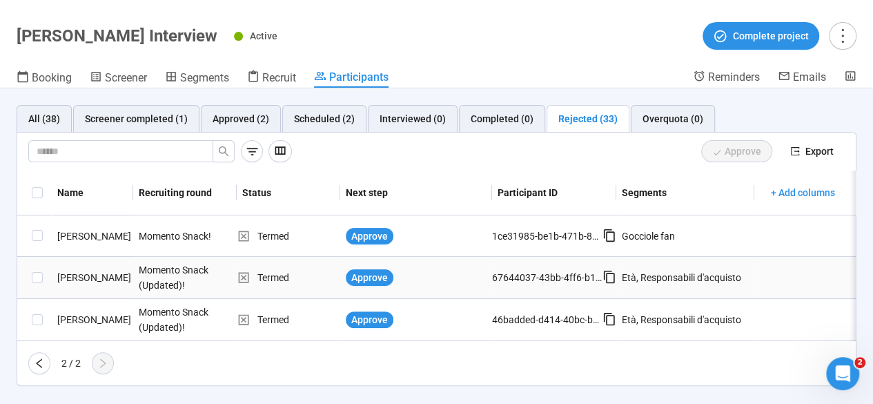
click at [88, 279] on div "[PERSON_NAME]" at bounding box center [92, 277] width 81 height 15
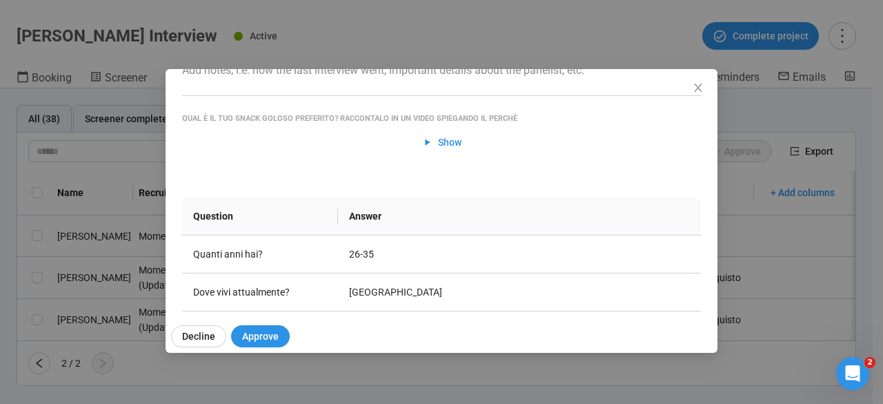
scroll to position [0, 0]
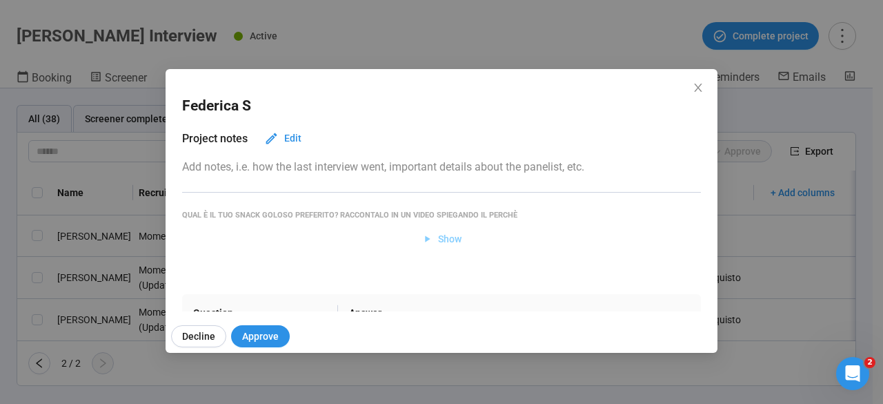
click at [438, 238] on span "Show" at bounding box center [449, 238] width 23 height 15
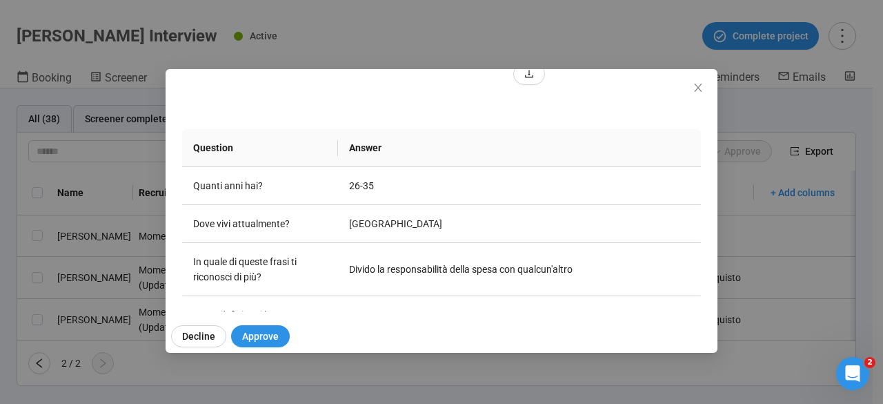
scroll to position [206, 0]
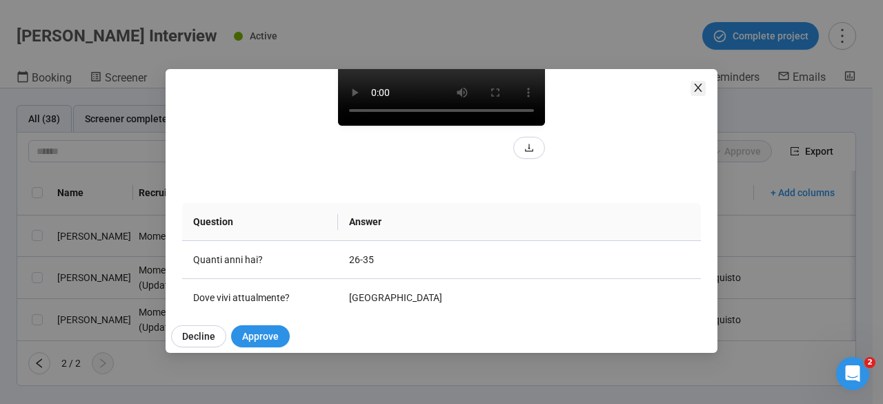
click at [700, 88] on icon "close" at bounding box center [698, 87] width 11 height 11
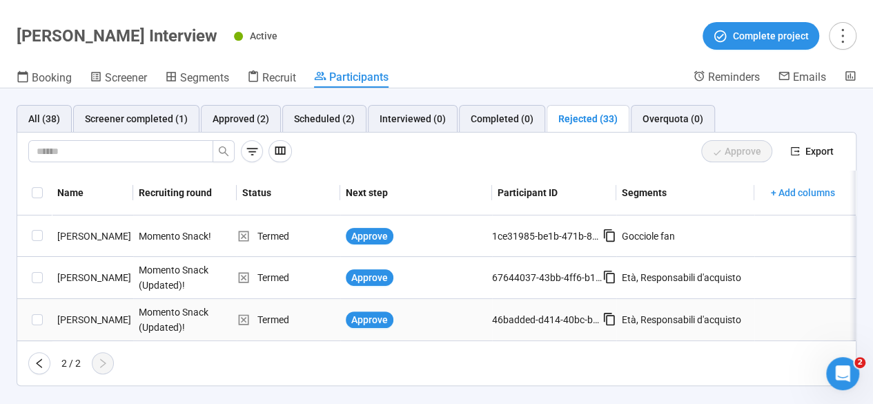
click at [69, 325] on div "[PERSON_NAME]" at bounding box center [92, 319] width 81 height 15
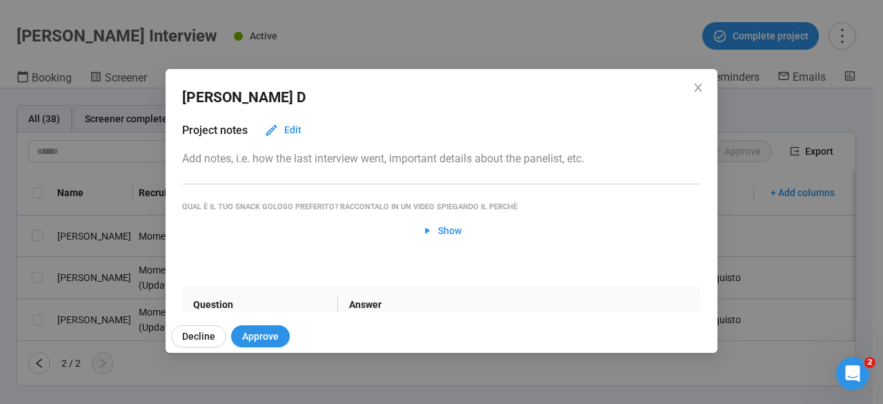
scroll to position [6, 0]
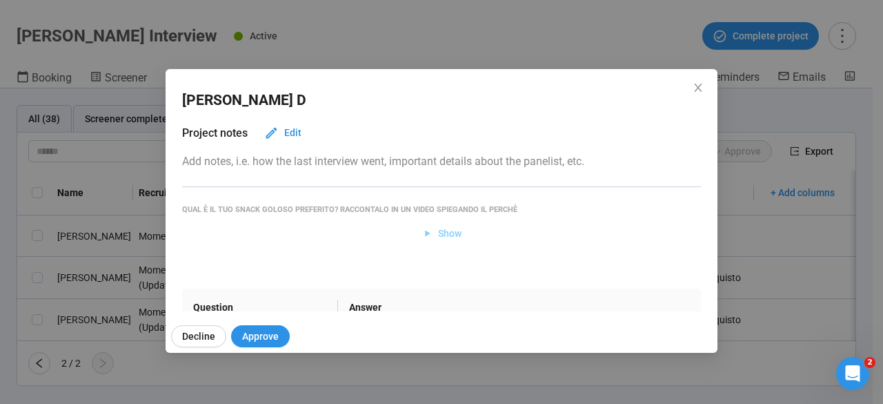
click at [438, 237] on span "Show" at bounding box center [449, 233] width 23 height 15
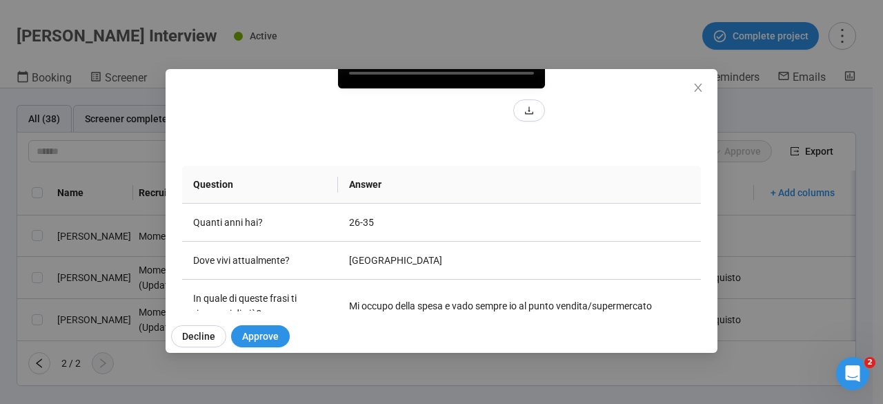
scroll to position [248, 0]
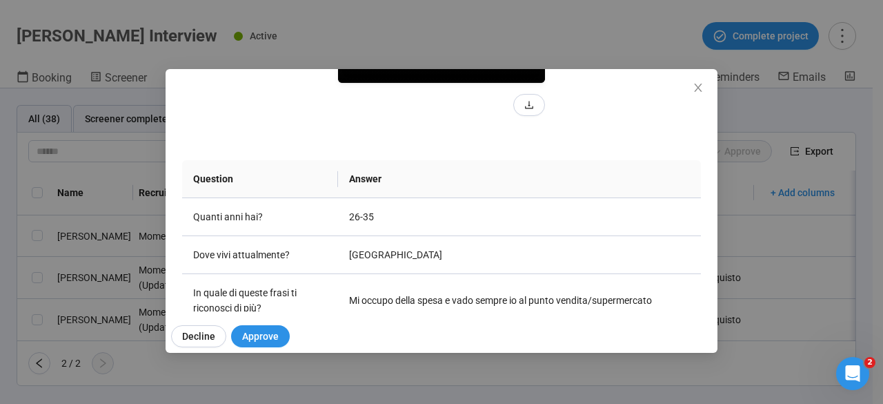
click at [404, 83] on video at bounding box center [441, 31] width 207 height 104
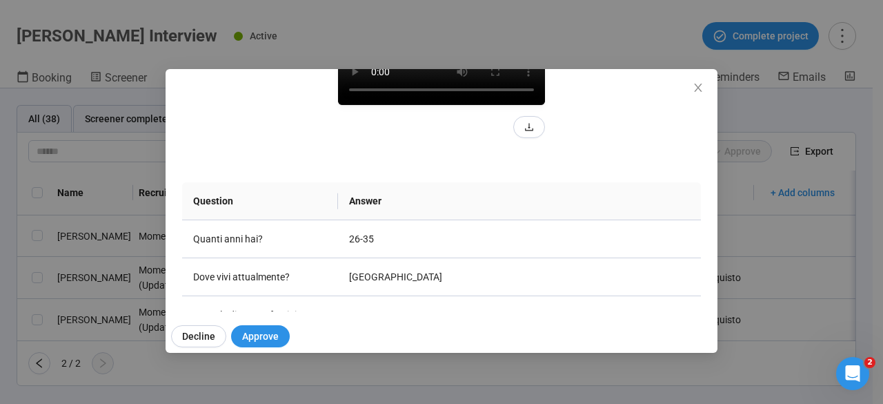
scroll to position [222, 0]
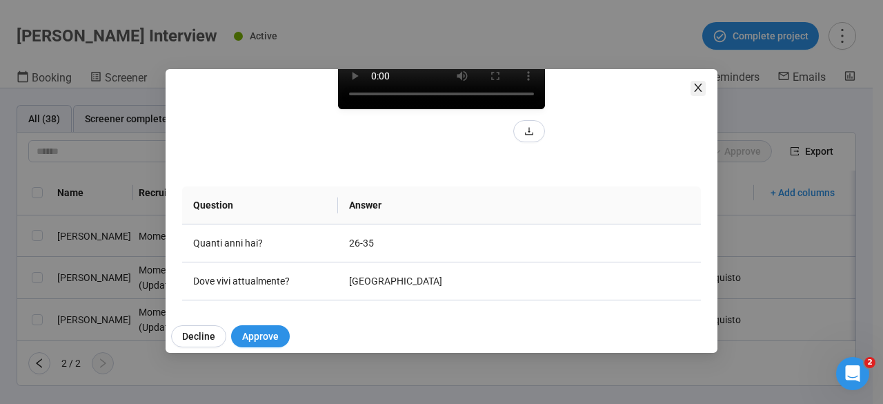
click at [701, 90] on icon "close" at bounding box center [698, 87] width 11 height 11
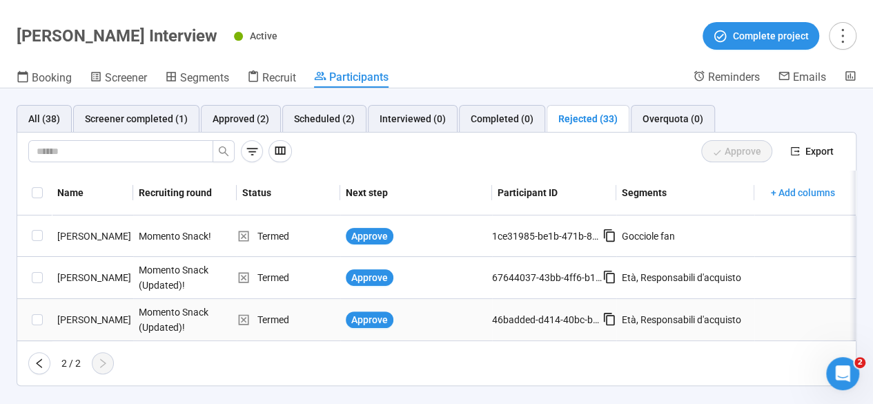
click at [100, 318] on div "[PERSON_NAME]" at bounding box center [92, 319] width 81 height 15
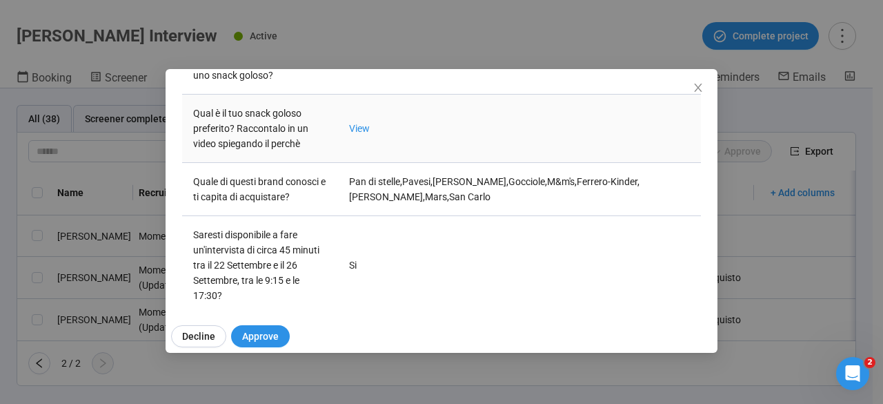
scroll to position [767, 0]
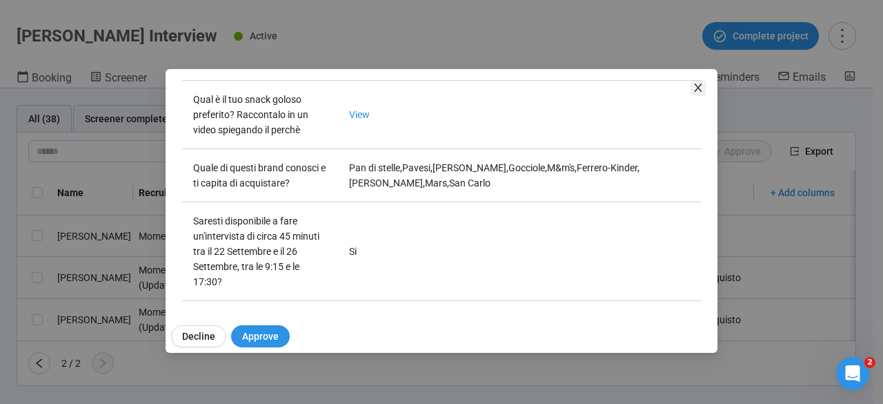
click at [698, 84] on icon "close" at bounding box center [698, 87] width 11 height 11
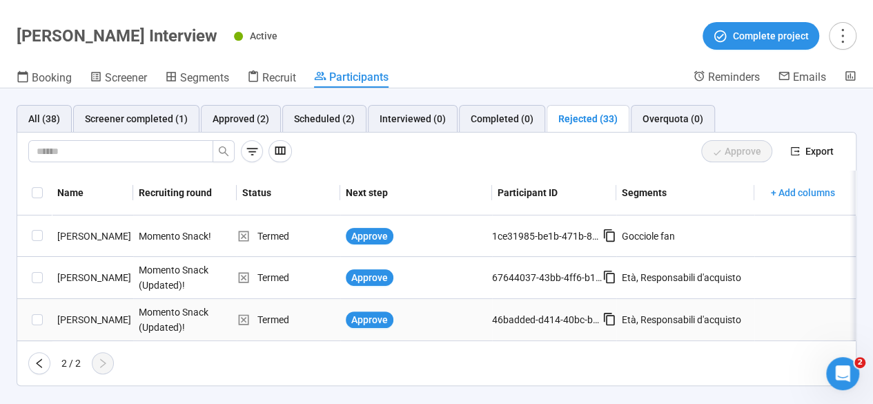
click at [91, 319] on div "[PERSON_NAME]" at bounding box center [92, 319] width 81 height 15
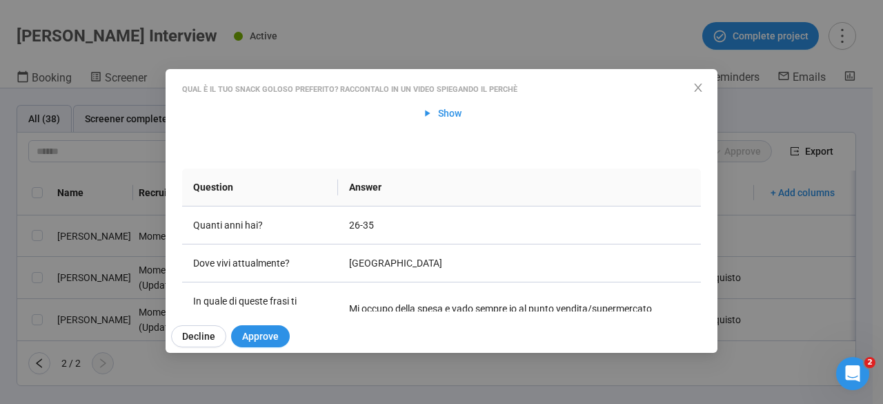
scroll to position [127, 0]
click at [438, 110] on span "Show" at bounding box center [449, 111] width 23 height 15
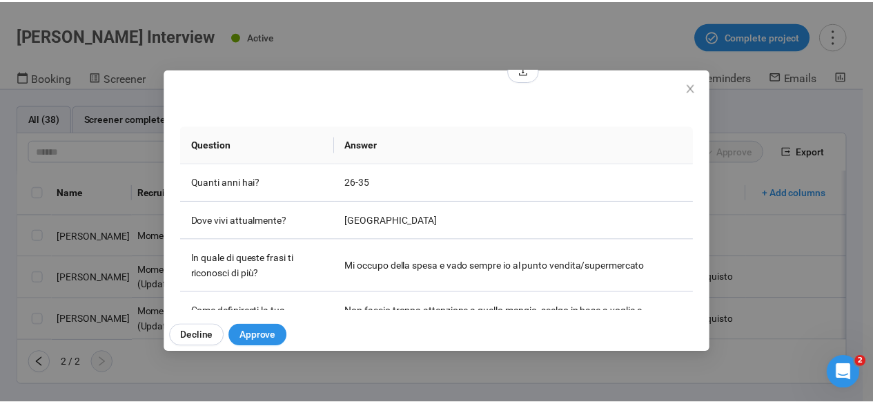
scroll to position [293, 0]
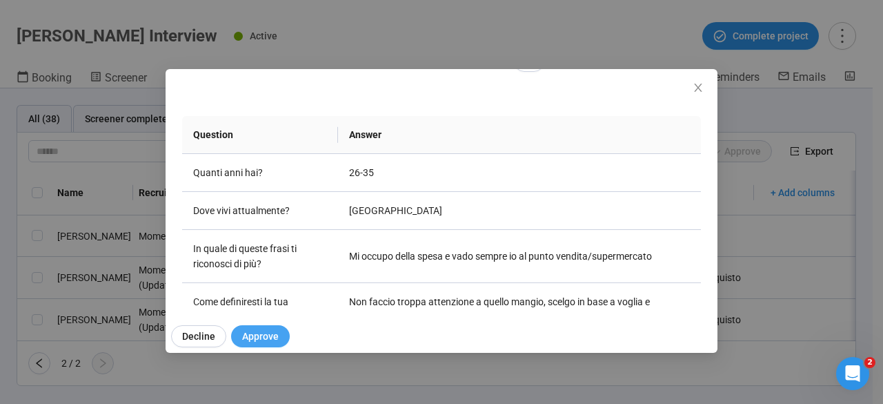
click at [264, 339] on span "Approve" at bounding box center [260, 335] width 37 height 15
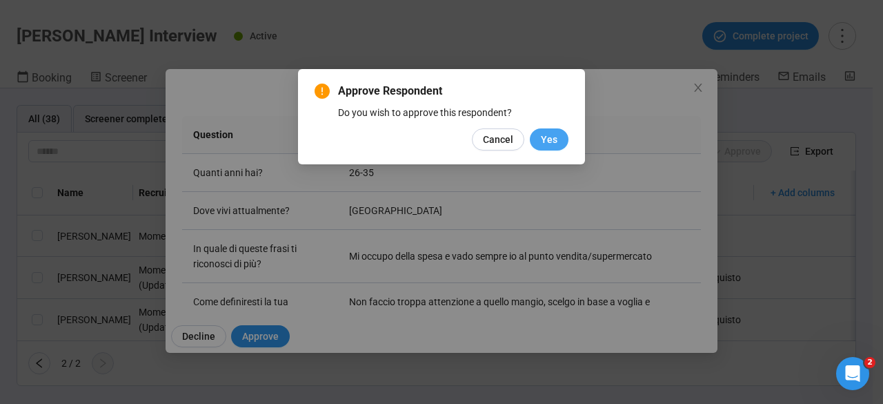
click at [549, 130] on button "Yes" at bounding box center [549, 139] width 39 height 22
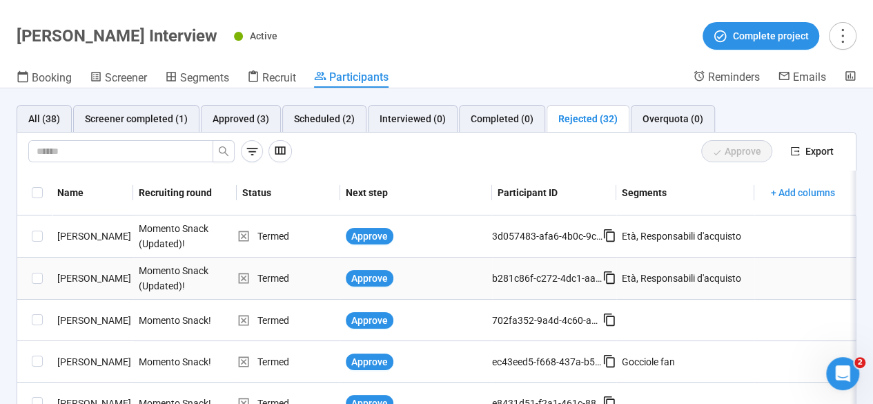
scroll to position [0, 0]
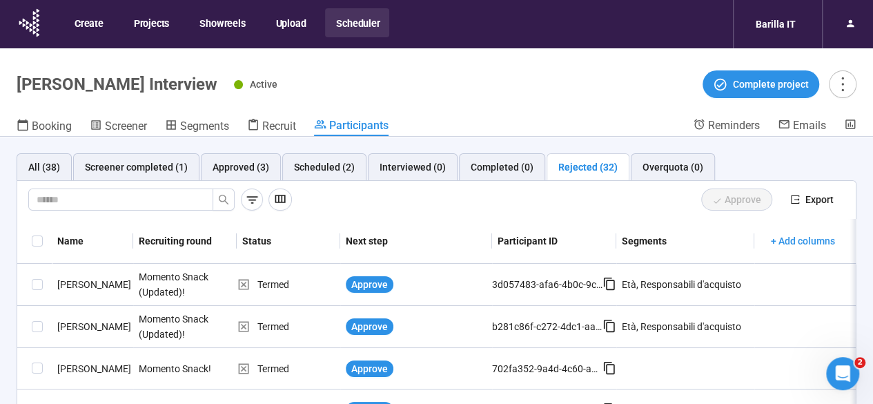
click at [501, 90] on div "Active Complete project" at bounding box center [545, 84] width 622 height 28
click at [527, 86] on div "Active Complete project" at bounding box center [545, 84] width 622 height 28
